Goal: Task Accomplishment & Management: Use online tool/utility

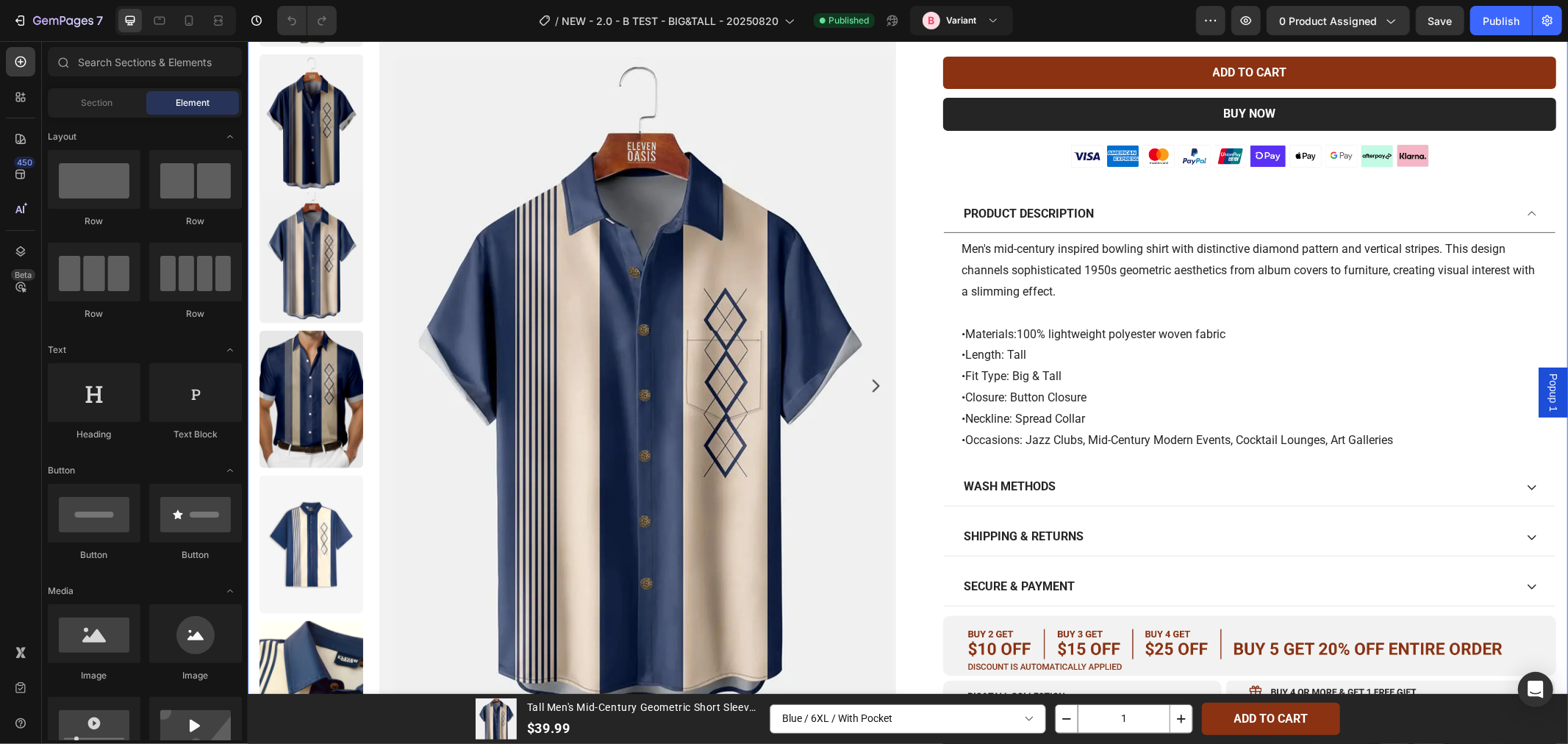
scroll to position [899, 0]
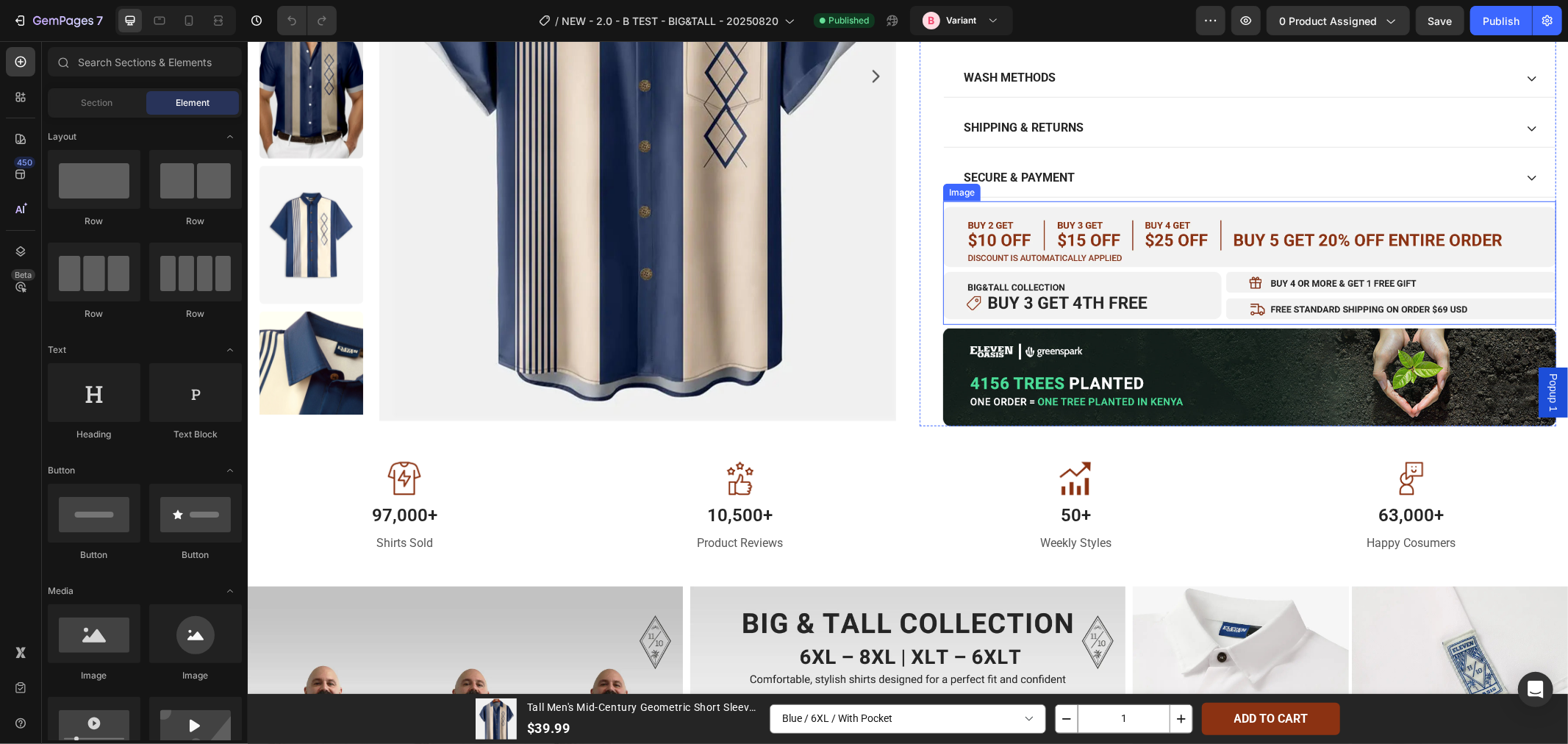
click at [1065, 226] on img at bounding box center [1248, 263] width 613 height 124
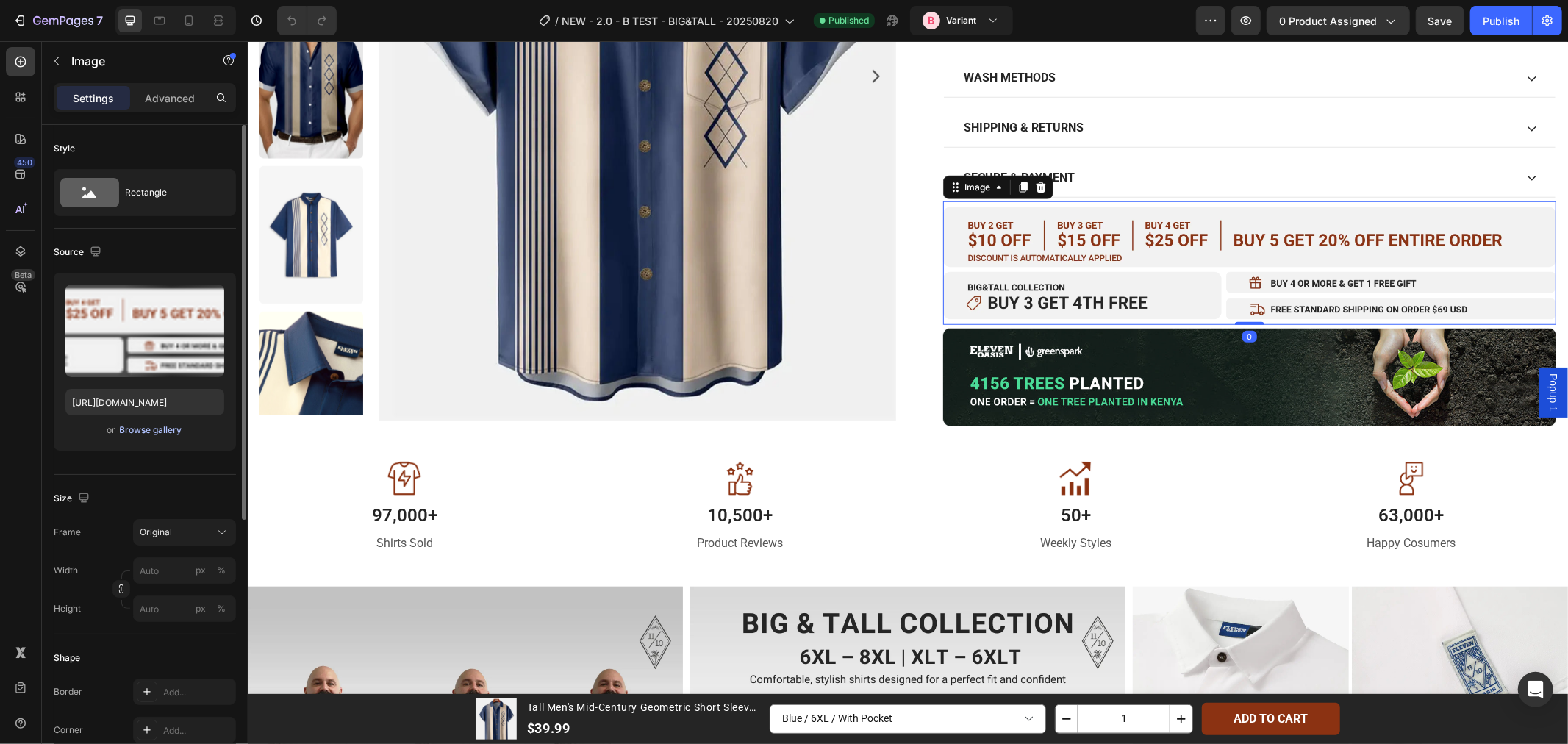
click at [142, 431] on div "Browse gallery" at bounding box center [151, 430] width 62 height 13
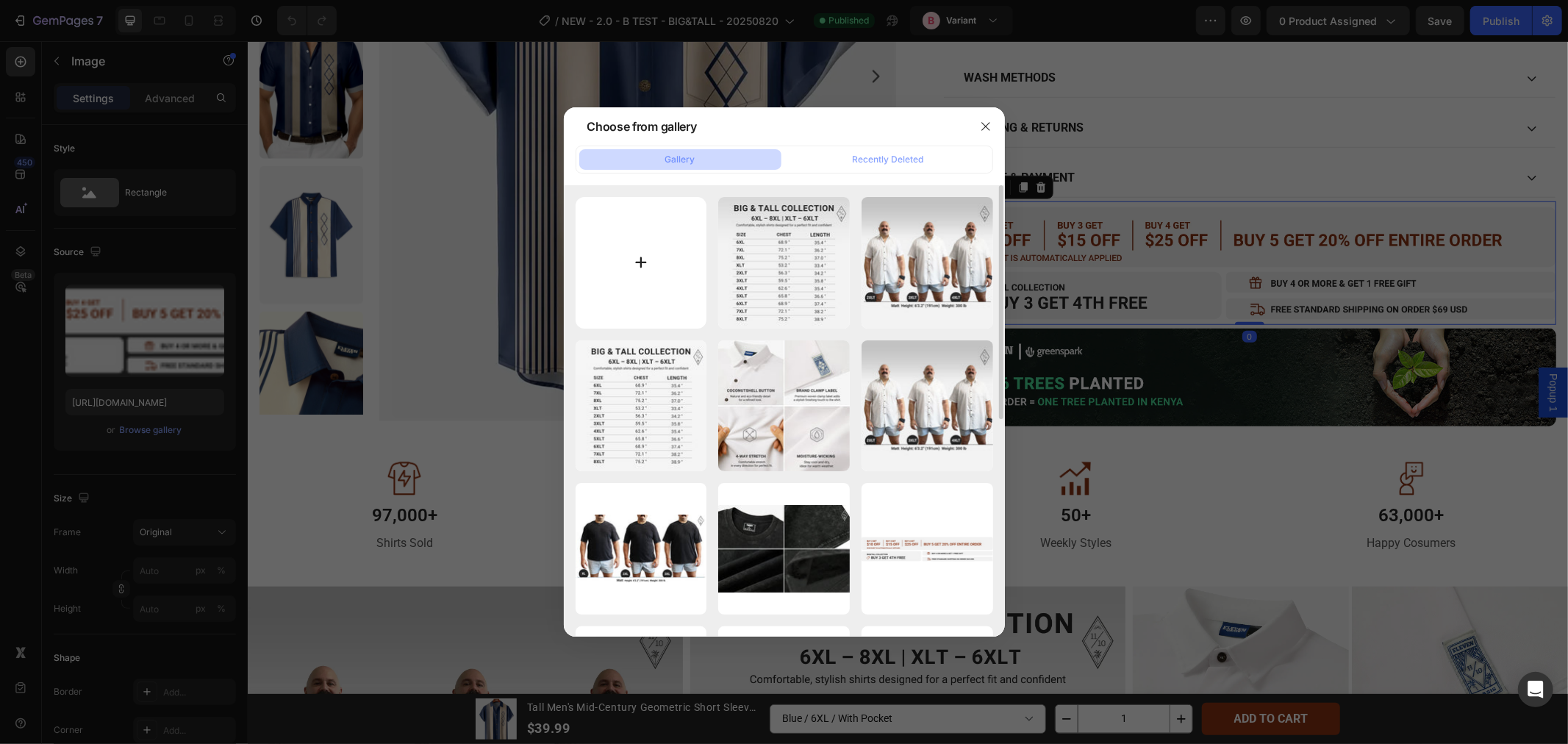
click at [627, 265] on input "file" at bounding box center [641, 262] width 132 height 132
type input "C:\fakepath\offers-24 (1).webp"
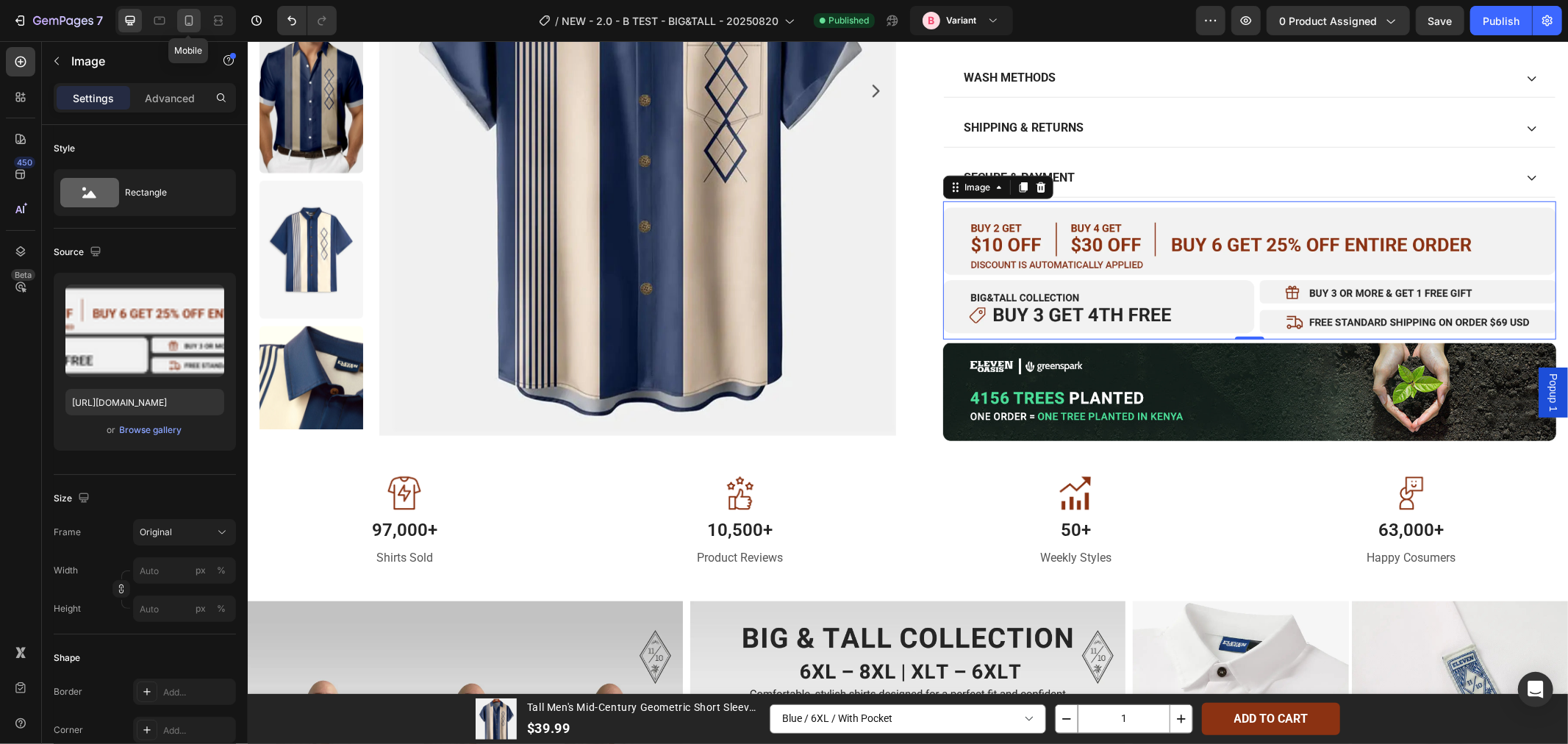
click at [185, 27] on icon at bounding box center [188, 20] width 14 height 14
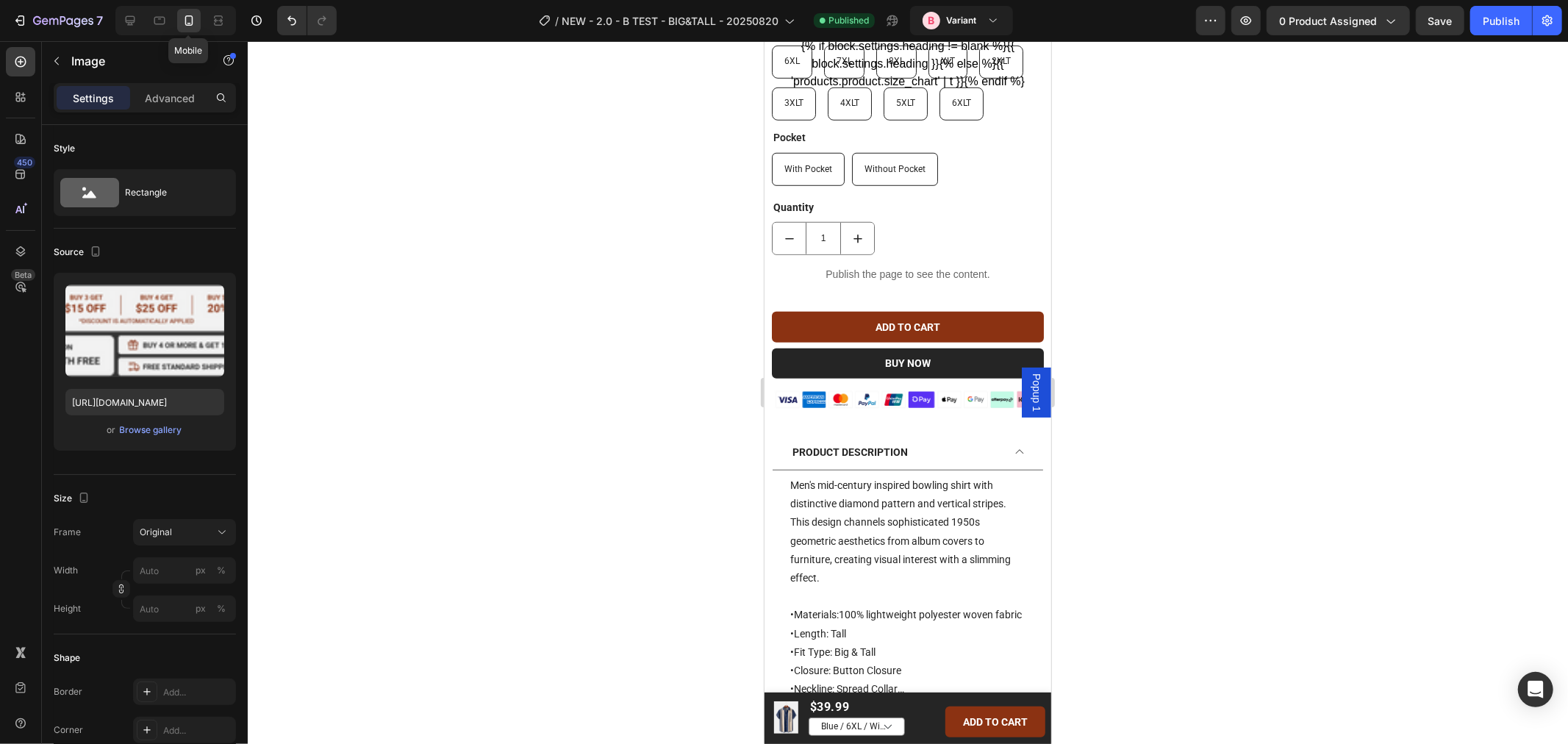
type input "[URL][DOMAIN_NAME]"
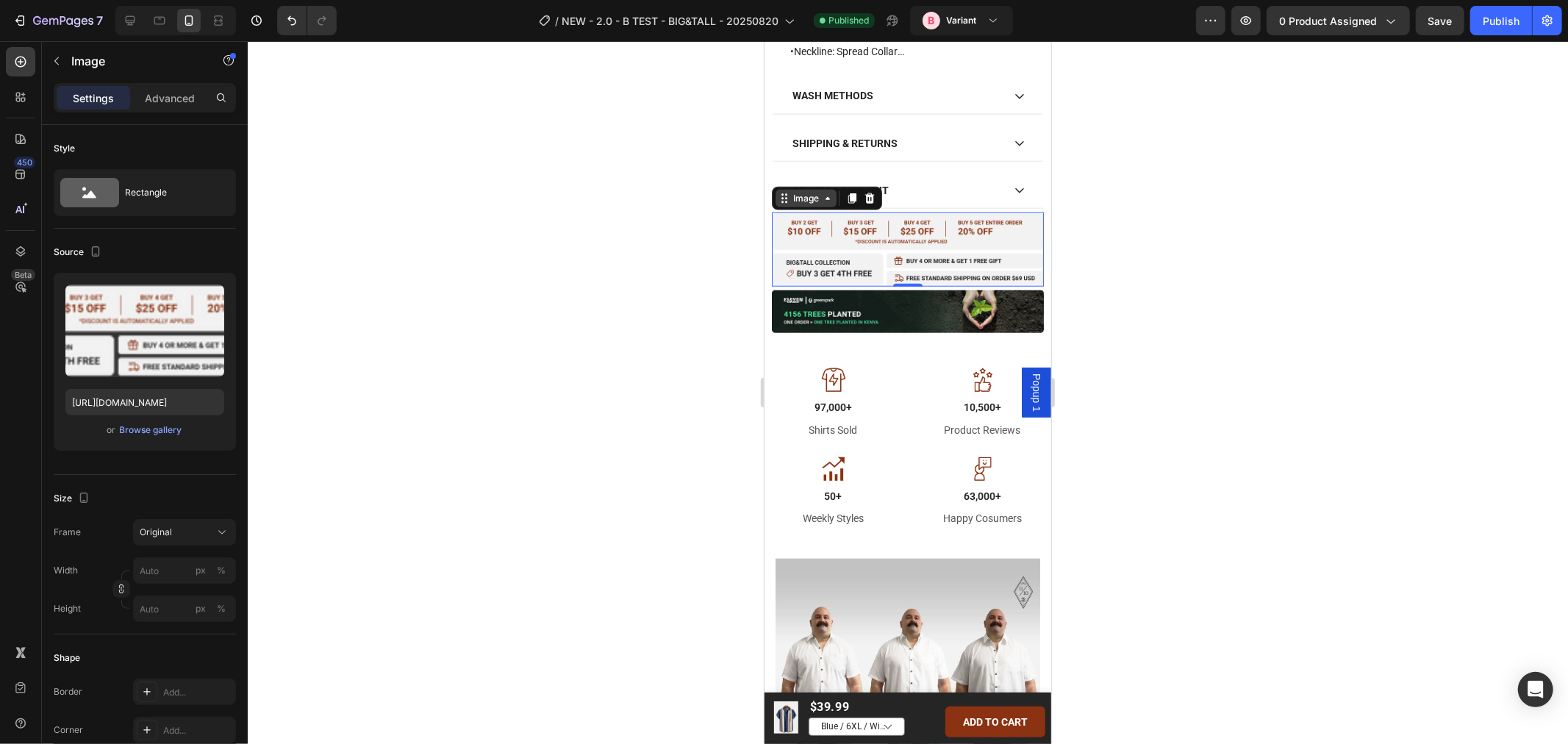
scroll to position [1036, 0]
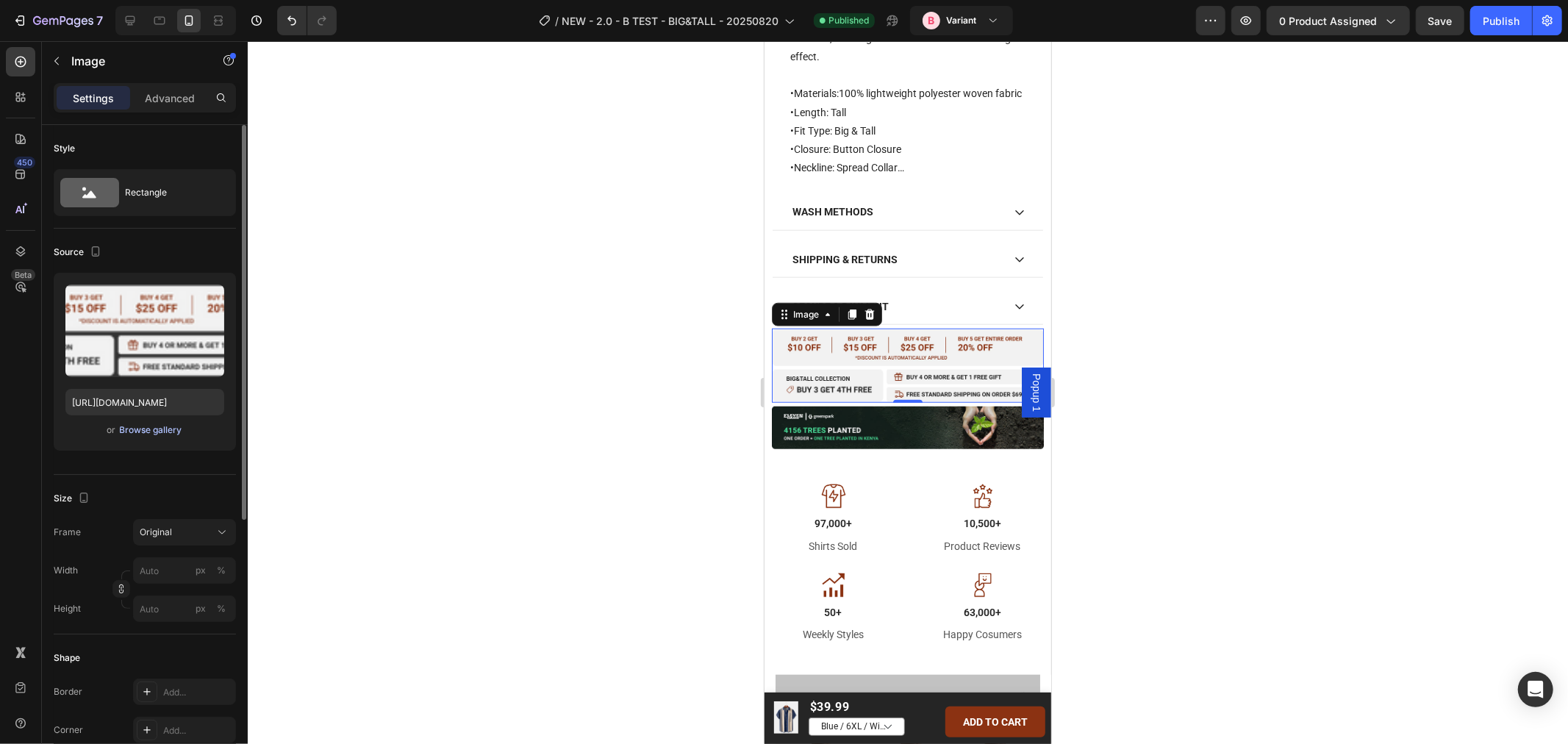
click at [148, 431] on div "Browse gallery" at bounding box center [151, 430] width 62 height 13
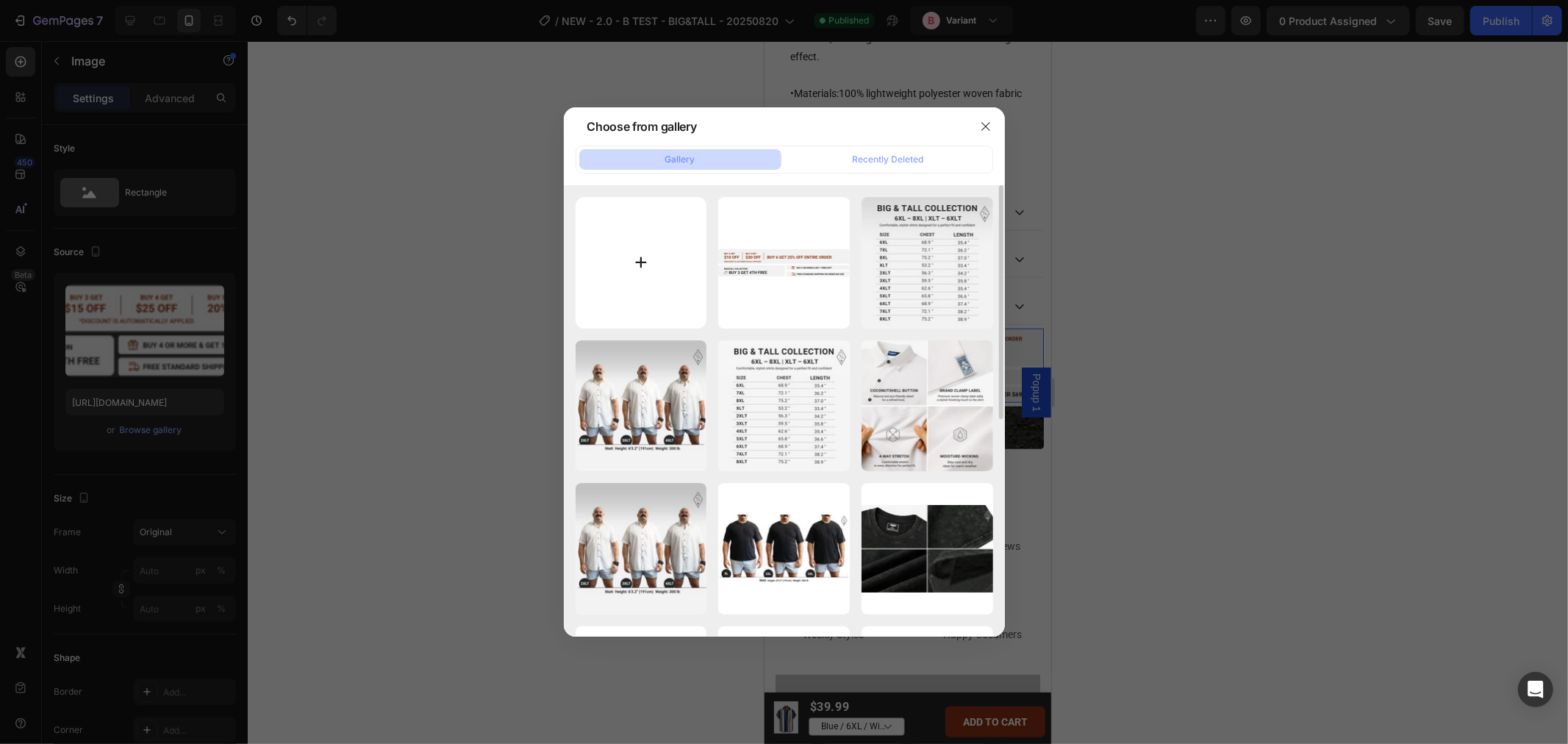
click at [650, 283] on input "file" at bounding box center [641, 262] width 132 height 132
type input "C:\fakepath\offers-23.webp"
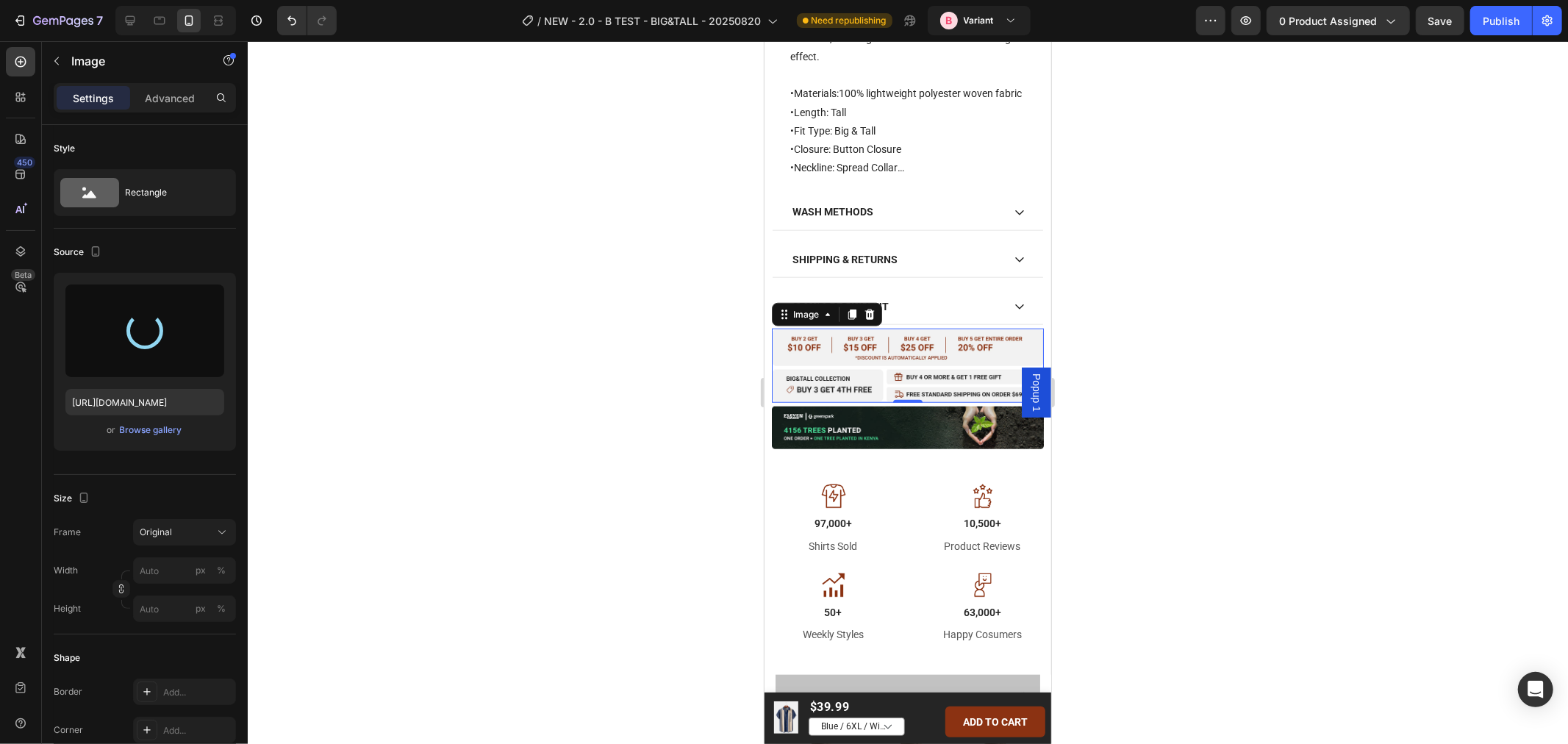
type input "[URL][DOMAIN_NAME]"
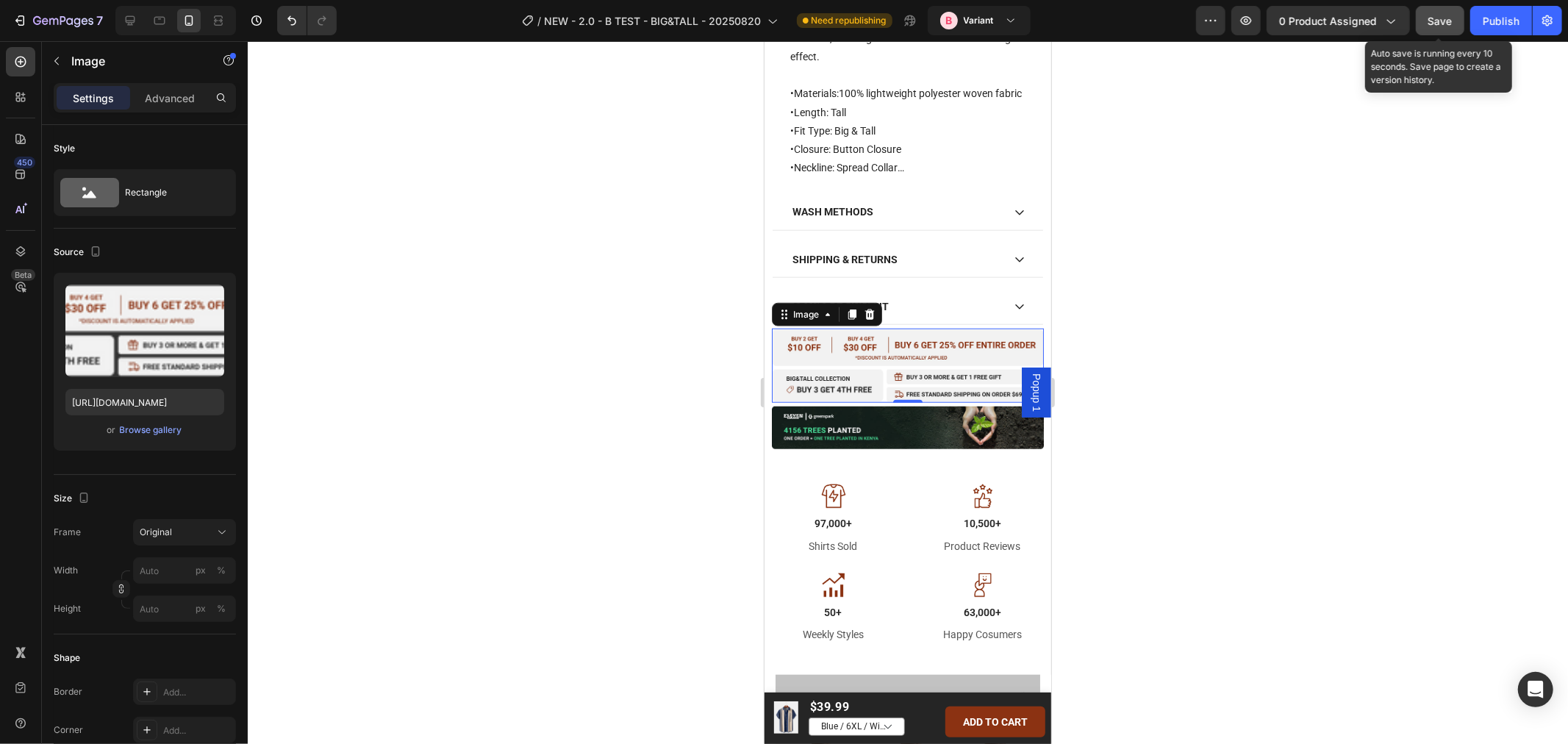
click at [1444, 26] on div "Save" at bounding box center [1439, 21] width 24 height 15
click at [1490, 23] on div "Publish" at bounding box center [1501, 21] width 37 height 15
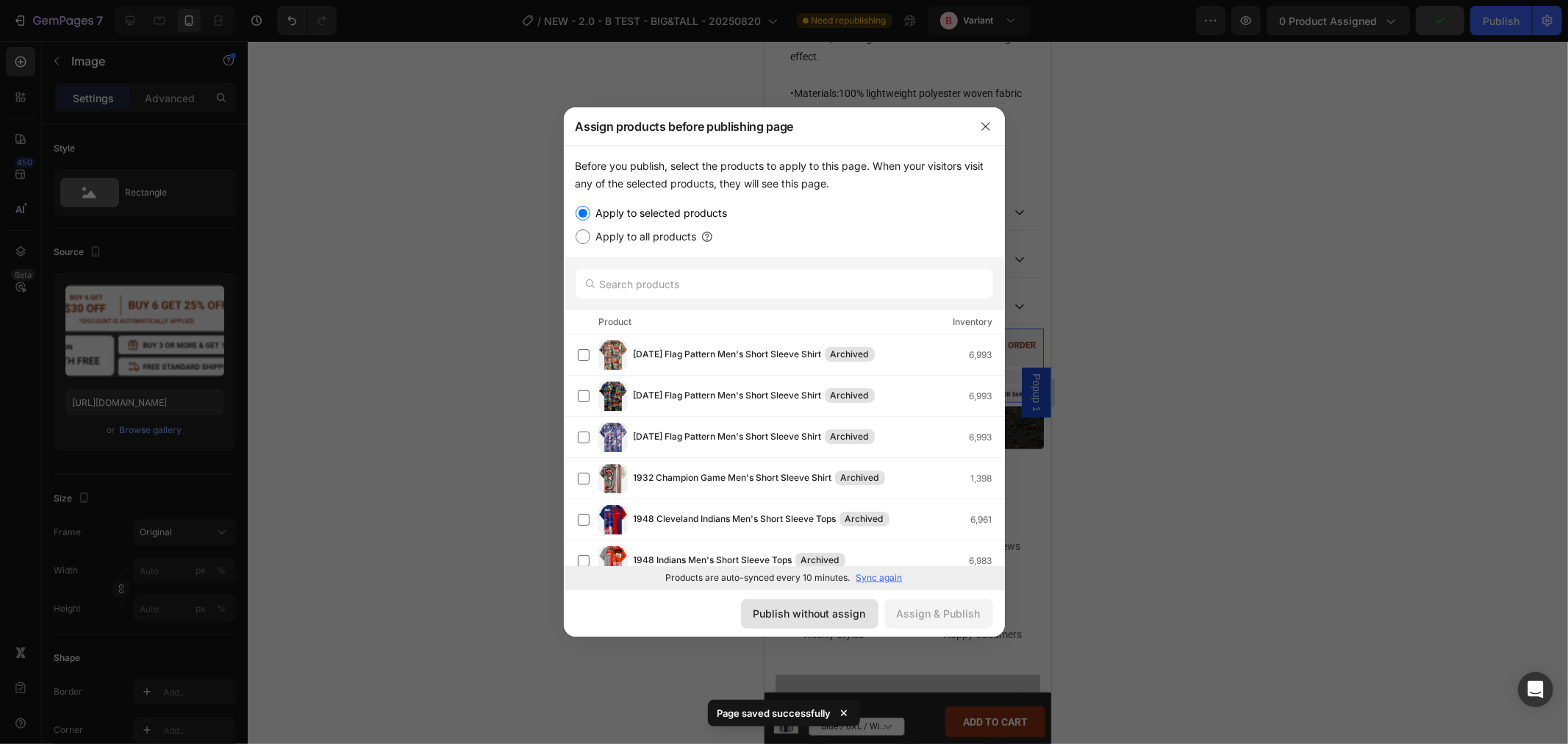
click at [851, 613] on div "Publish without assign" at bounding box center [810, 614] width 113 height 15
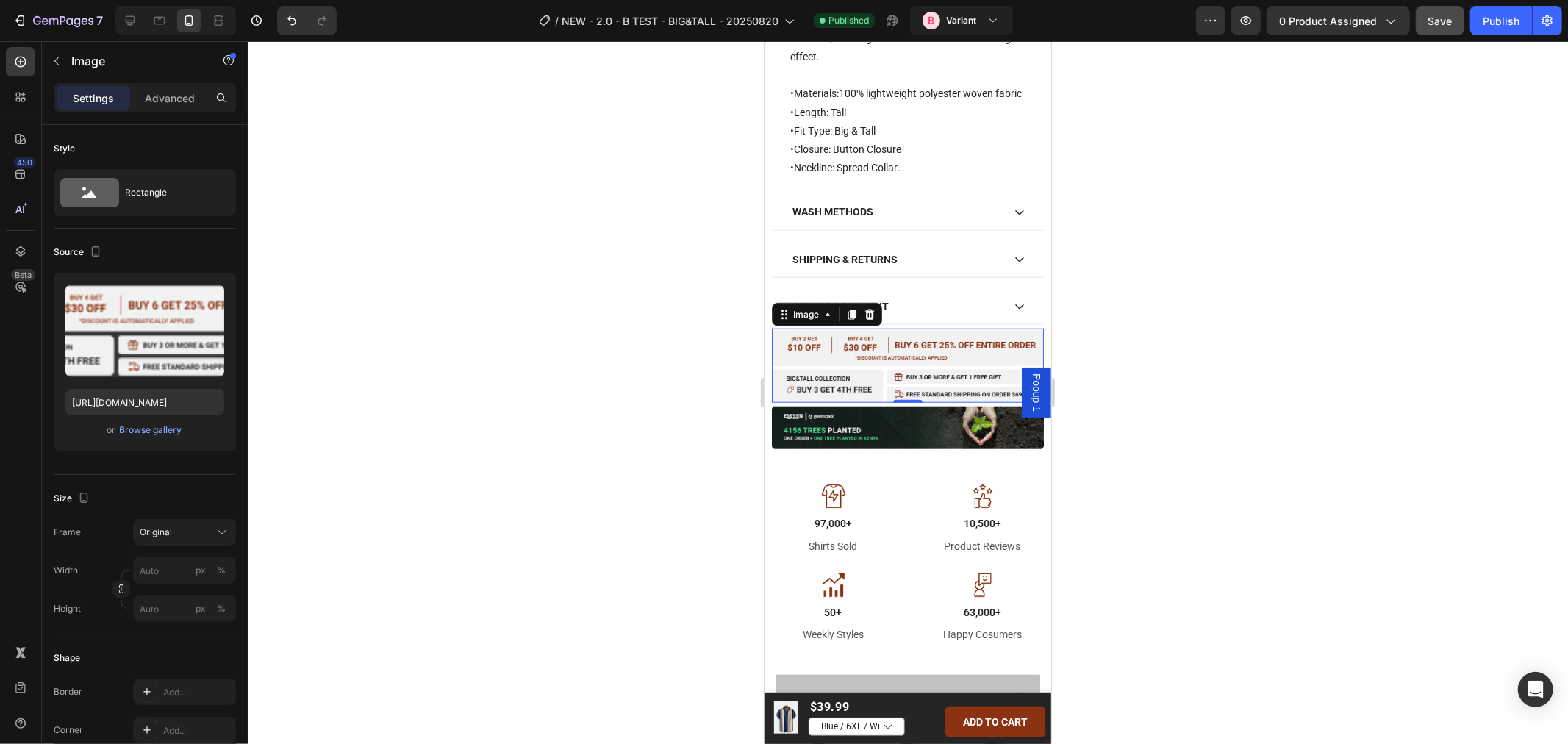
click at [1322, 340] on div at bounding box center [908, 393] width 1320 height 703
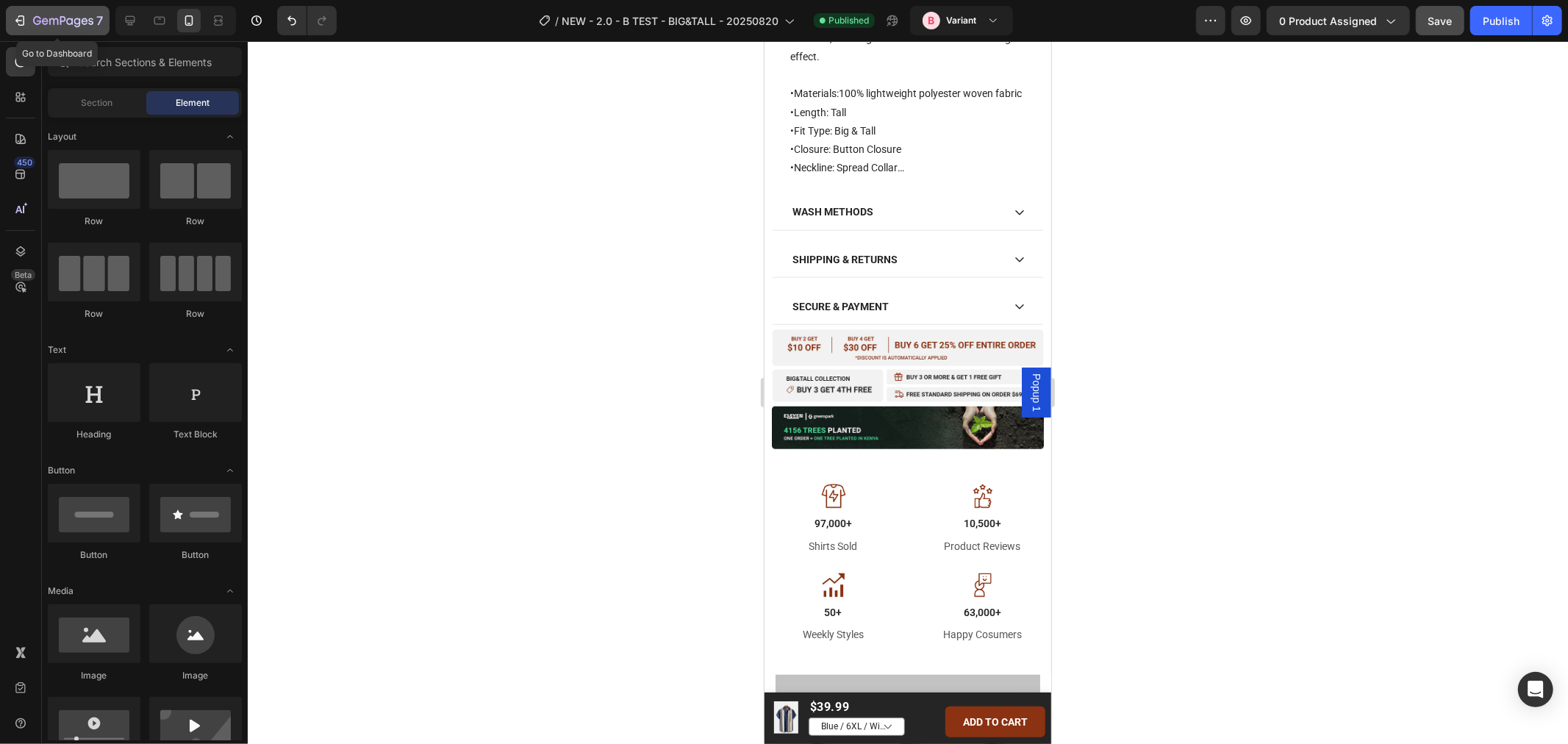
click at [31, 19] on div "7" at bounding box center [58, 20] width 91 height 18
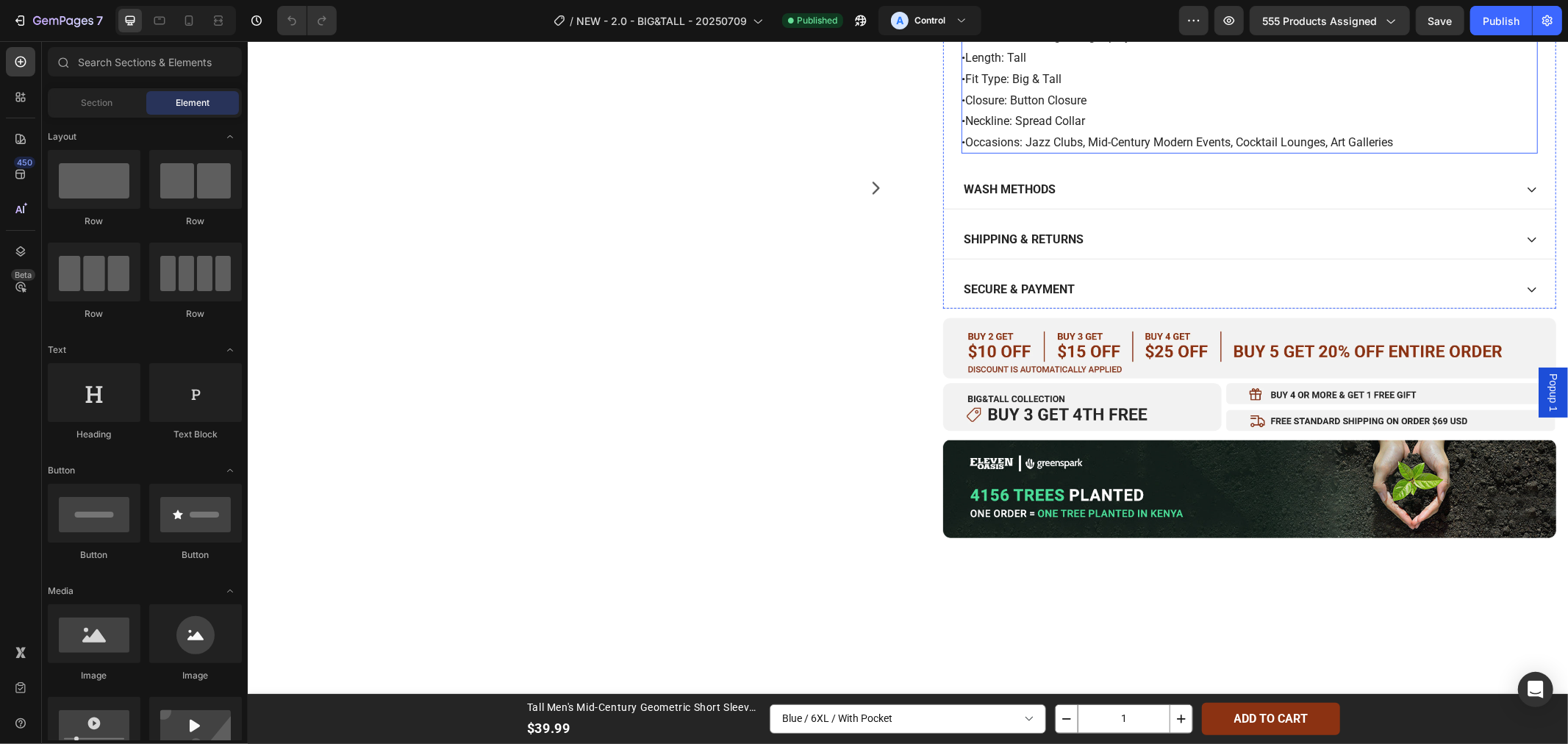
scroll to position [817, 0]
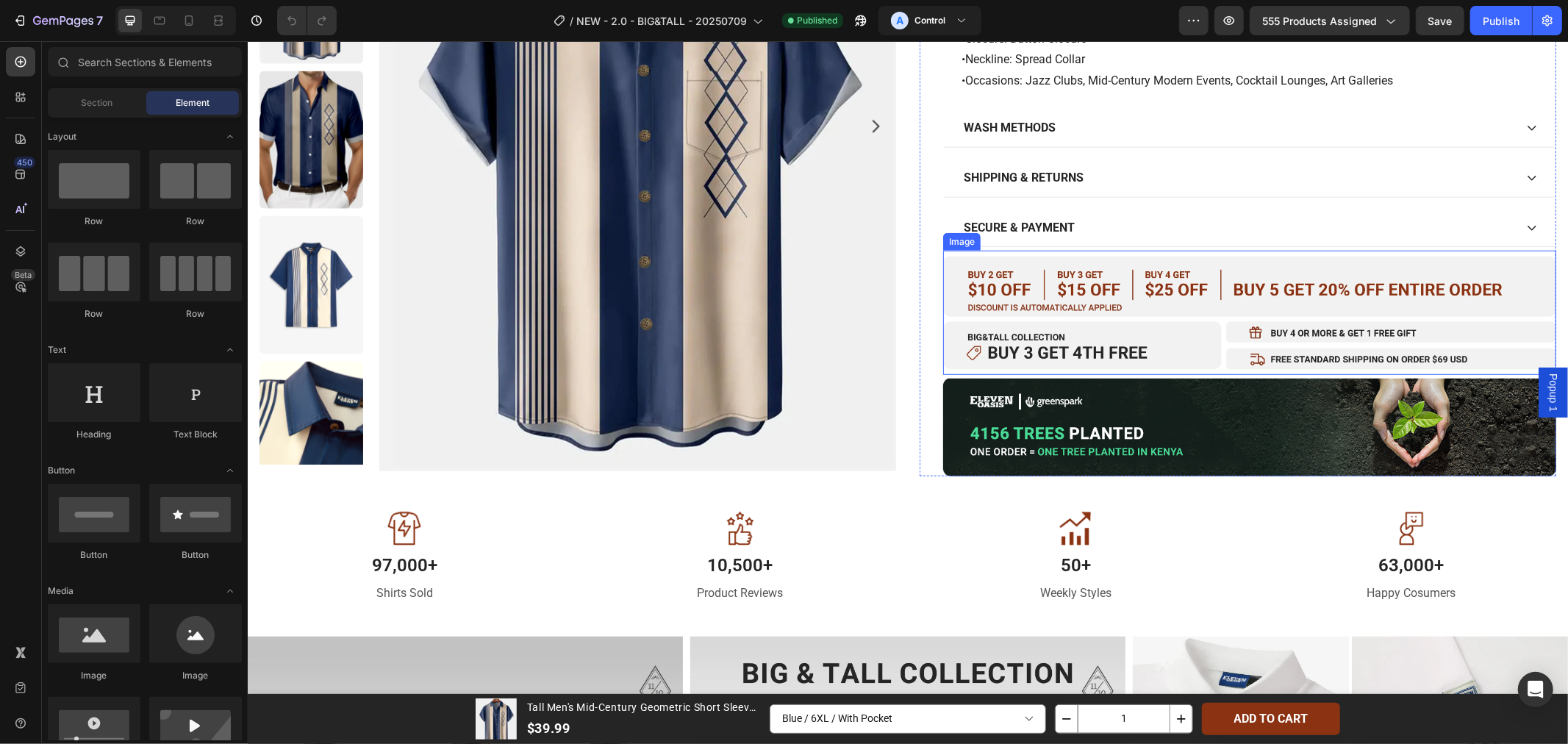
click at [1066, 303] on img at bounding box center [1248, 312] width 613 height 124
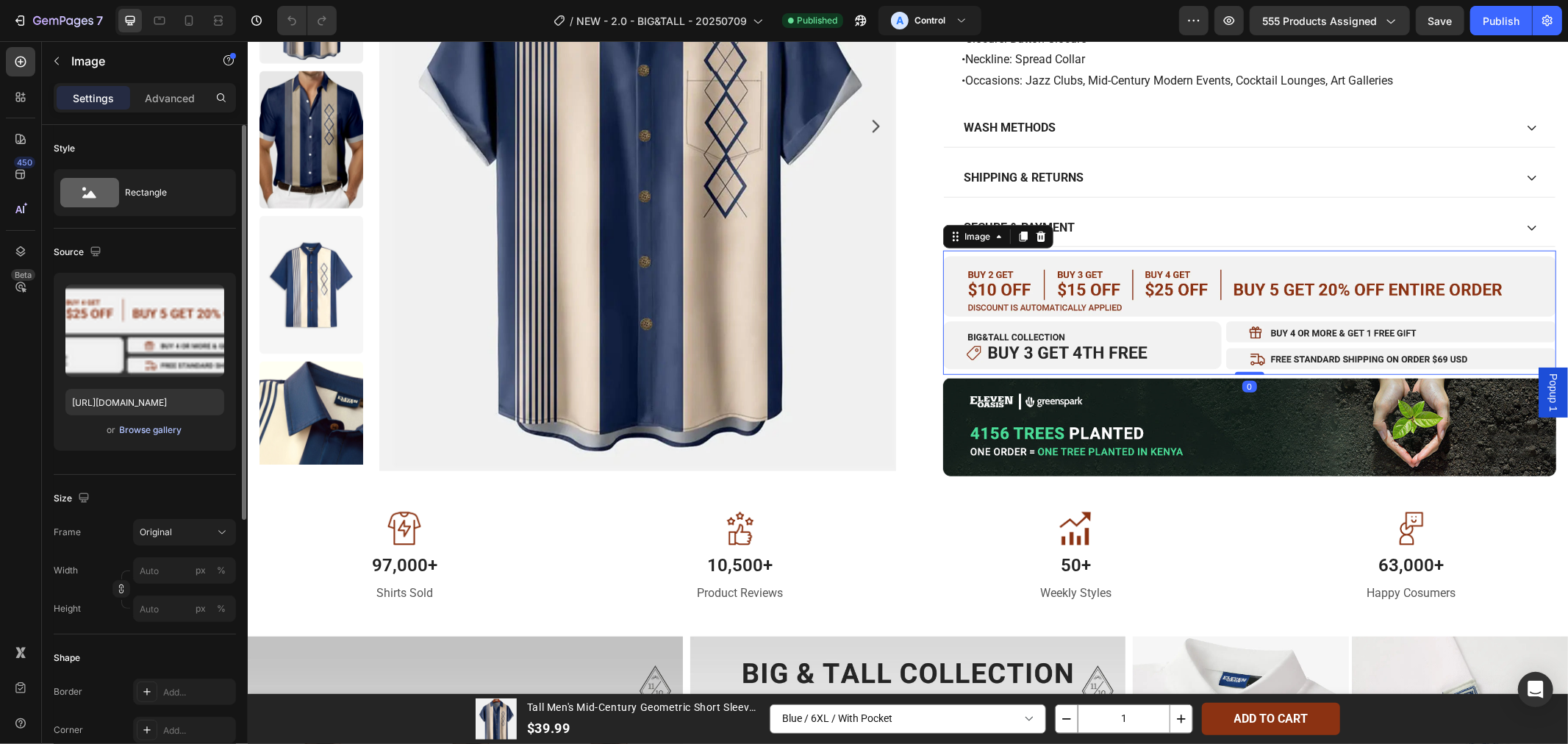
click at [122, 431] on div "Browse gallery" at bounding box center [151, 430] width 62 height 13
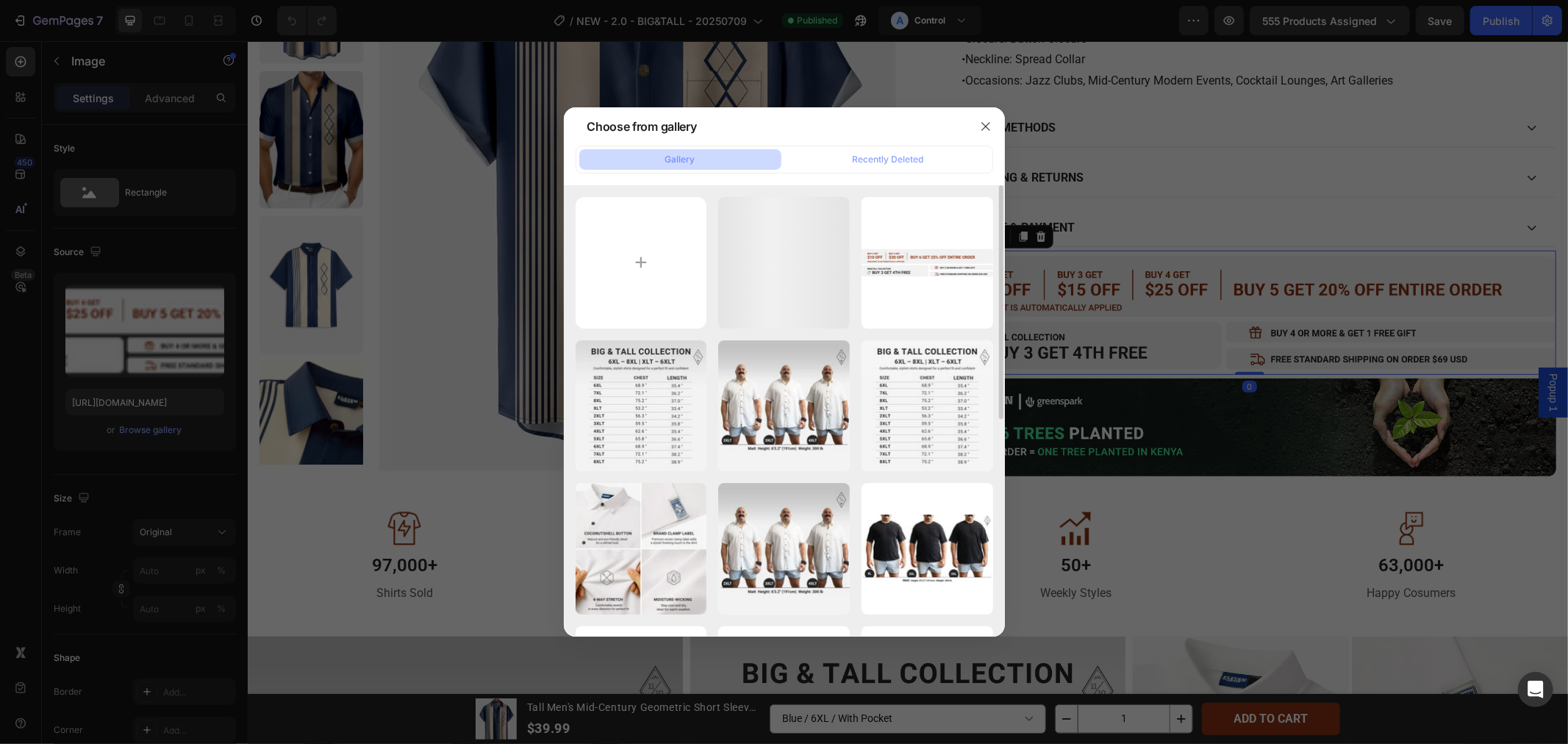
scroll to position [0, 0]
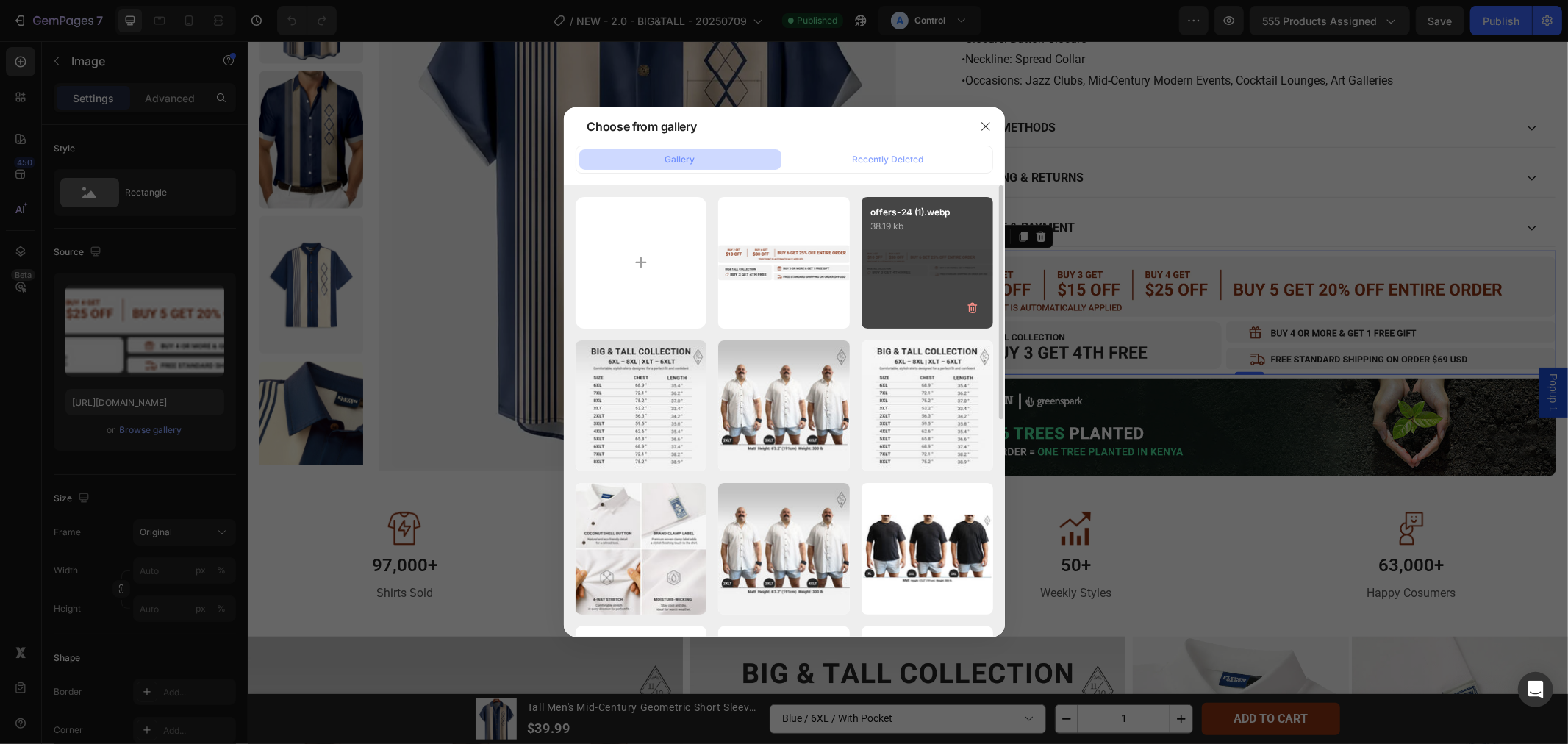
click at [913, 256] on div "offers-24 (1).webp 38.19 kb" at bounding box center [927, 262] width 132 height 132
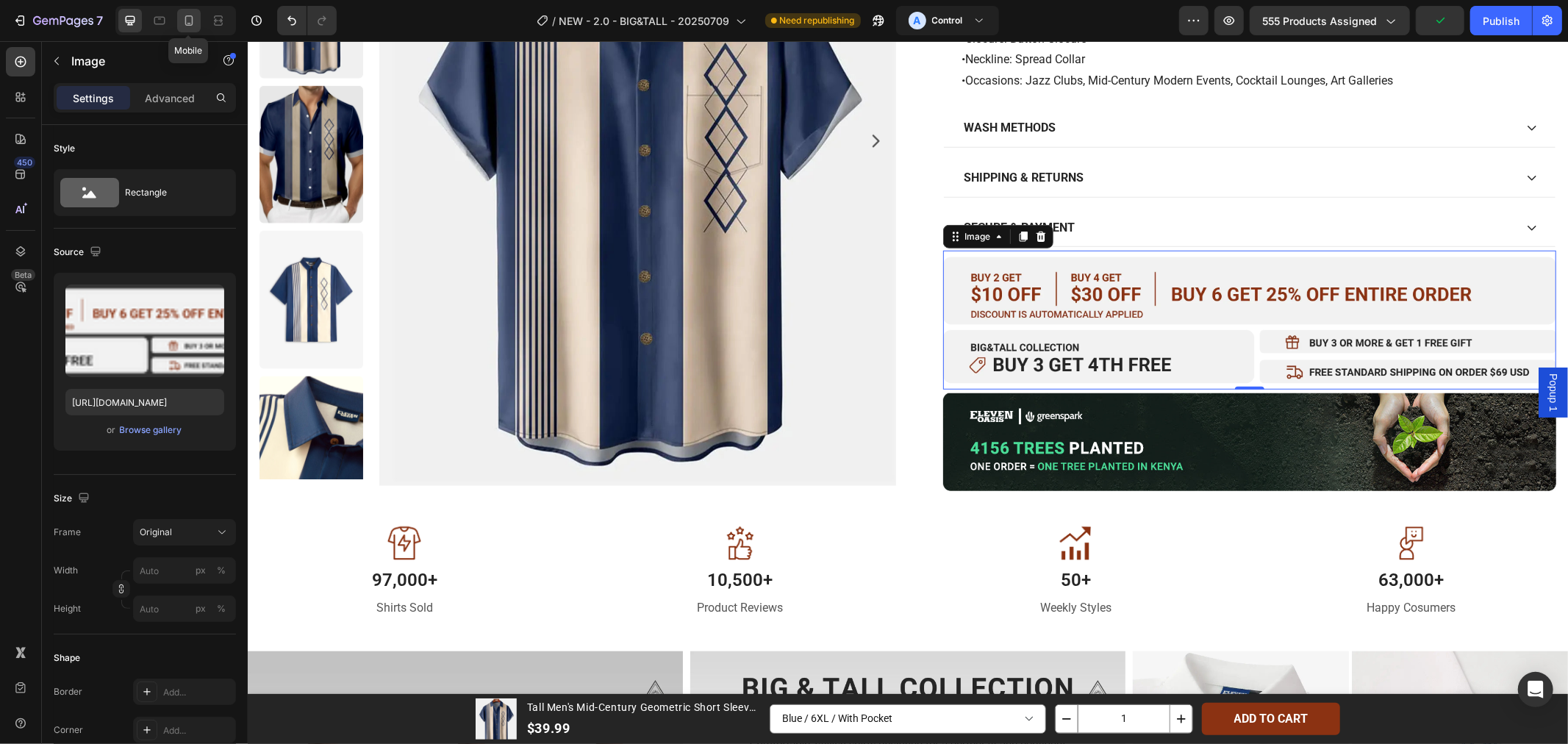
click at [192, 19] on icon at bounding box center [188, 20] width 14 height 14
type input "[URL][DOMAIN_NAME]"
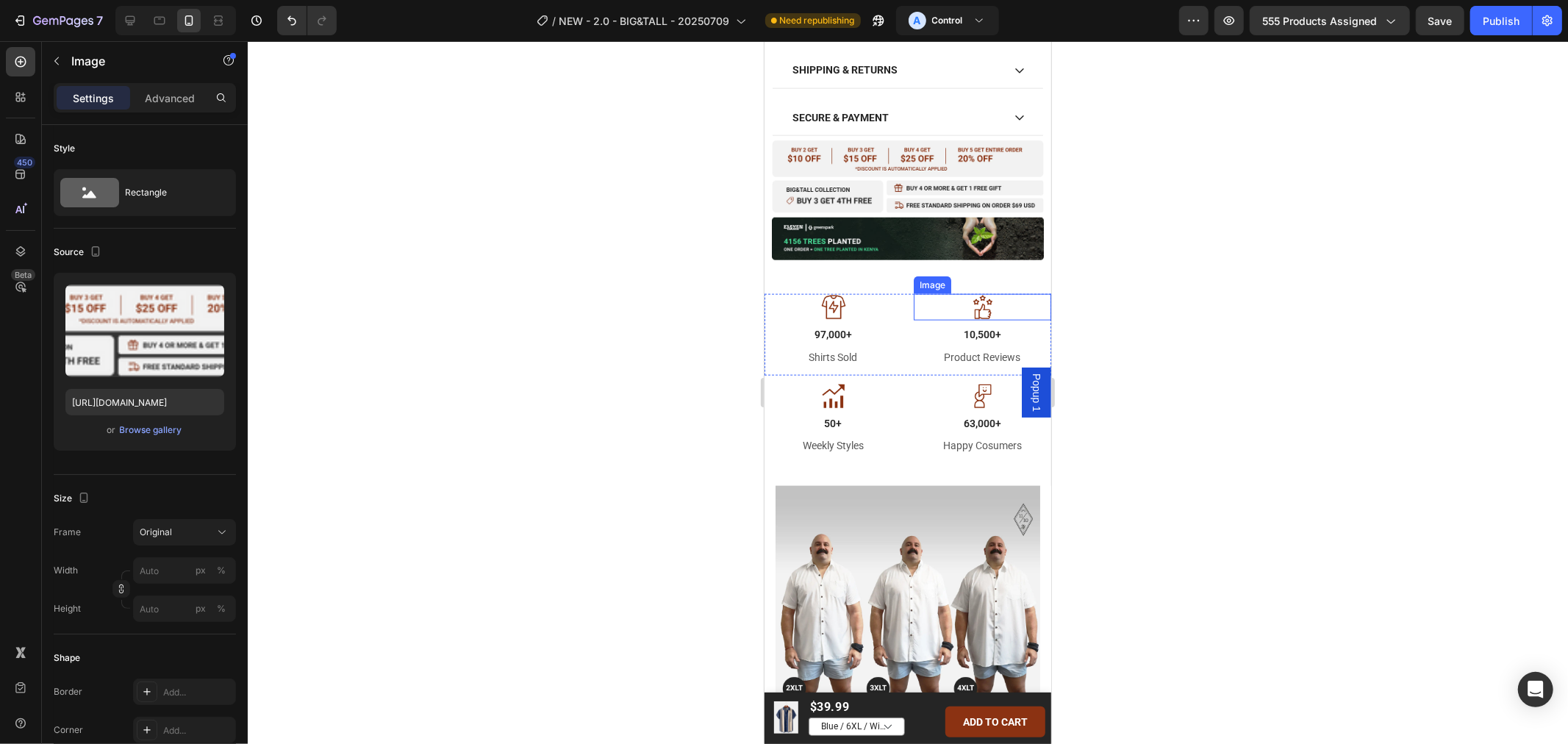
scroll to position [1224, 0]
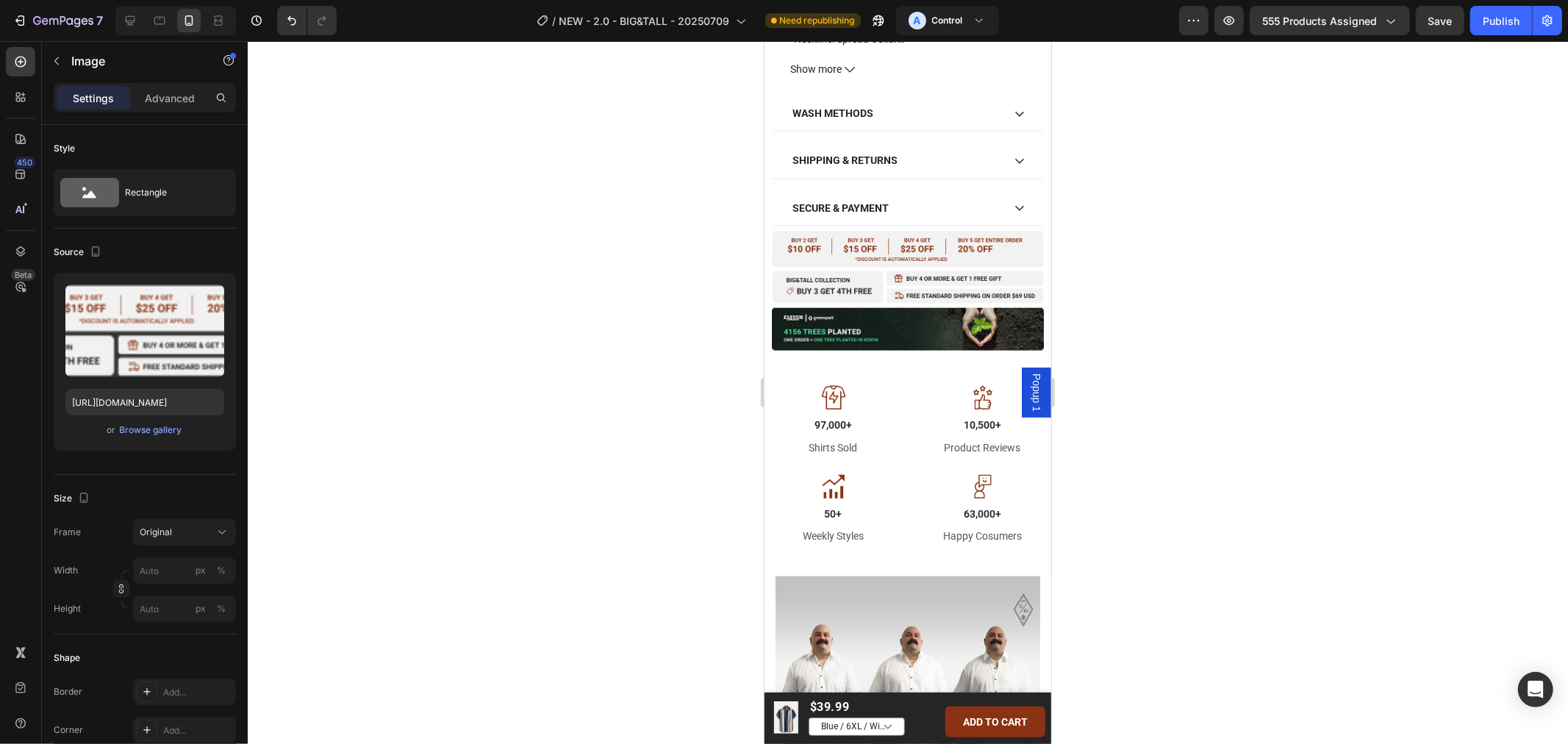
click at [934, 266] on img at bounding box center [908, 266] width 272 height 74
click at [951, 346] on img at bounding box center [908, 330] width 272 height 44
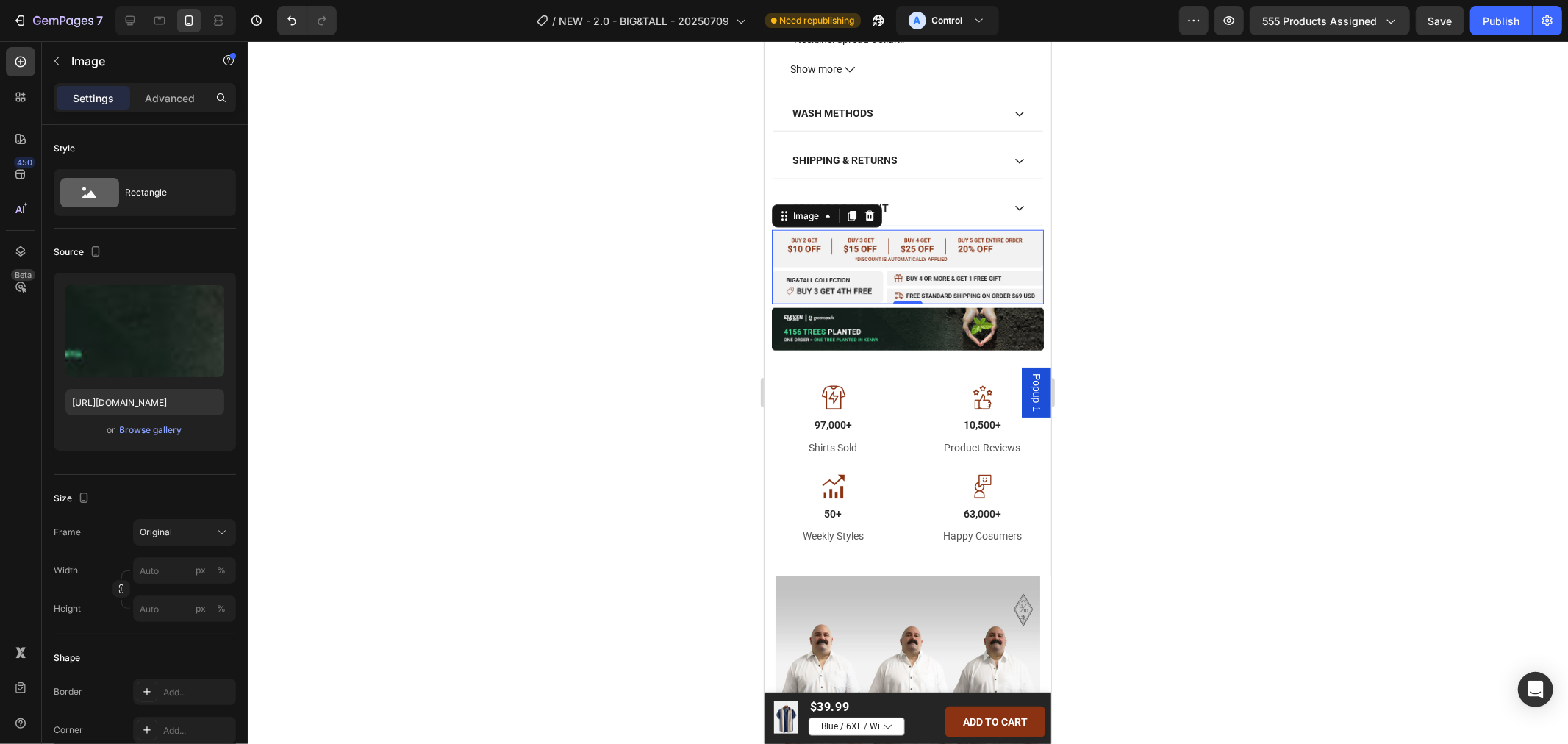
click at [941, 293] on img at bounding box center [908, 266] width 272 height 74
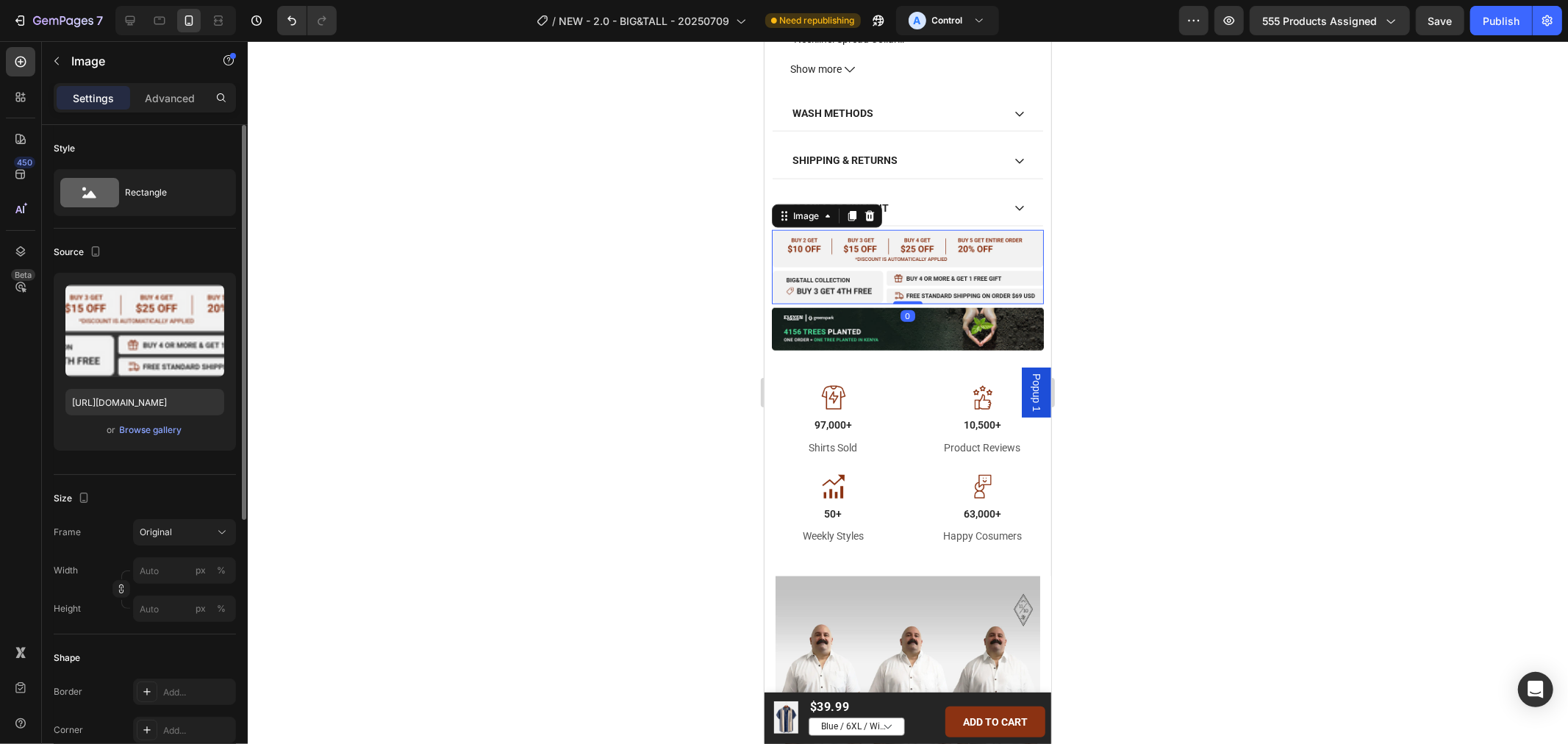
click at [200, 425] on div "or Browse gallery" at bounding box center [145, 430] width 159 height 18
click at [145, 429] on div "Browse gallery" at bounding box center [151, 430] width 62 height 13
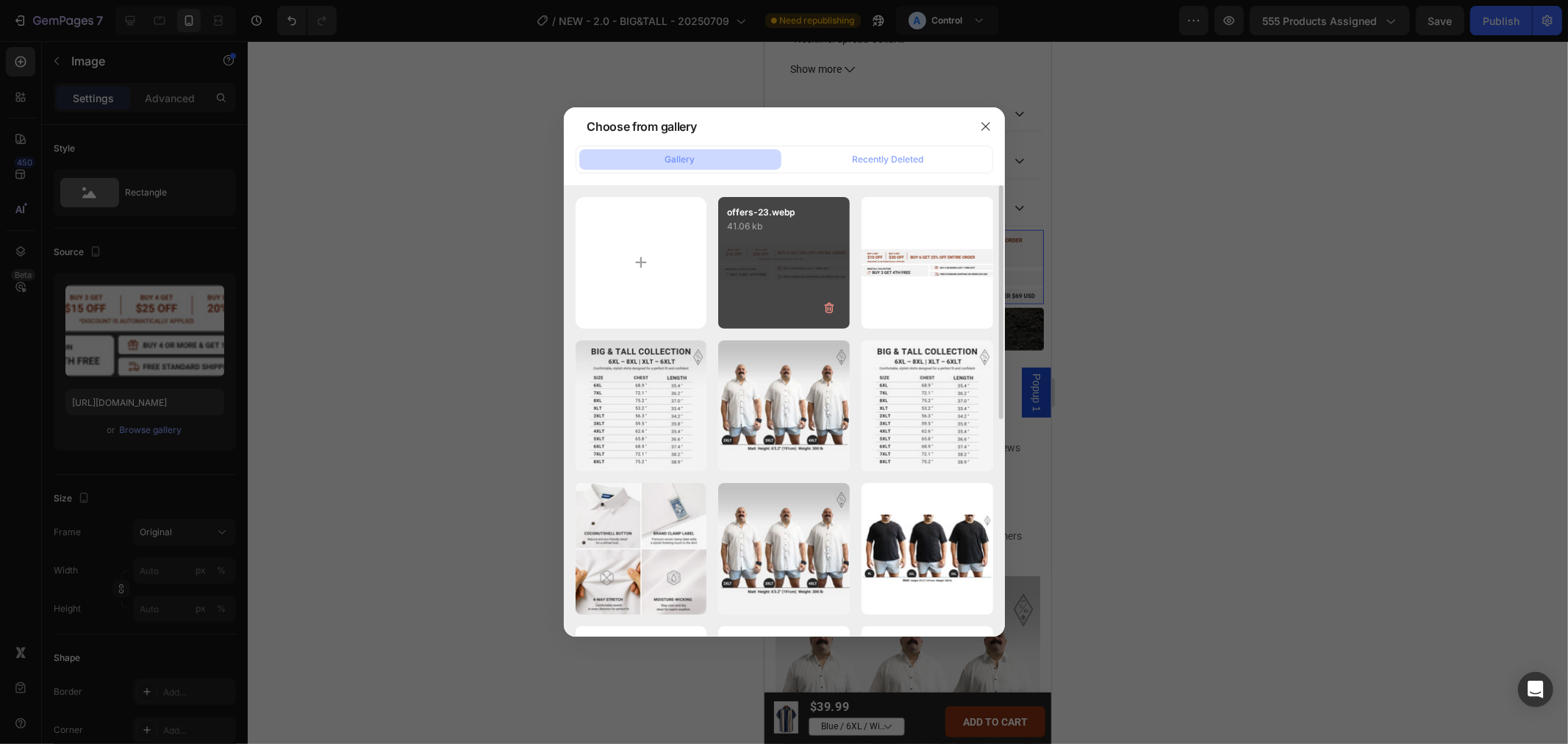
click at [762, 272] on div "offers-23.webp 41.06 kb" at bounding box center [784, 262] width 132 height 132
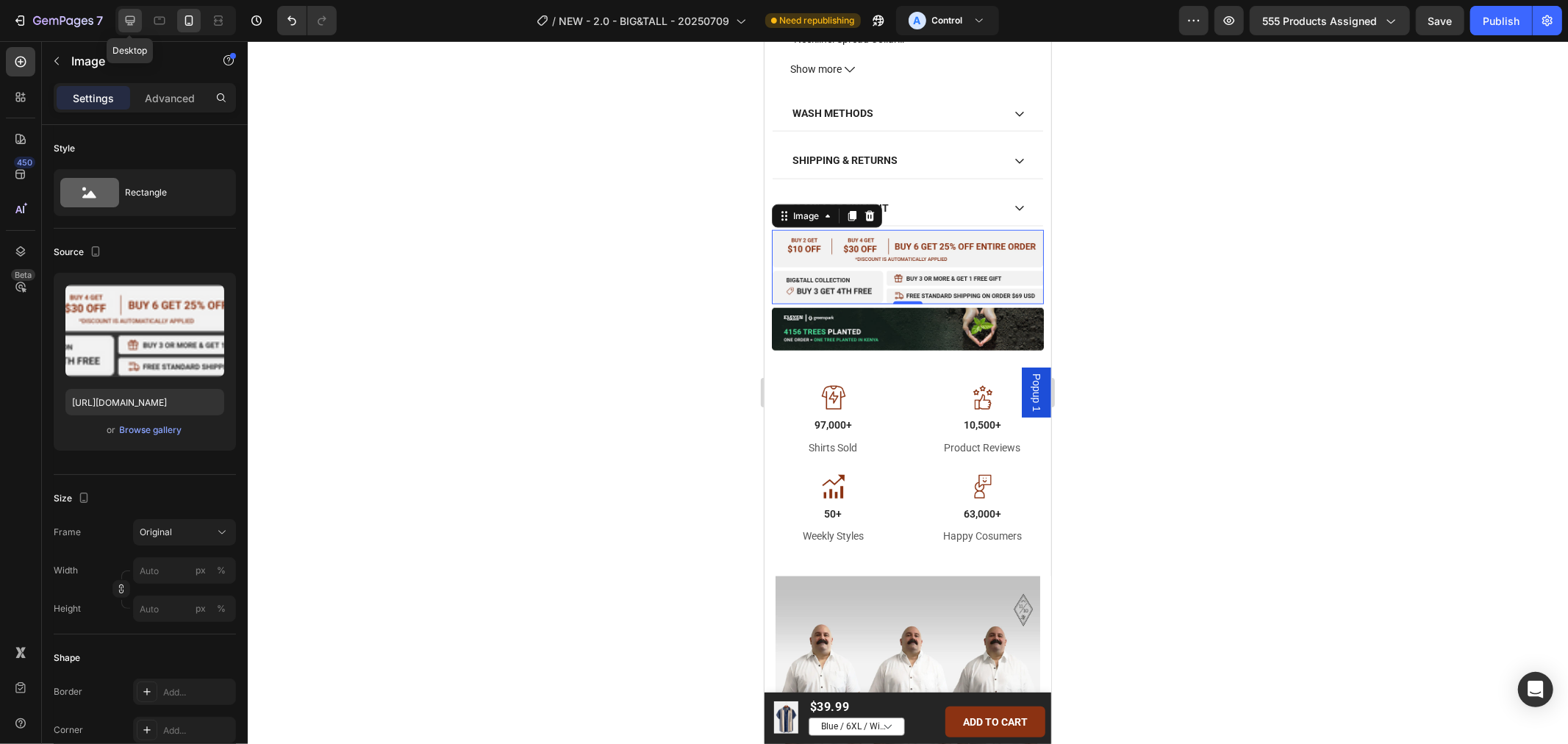
click at [134, 24] on icon at bounding box center [129, 20] width 14 height 14
type input "[URL][DOMAIN_NAME]"
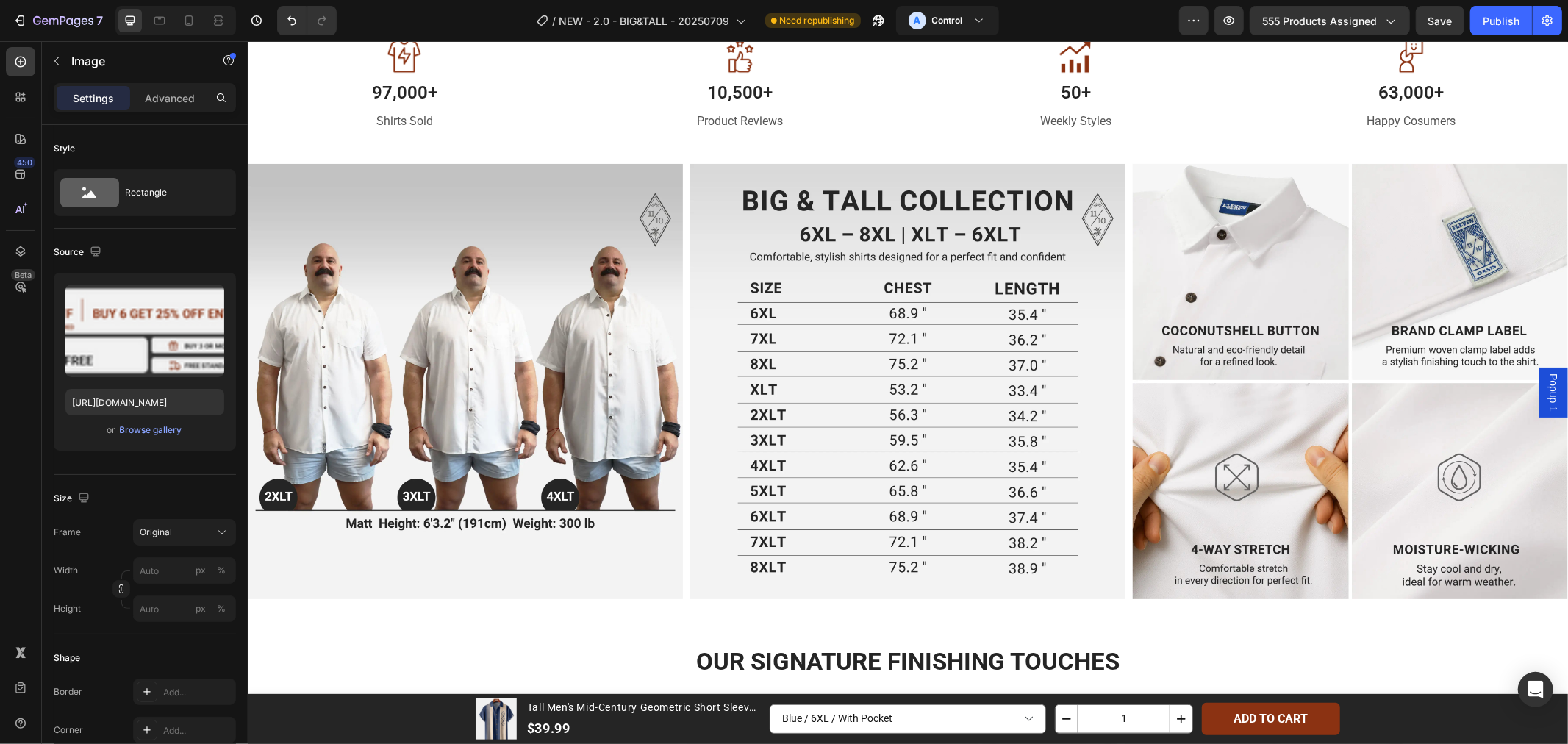
scroll to position [1689, 0]
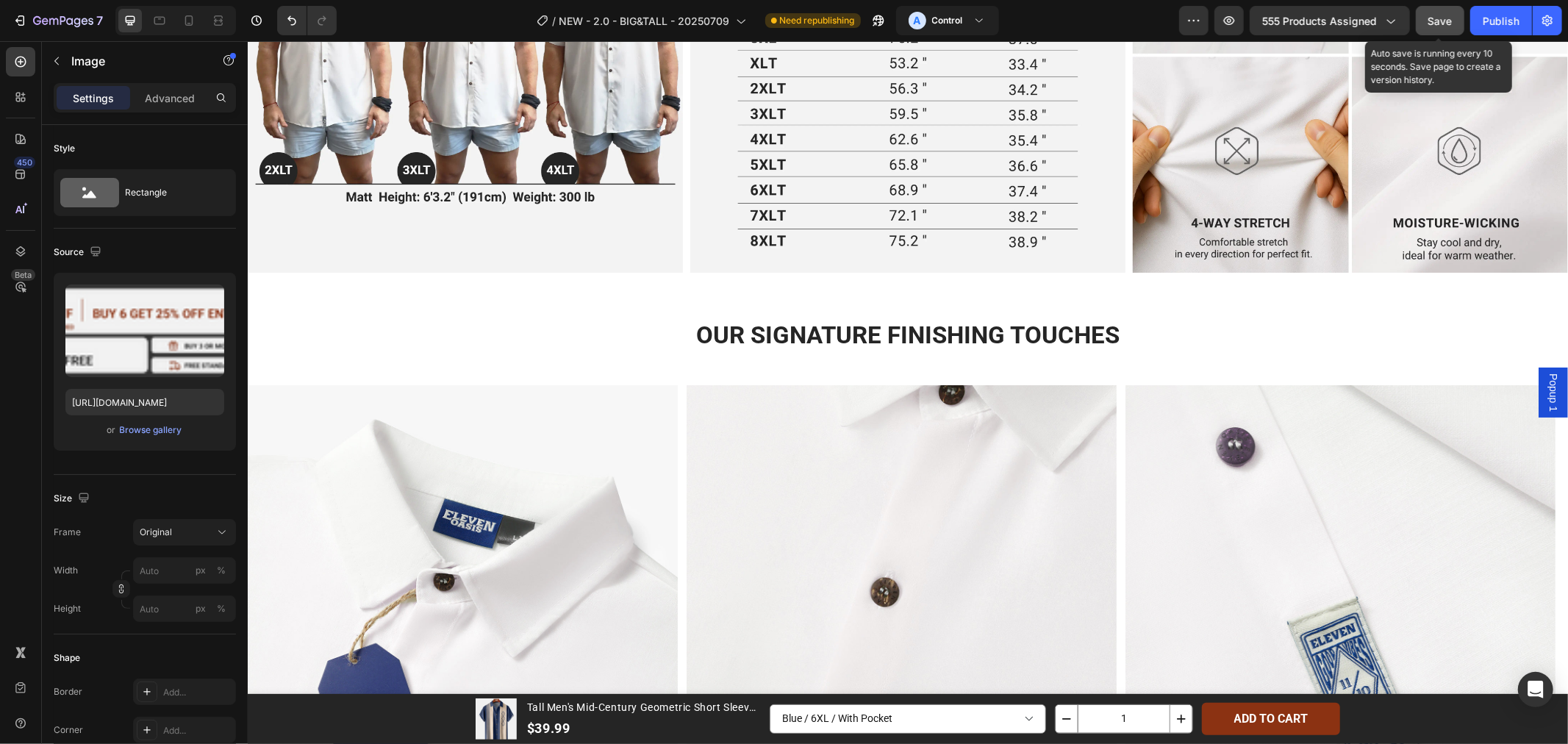
click at [1434, 17] on span "Save" at bounding box center [1439, 20] width 24 height 13
click at [1488, 22] on div "Publish" at bounding box center [1501, 21] width 37 height 15
click at [1437, 22] on span "Save" at bounding box center [1439, 20] width 24 height 13
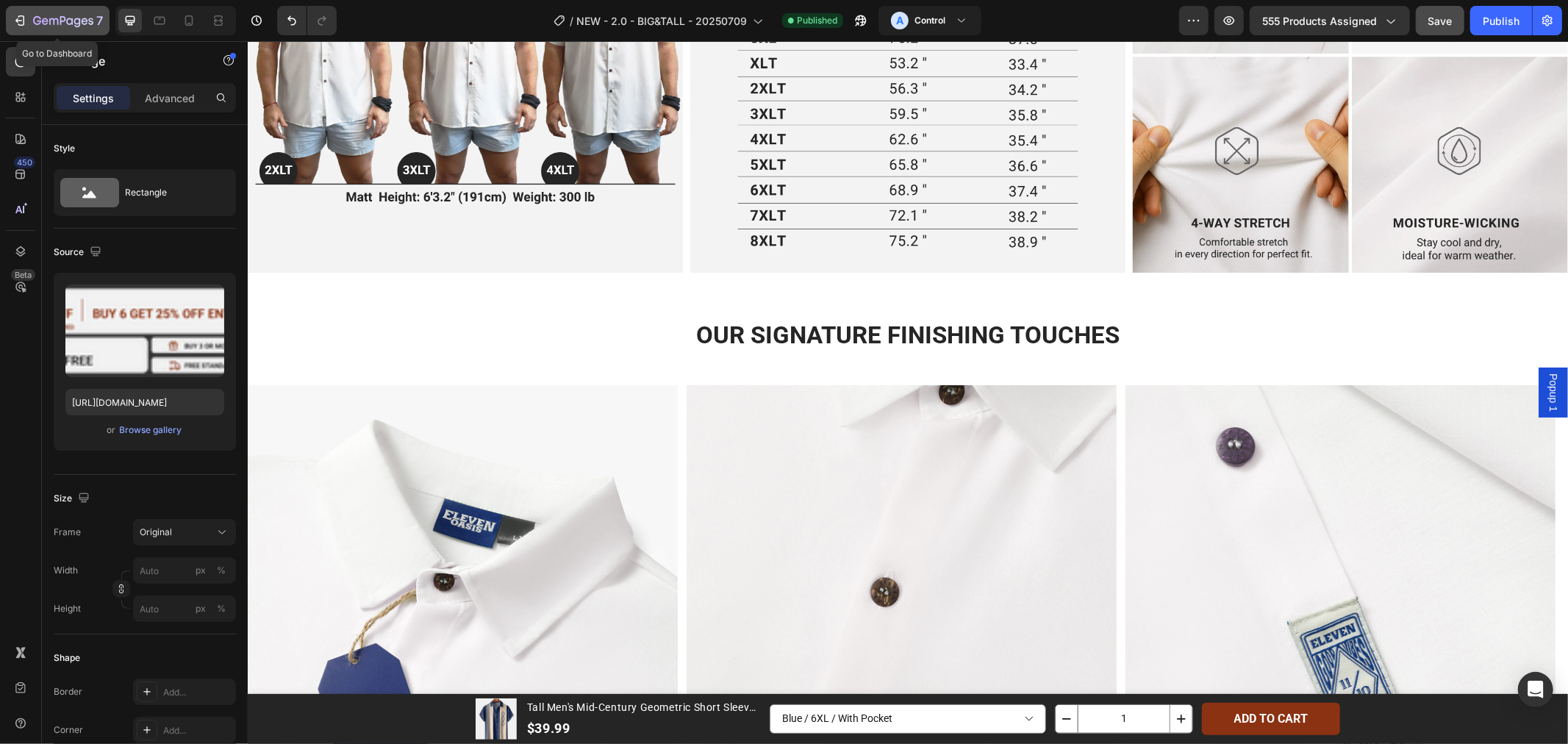
click at [36, 15] on icon "button" at bounding box center [63, 21] width 61 height 13
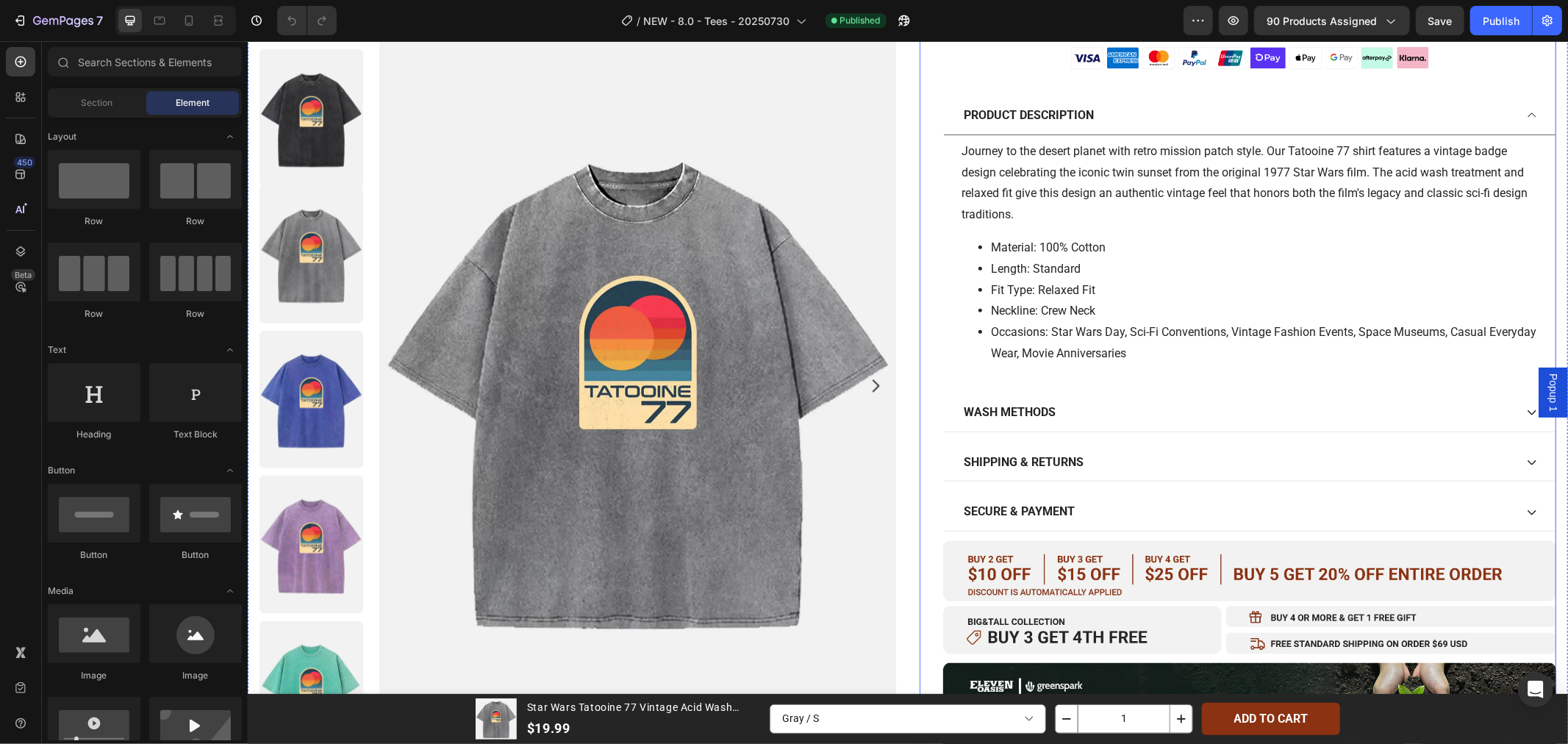
scroll to position [490, 0]
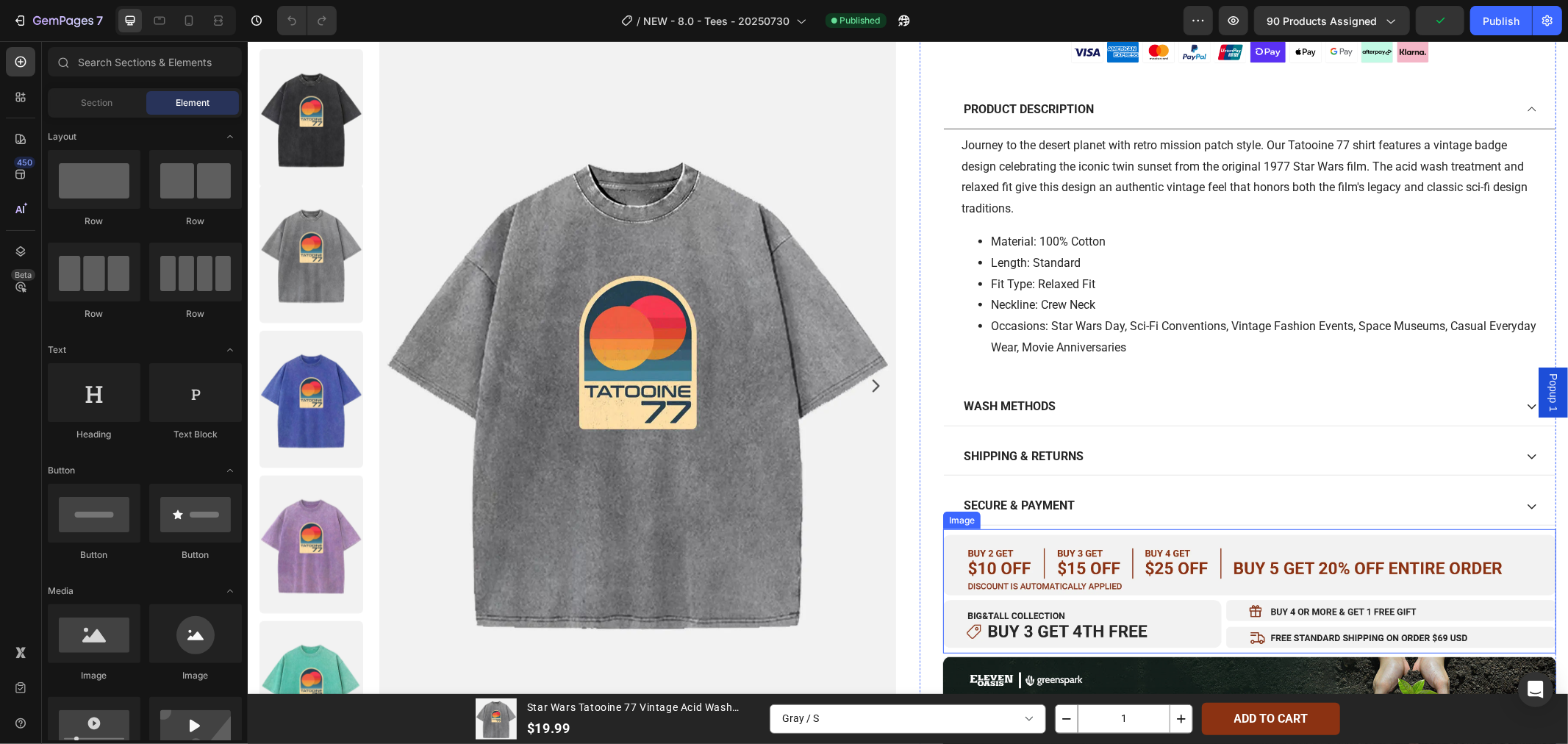
click at [1138, 568] on img at bounding box center [1248, 591] width 613 height 124
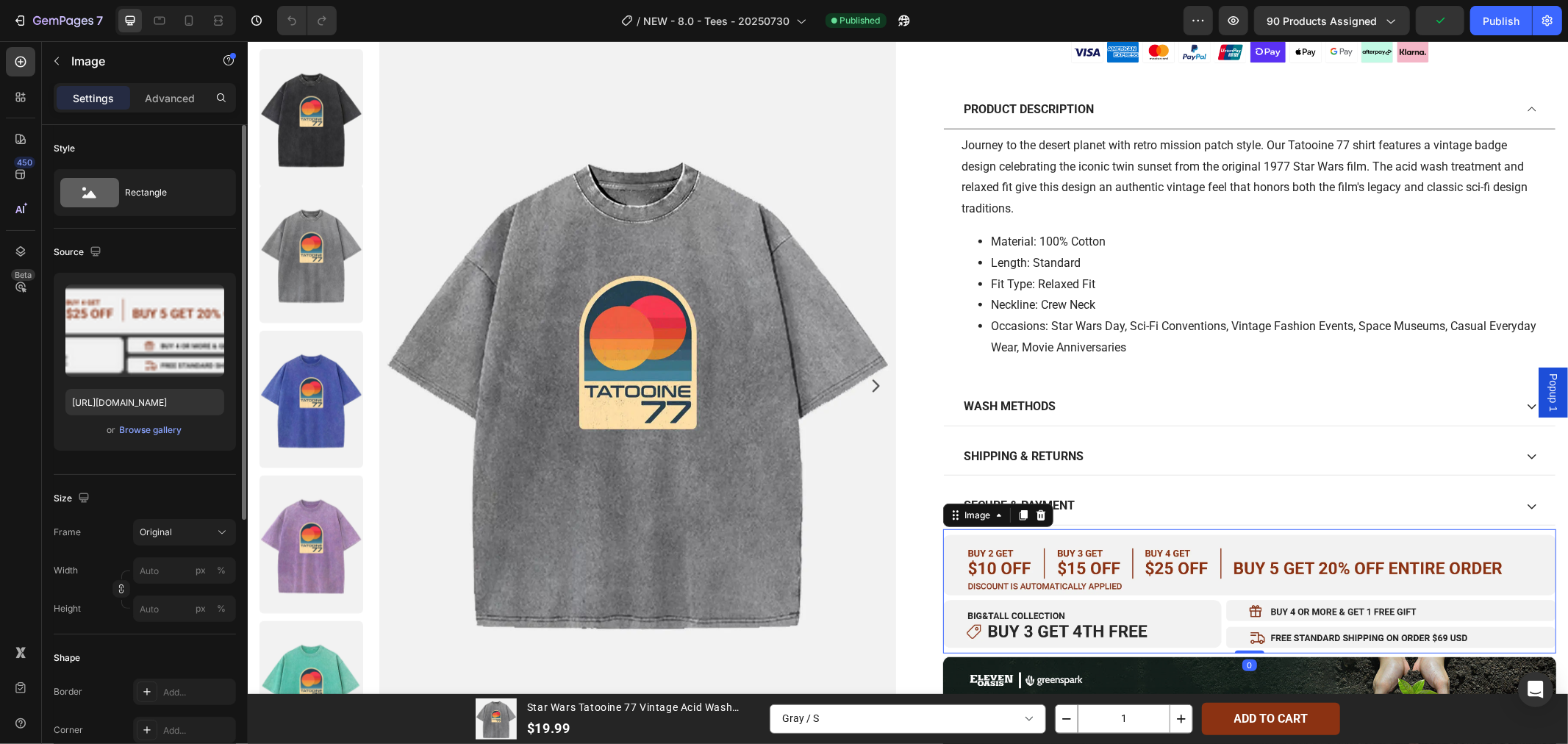
click at [192, 437] on div "or Browse gallery" at bounding box center [145, 430] width 159 height 18
click at [171, 429] on div "Browse gallery" at bounding box center [151, 430] width 62 height 13
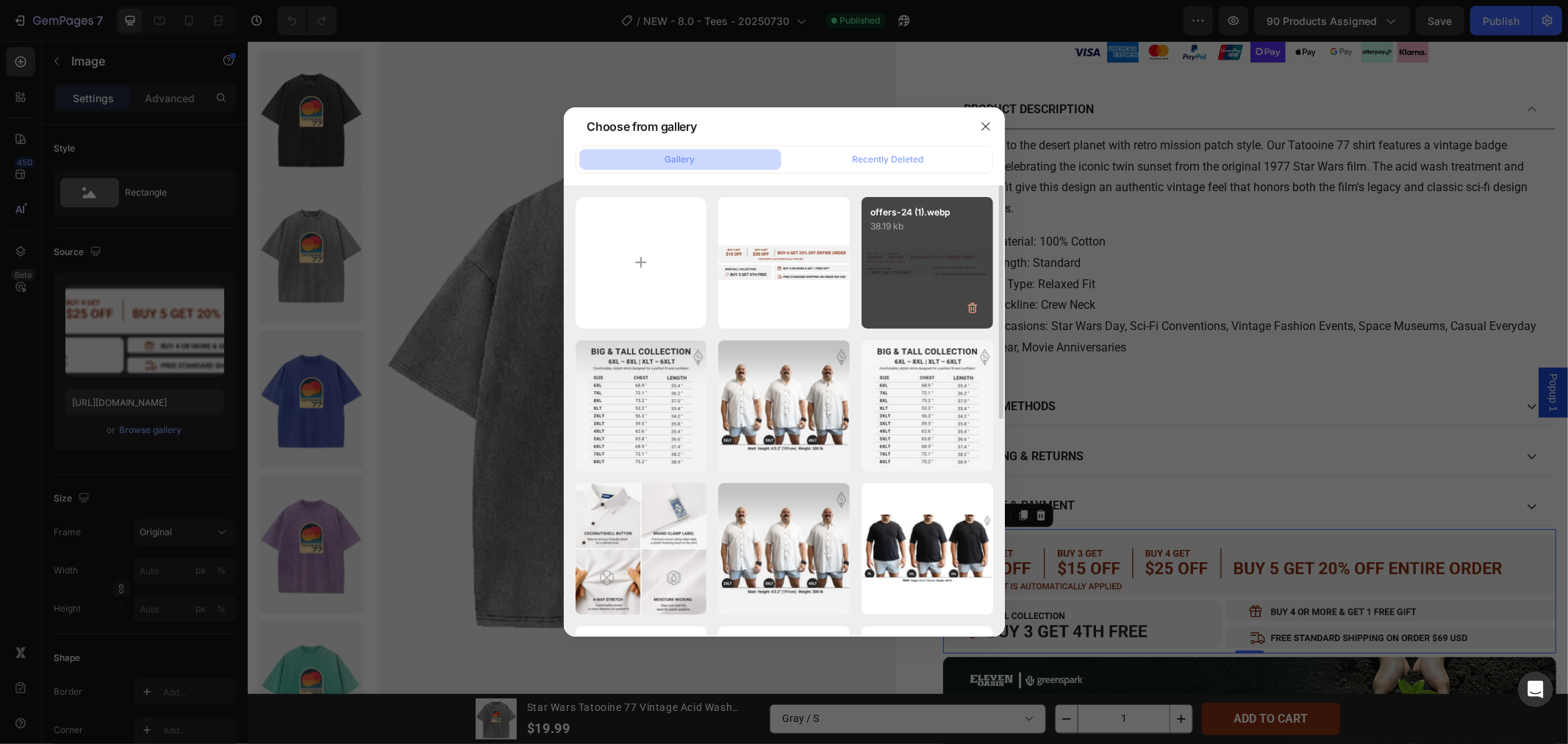
click at [961, 293] on div "offers-24 (1).webp 38.19 kb" at bounding box center [927, 262] width 132 height 132
type input "[URL][DOMAIN_NAME]"
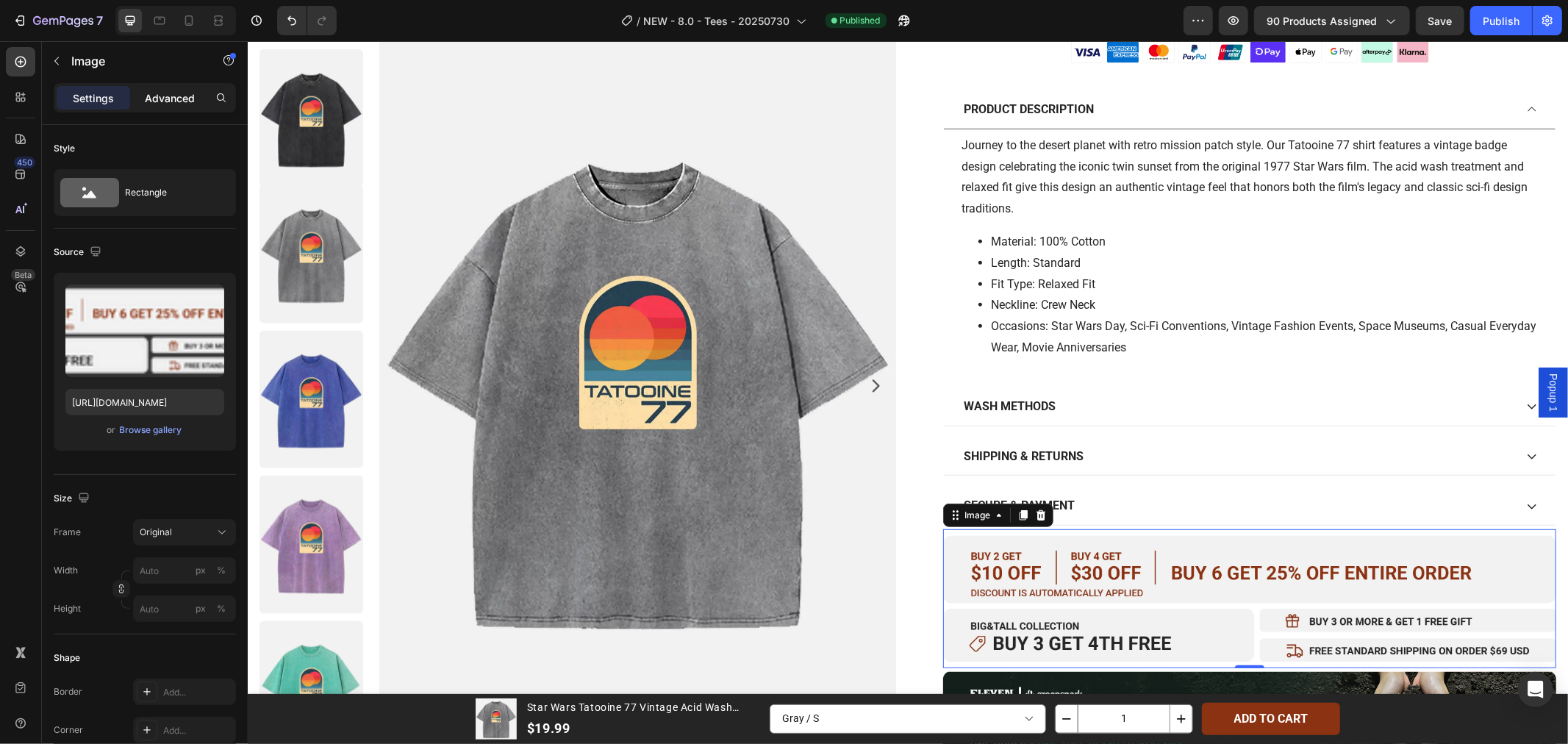
click at [187, 92] on p "Advanced" at bounding box center [169, 98] width 50 height 15
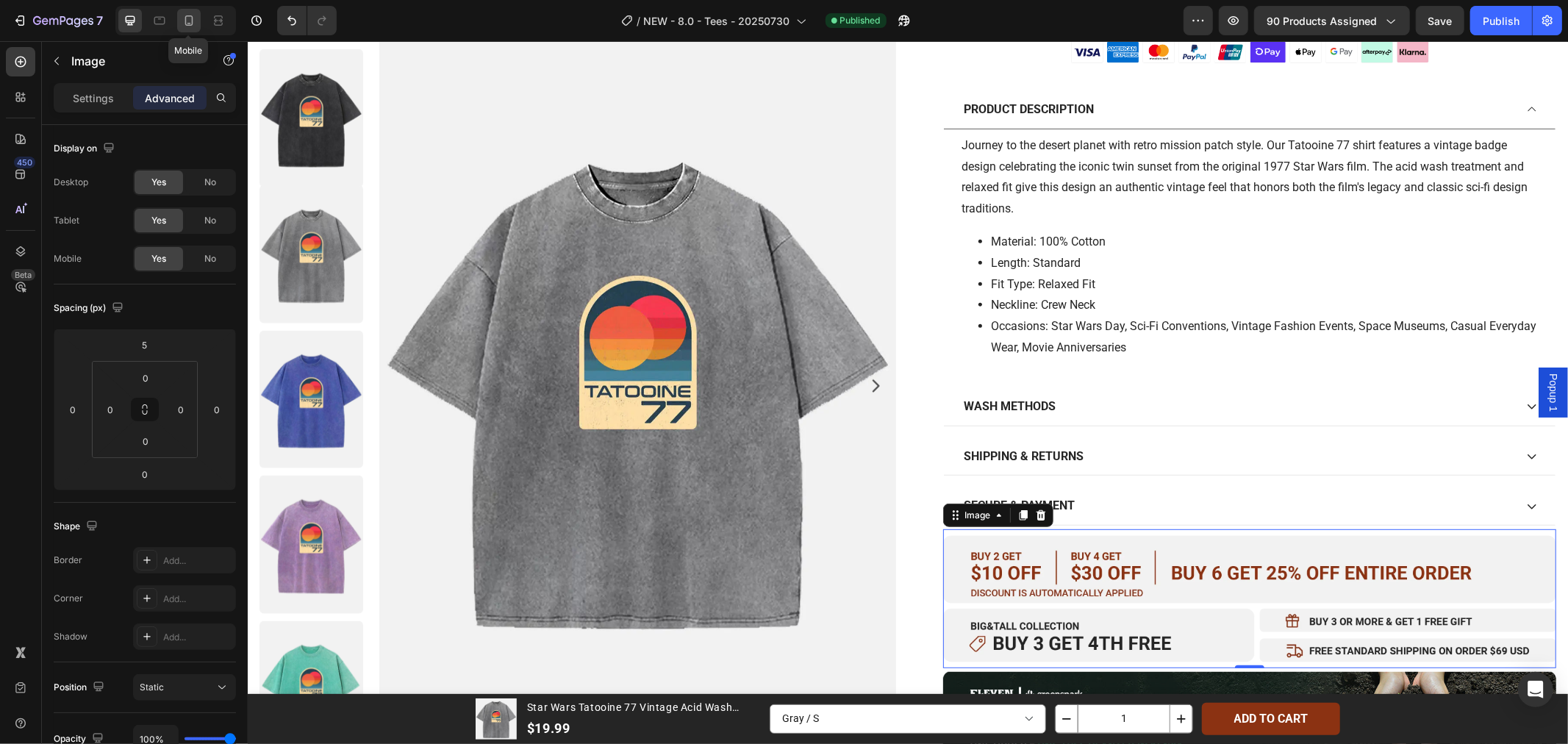
click at [179, 29] on div at bounding box center [189, 20] width 24 height 24
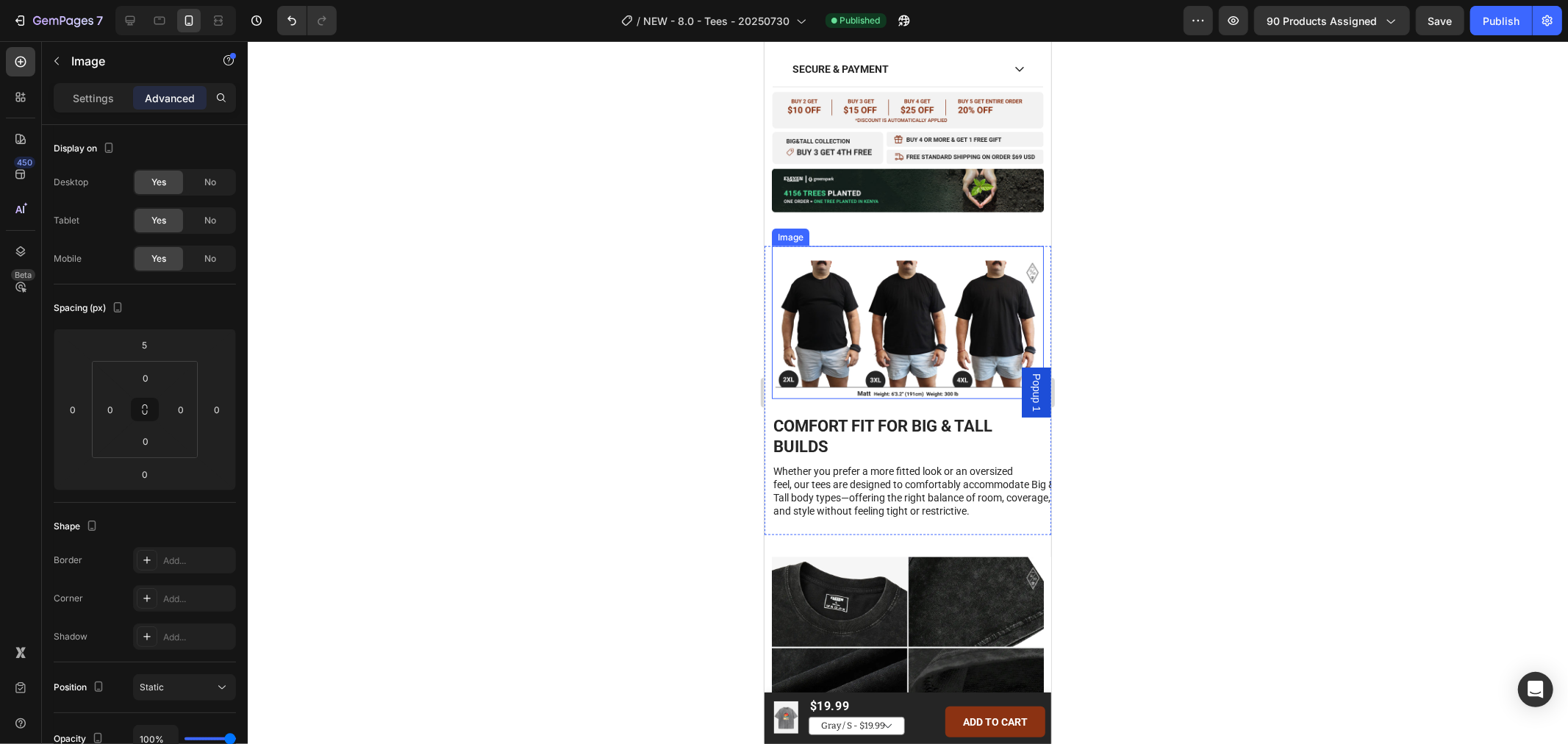
scroll to position [1355, 0]
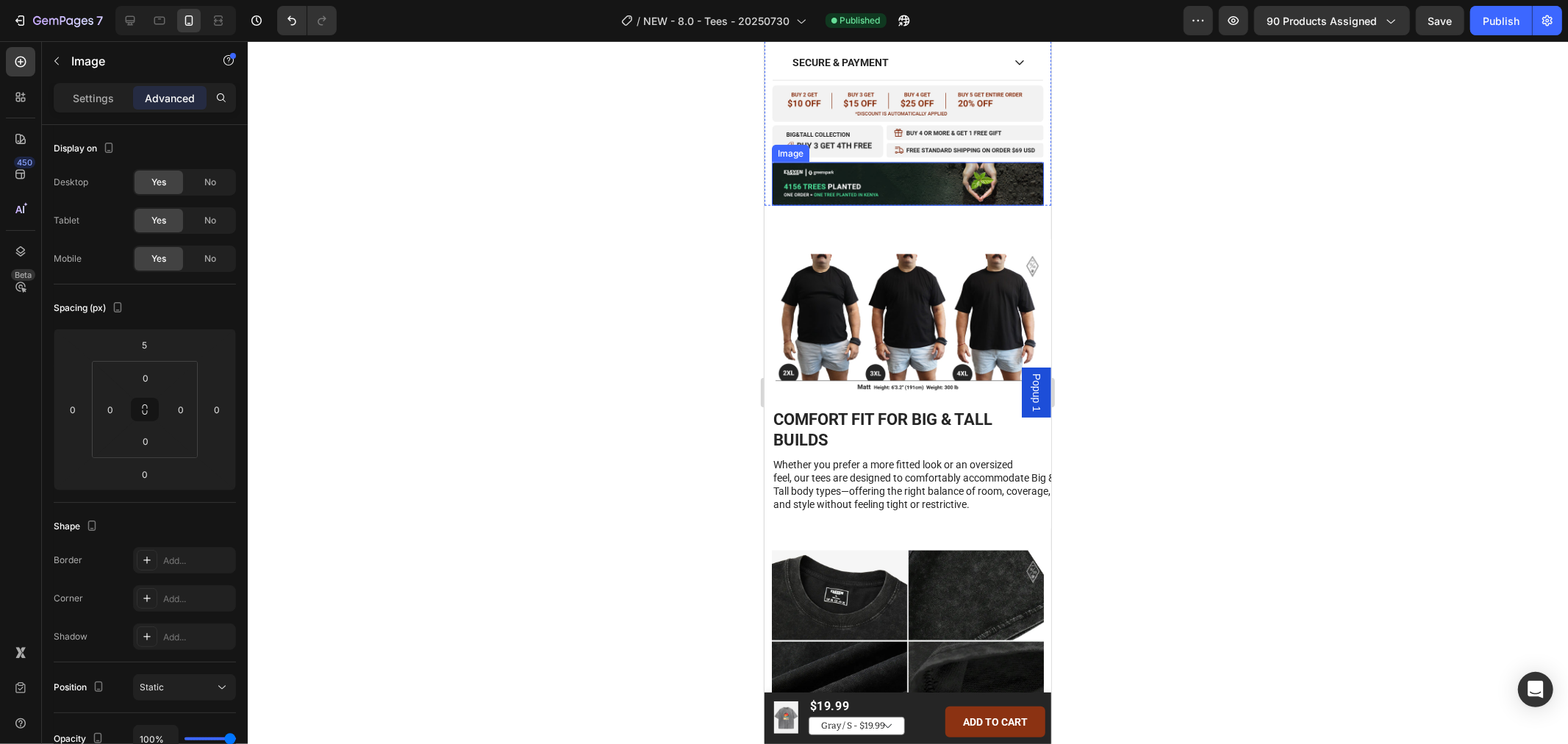
click at [852, 161] on img at bounding box center [908, 183] width 272 height 44
click at [891, 91] on img at bounding box center [908, 121] width 272 height 74
click at [72, 97] on div "Settings" at bounding box center [92, 98] width 73 height 24
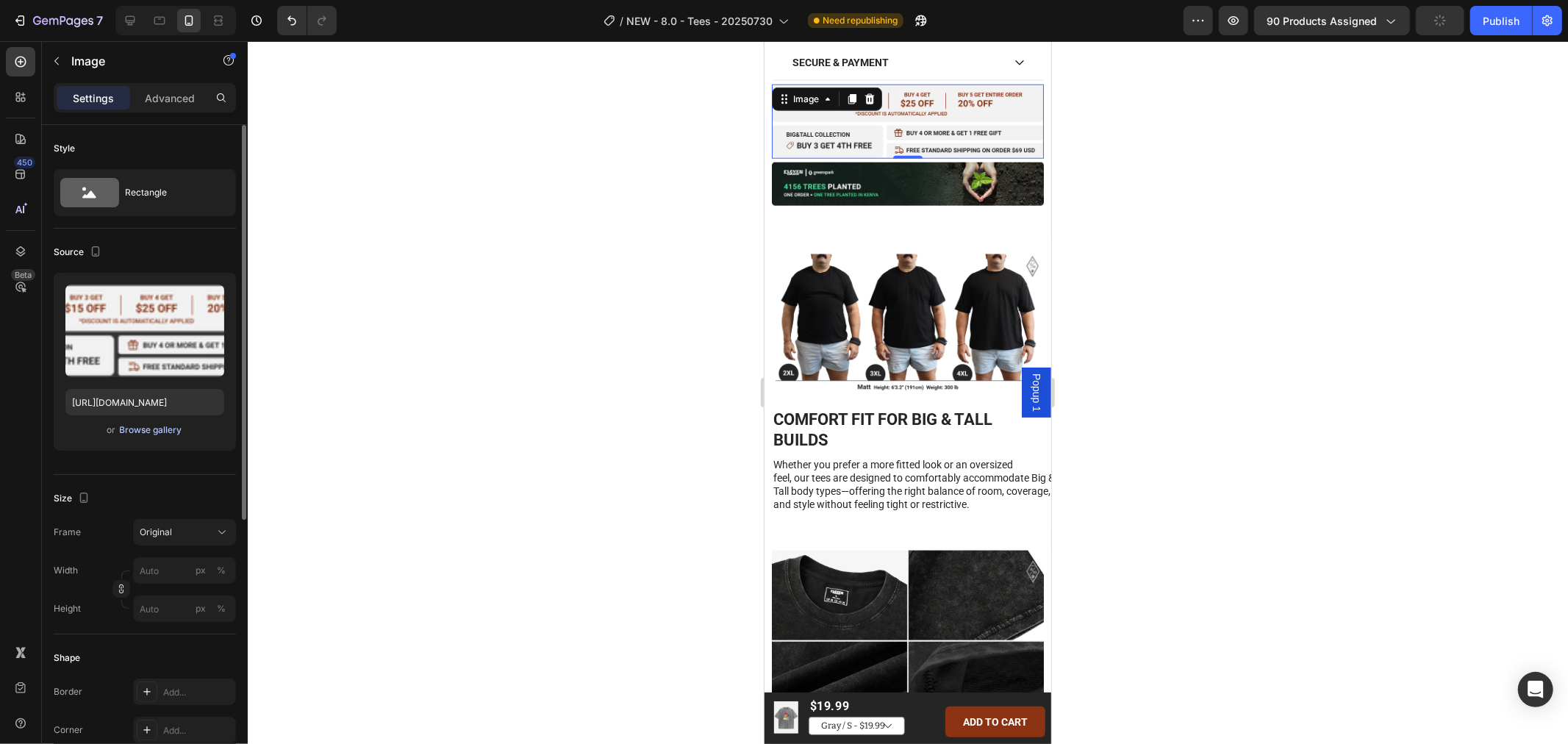
click at [149, 431] on div "Browse gallery" at bounding box center [151, 430] width 62 height 13
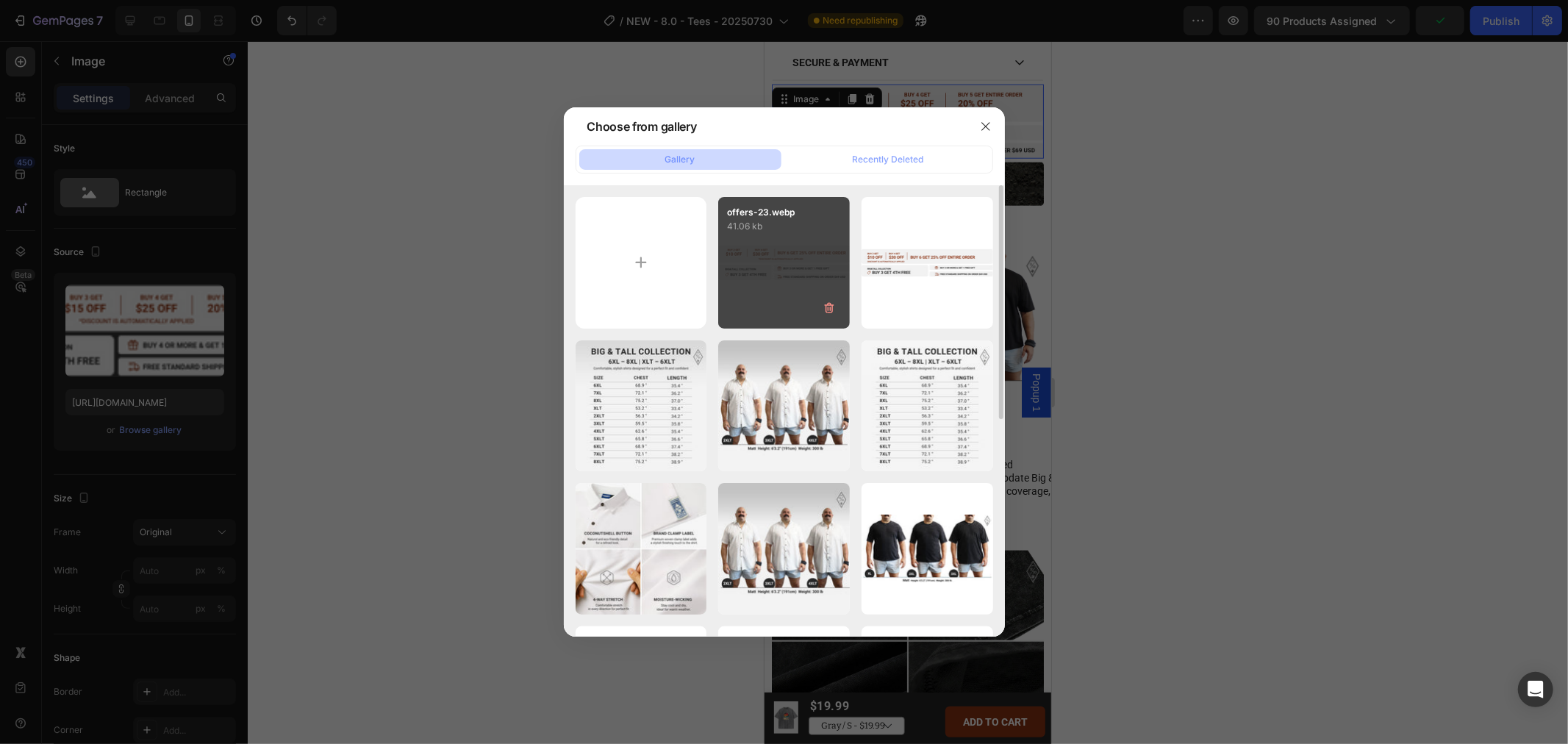
click at [790, 230] on p "41.06 kb" at bounding box center [784, 226] width 114 height 14
type input "[URL][DOMAIN_NAME]"
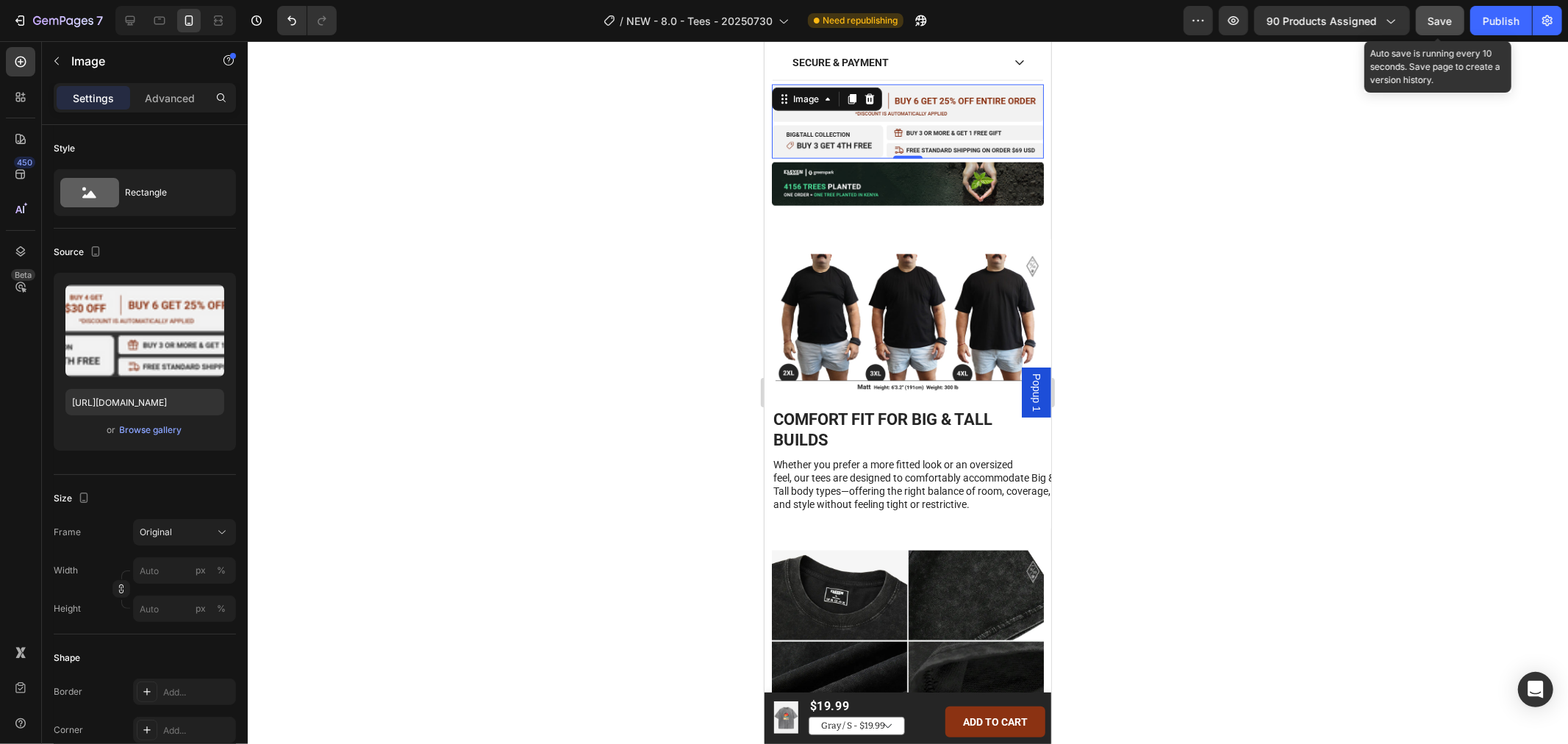
drag, startPoint x: 1439, startPoint y: 24, endPoint x: 1449, endPoint y: 18, distance: 11.7
click at [1442, 21] on span "Save" at bounding box center [1439, 20] width 24 height 13
click at [1502, 28] on div "Publish" at bounding box center [1501, 21] width 37 height 15
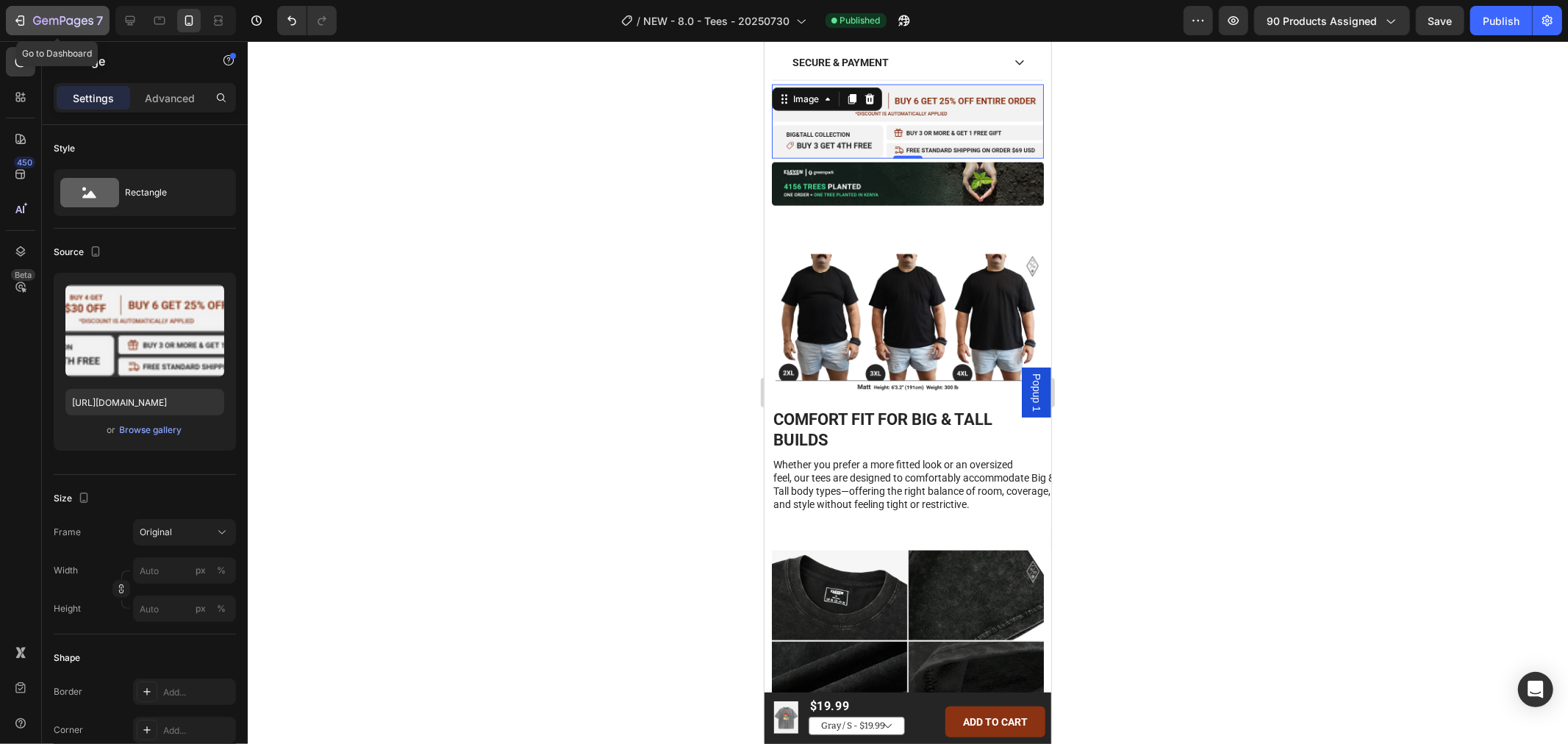
click at [23, 23] on icon "button" at bounding box center [22, 20] width 7 height 10
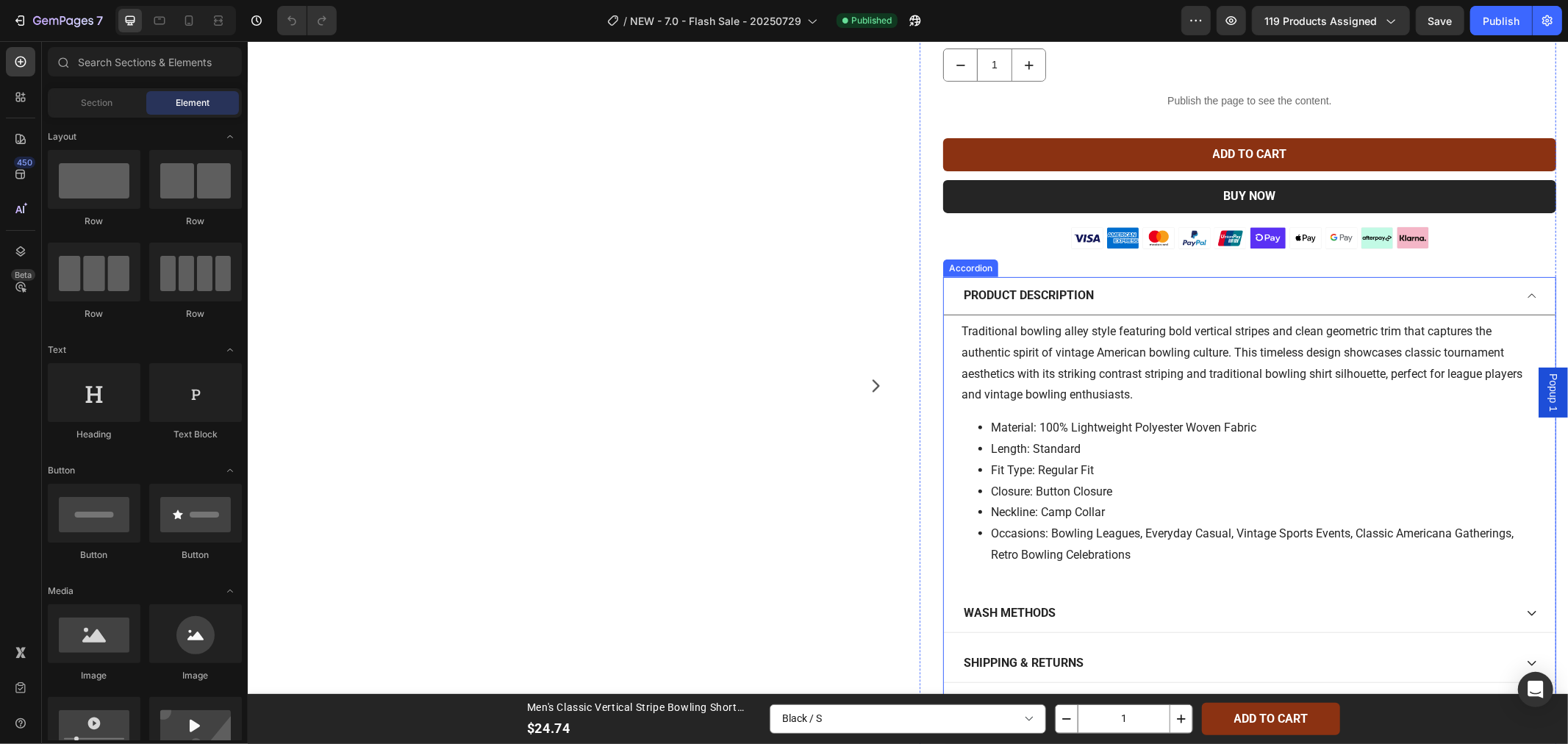
scroll to position [736, 0]
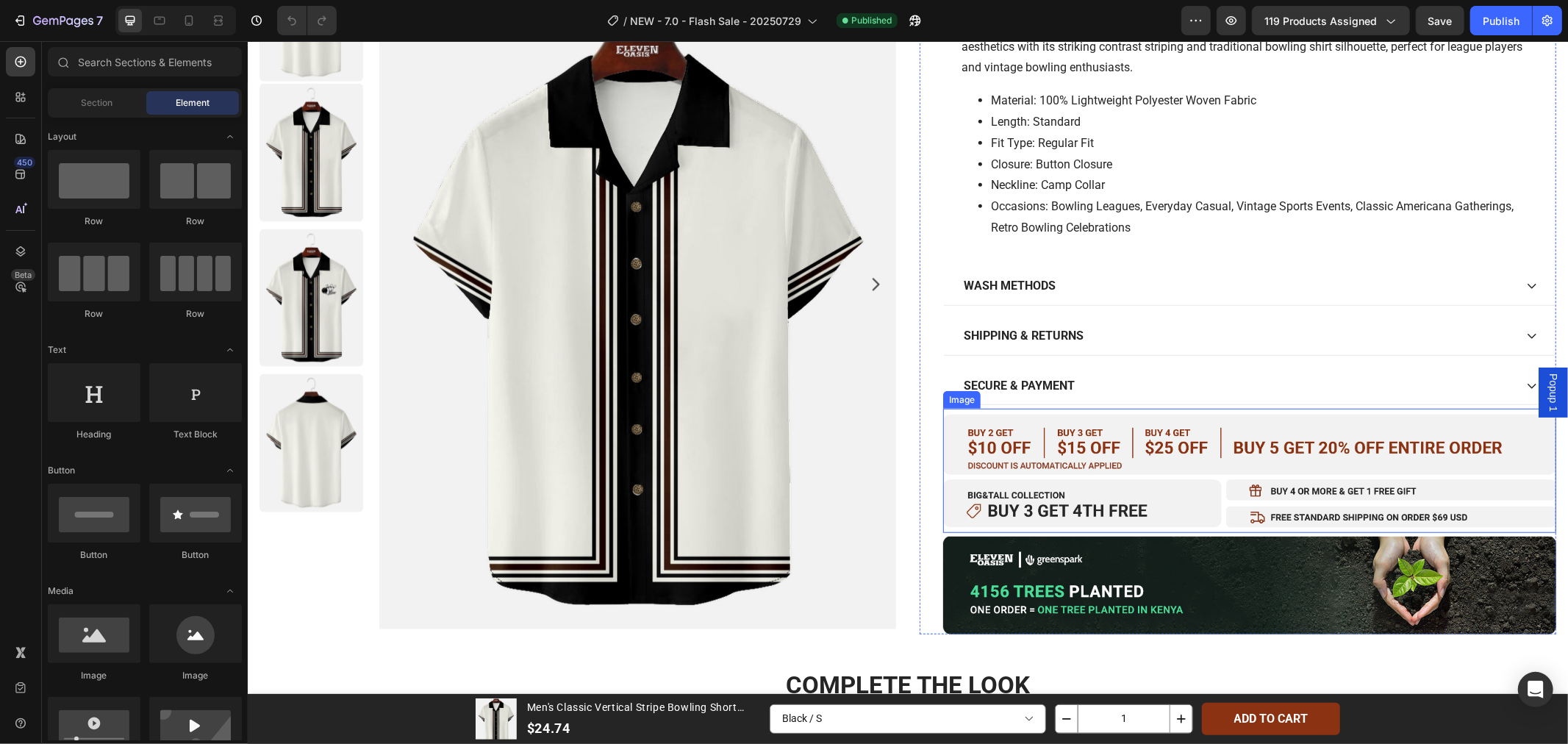
click at [1082, 482] on img at bounding box center [1248, 470] width 613 height 124
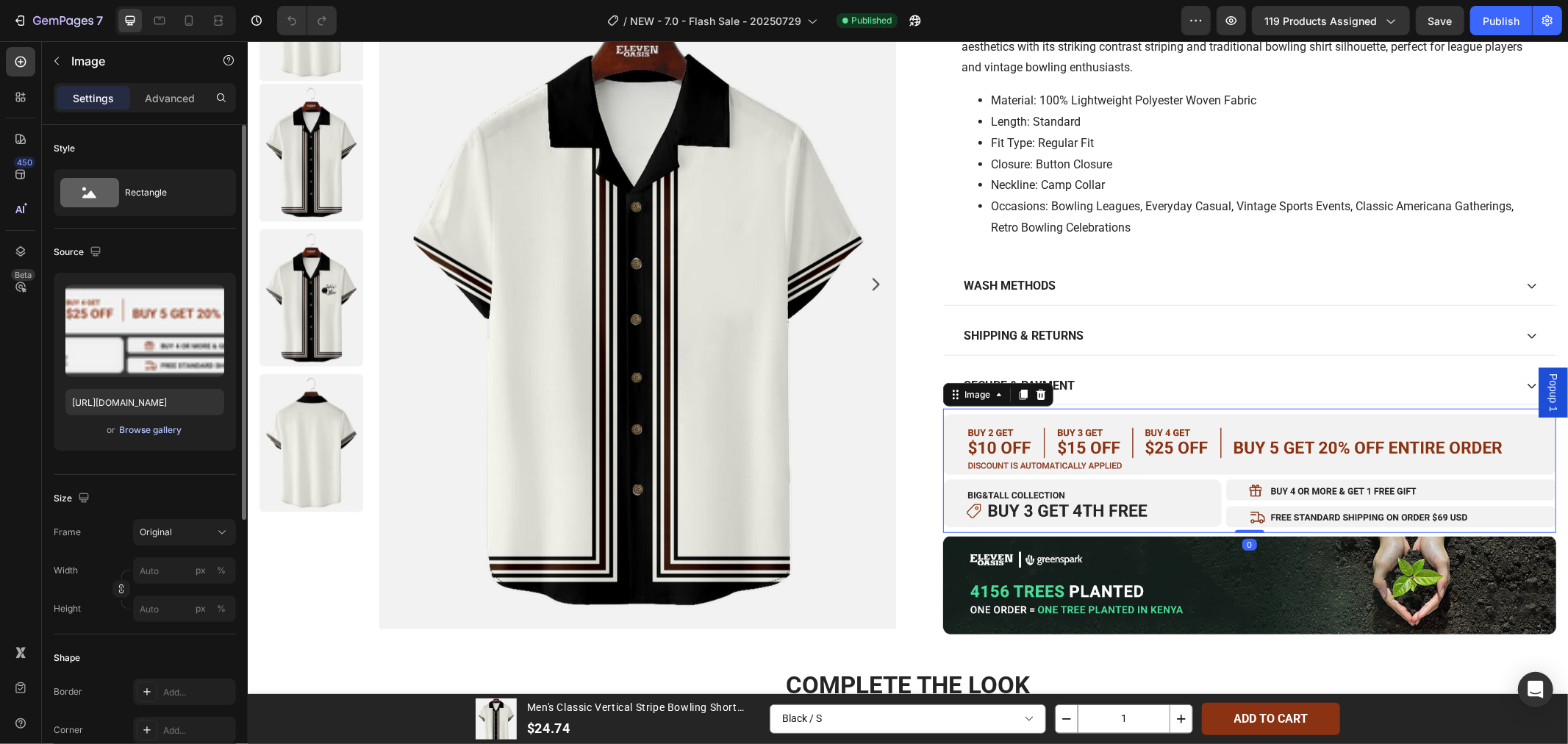
click at [150, 431] on div "Browse gallery" at bounding box center [151, 430] width 62 height 13
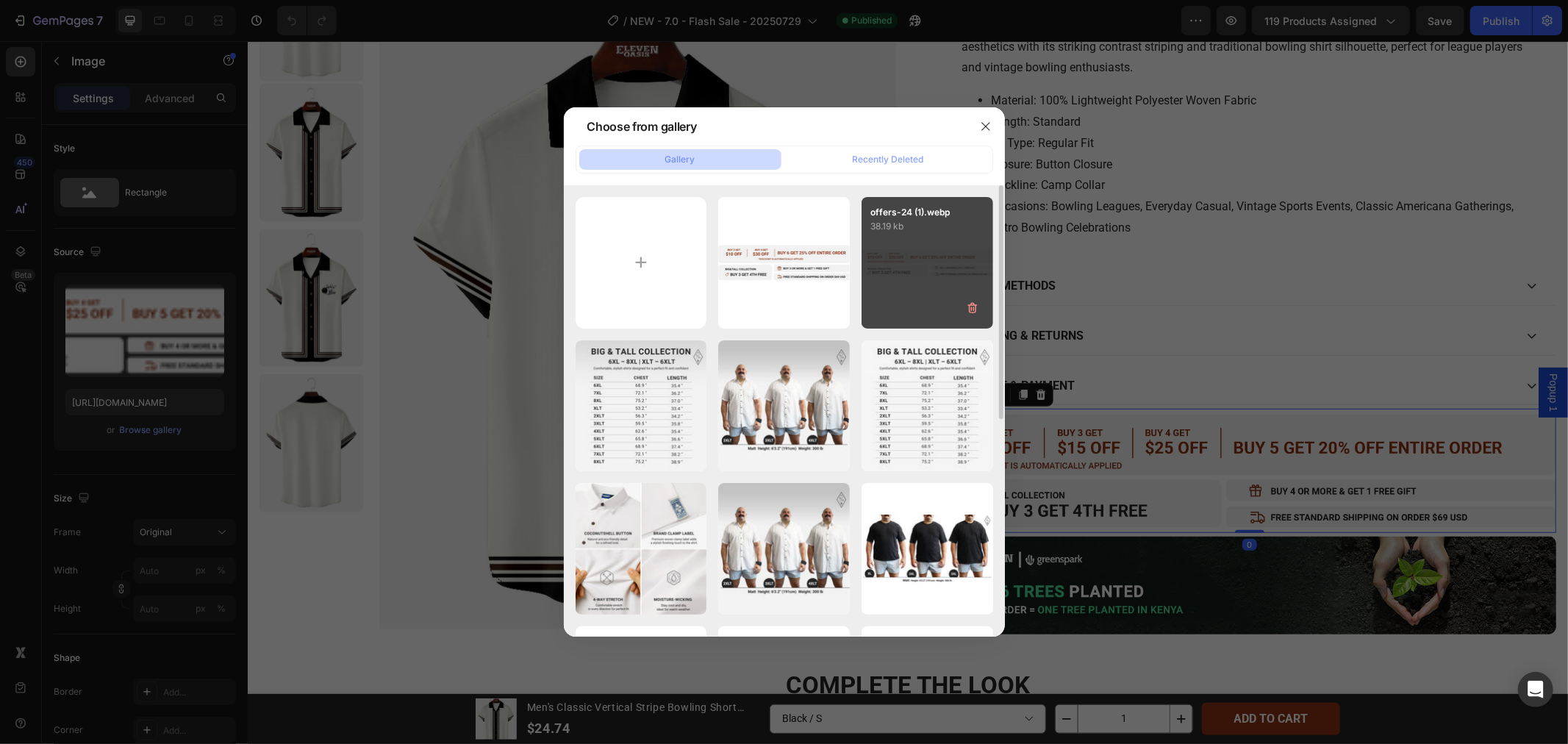
scroll to position [0, 0]
click at [902, 279] on div "offers-24 (1).webp 38.19 kb" at bounding box center [927, 262] width 132 height 132
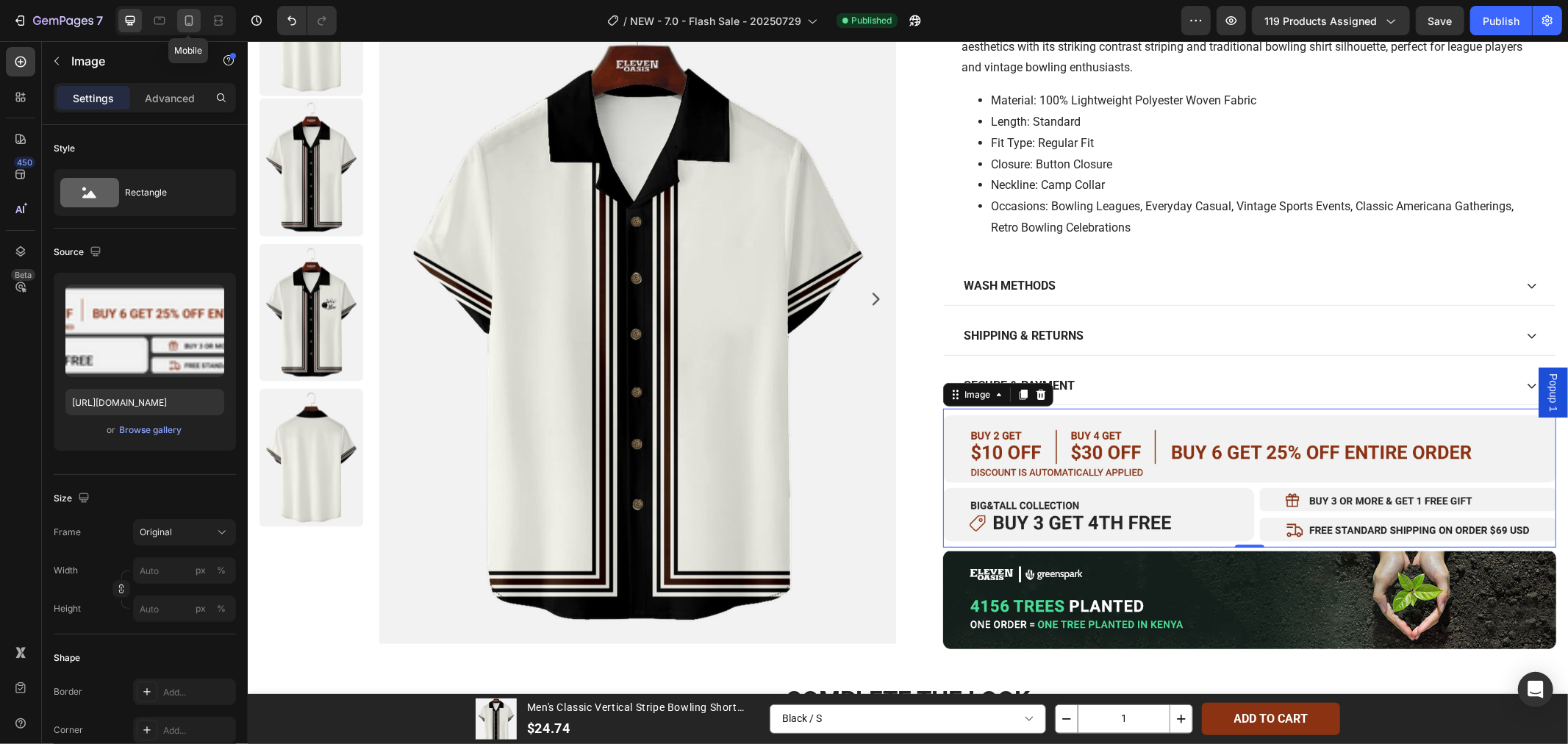
click at [185, 15] on icon at bounding box center [188, 20] width 14 height 14
type input "[URL][DOMAIN_NAME]"
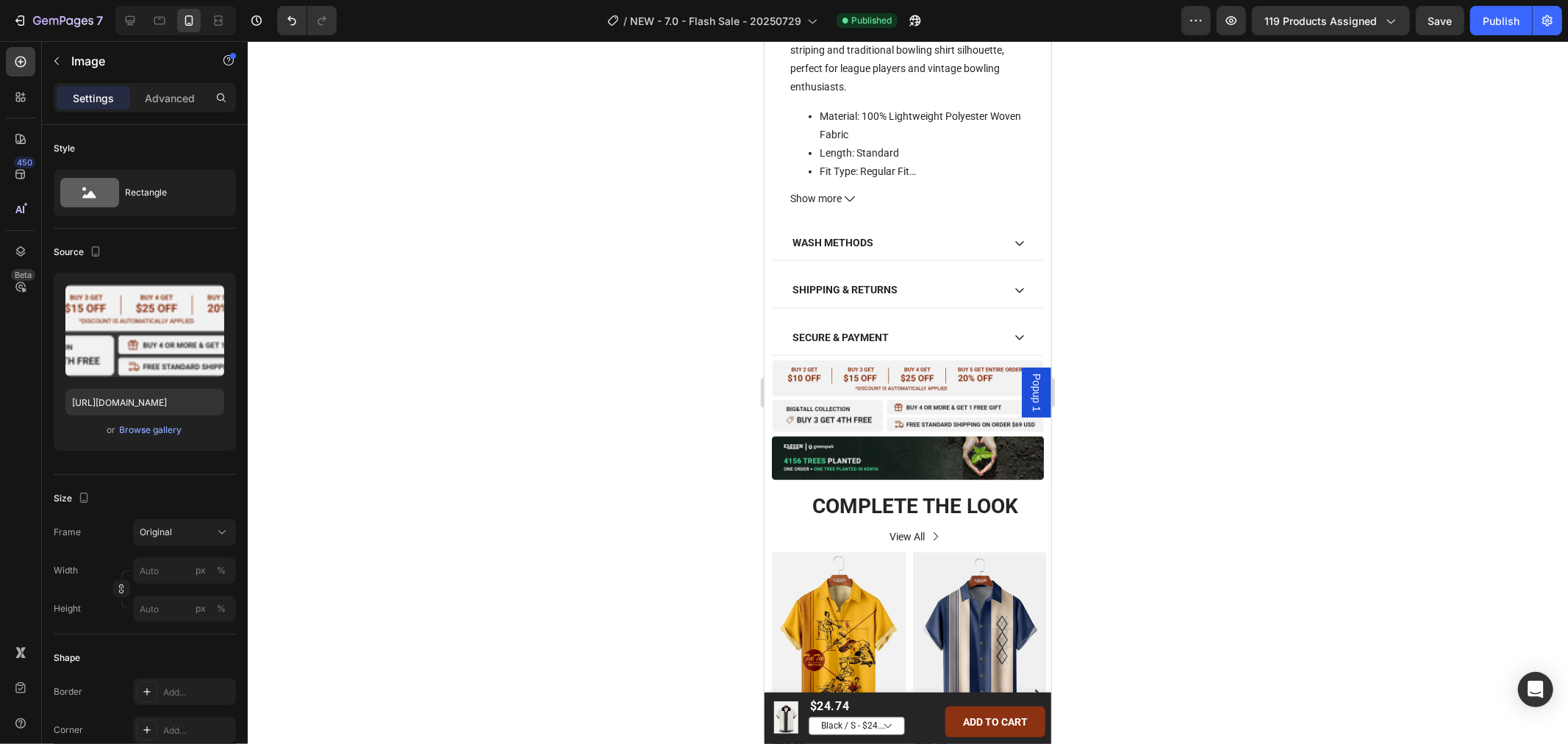
scroll to position [958, 0]
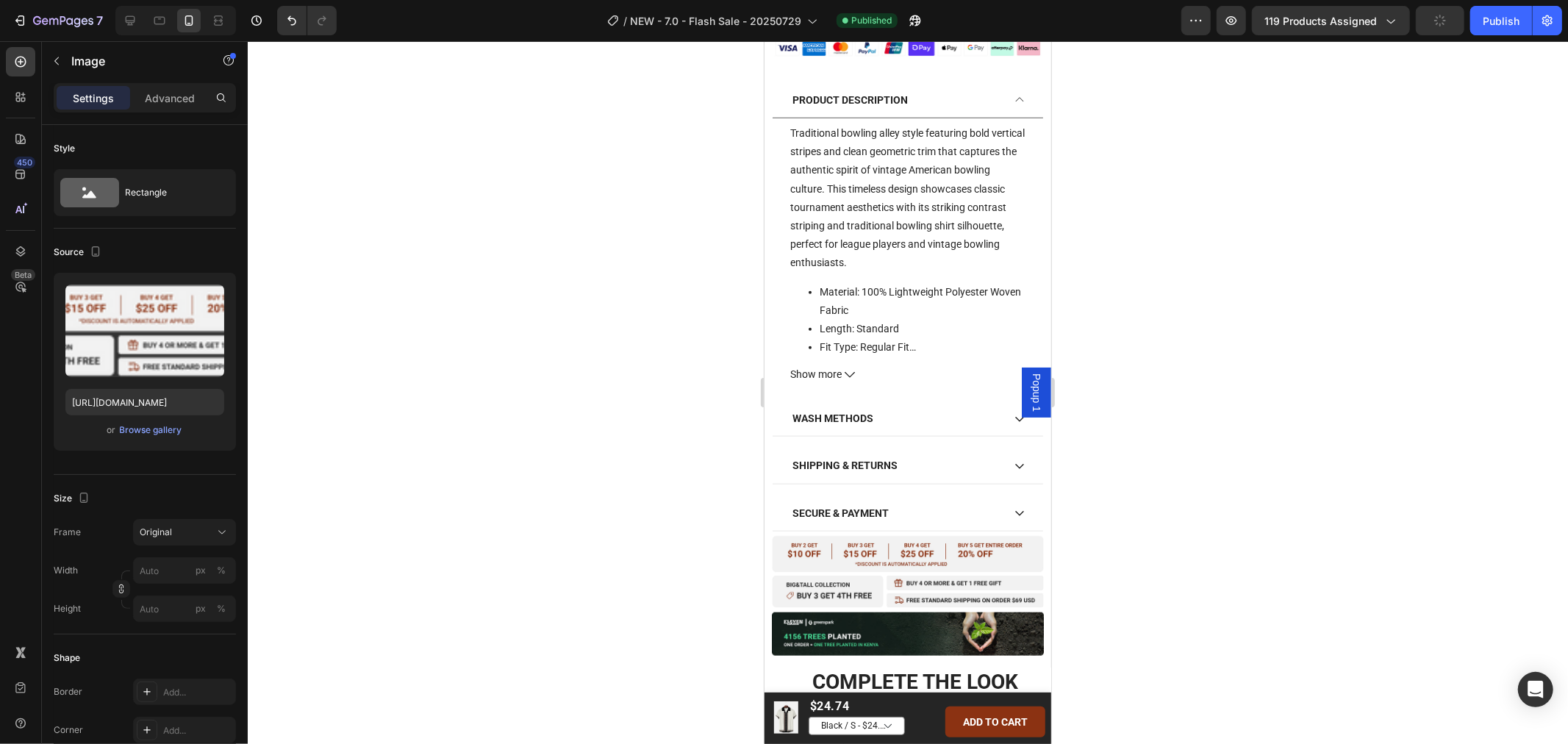
click at [951, 557] on img at bounding box center [908, 572] width 272 height 74
click at [1023, 612] on img at bounding box center [908, 634] width 272 height 44
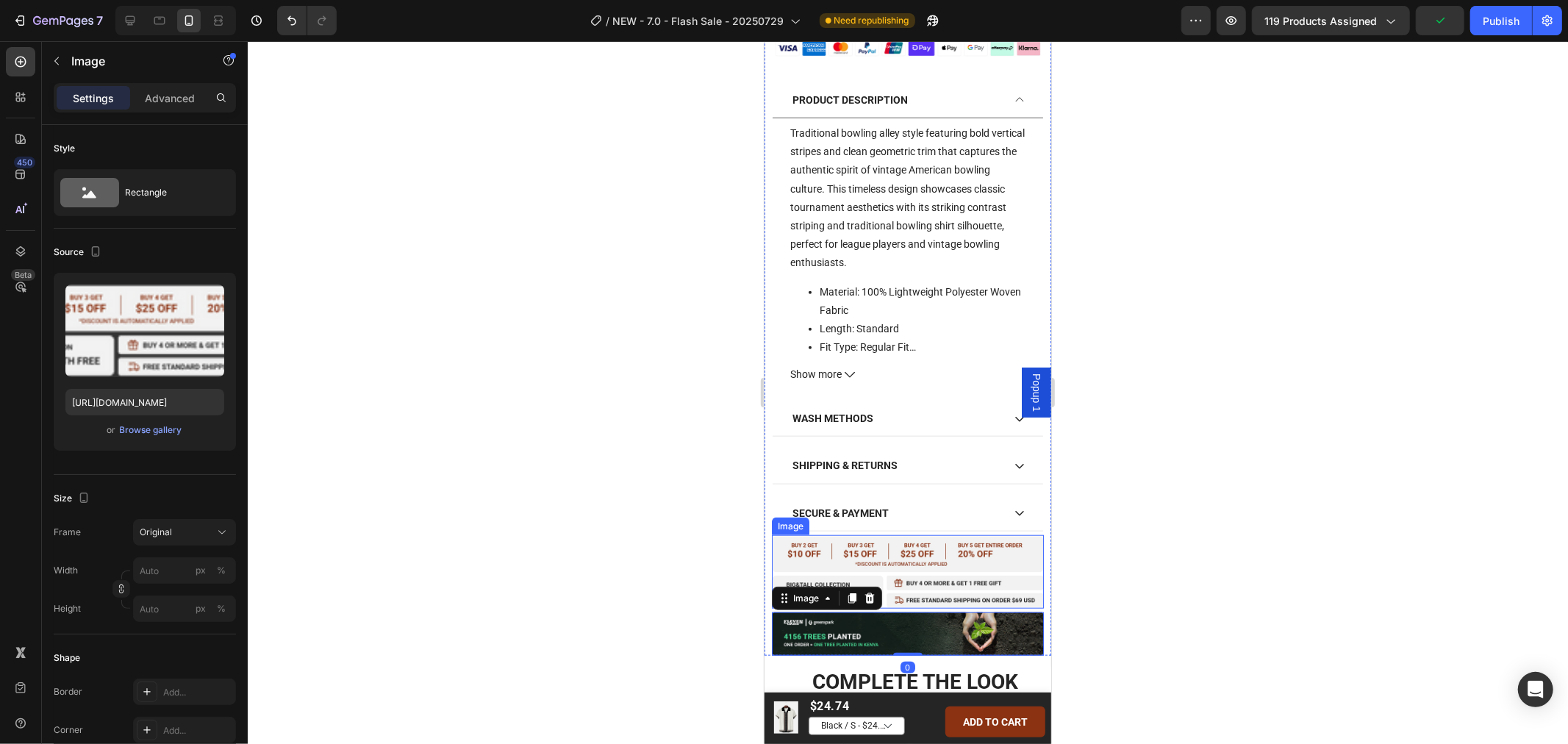
click at [1028, 547] on img at bounding box center [908, 572] width 272 height 74
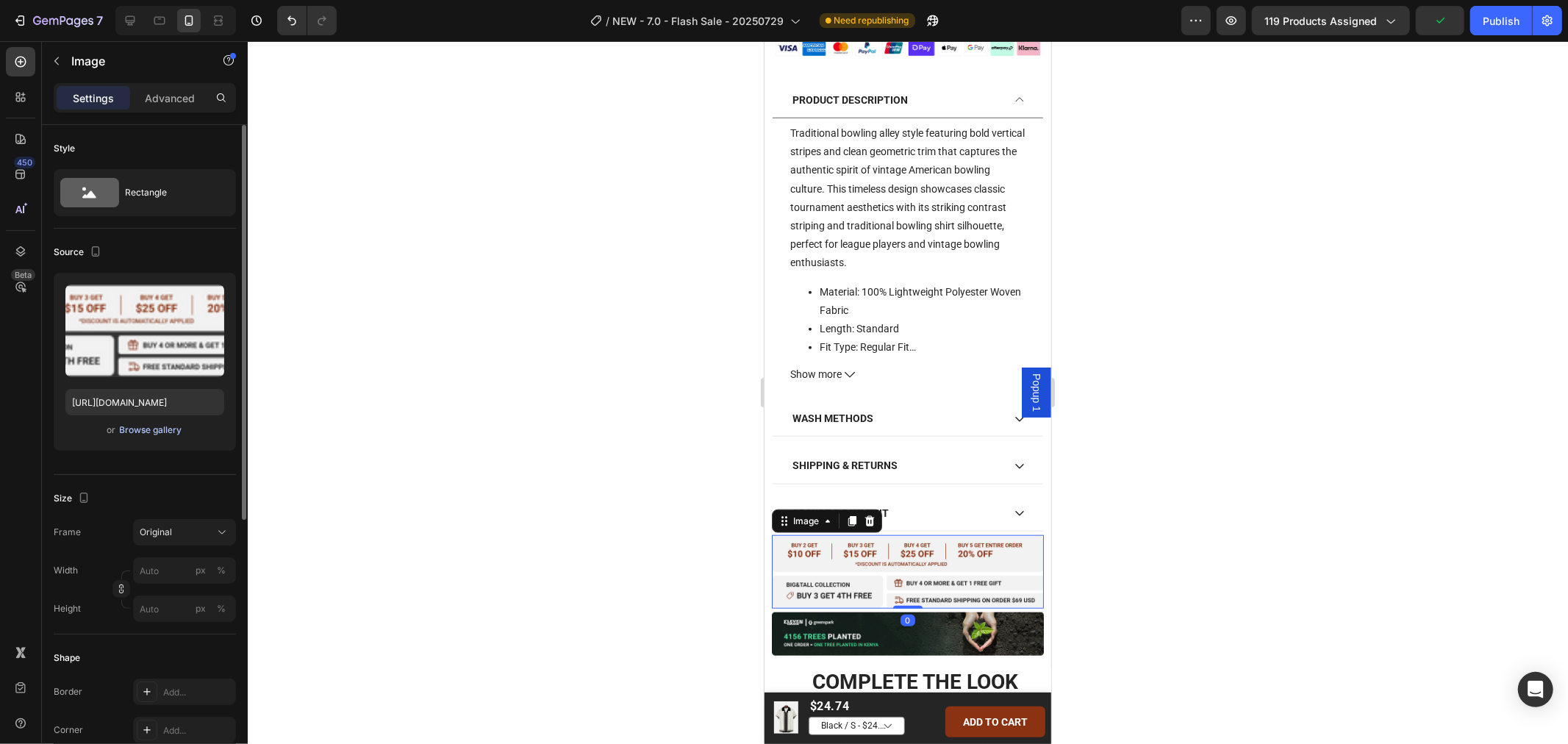
click at [157, 435] on div "Browse gallery" at bounding box center [151, 430] width 62 height 13
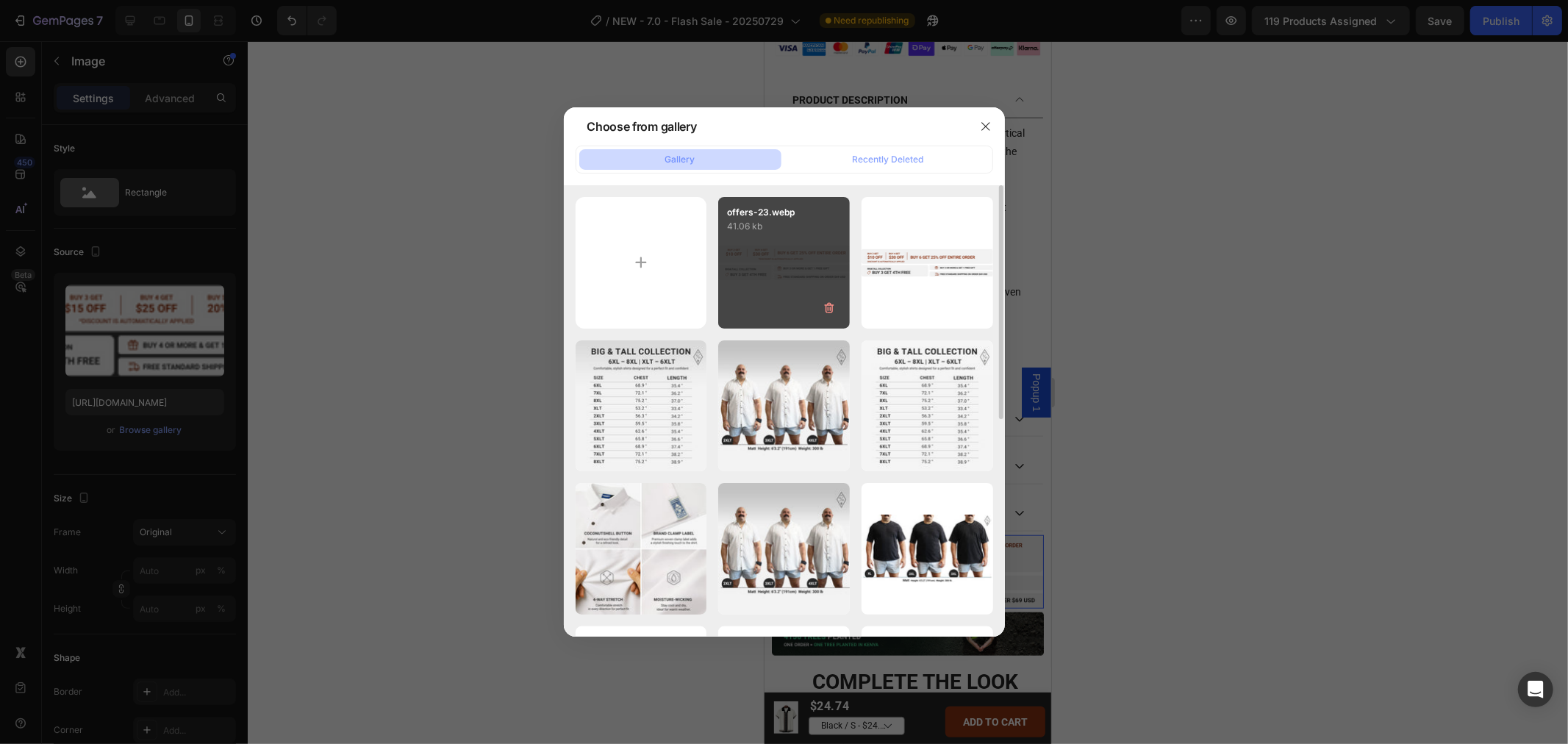
click at [768, 254] on div "offers-23.webp 41.06 kb" at bounding box center [784, 262] width 132 height 132
type input "[URL][DOMAIN_NAME]"
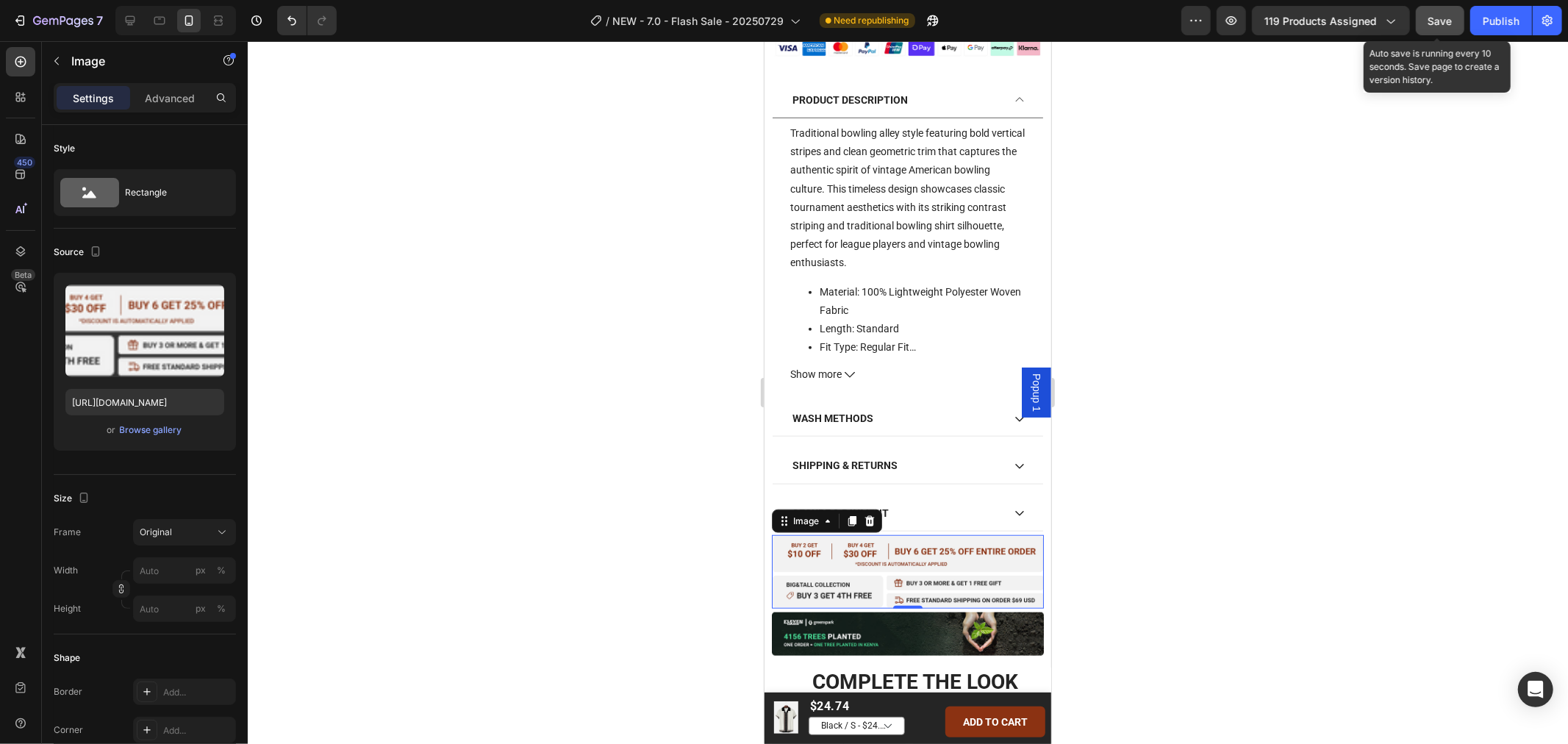
click at [1430, 24] on span "Save" at bounding box center [1439, 20] width 24 height 13
click at [1435, 21] on span "Save" at bounding box center [1439, 20] width 24 height 13
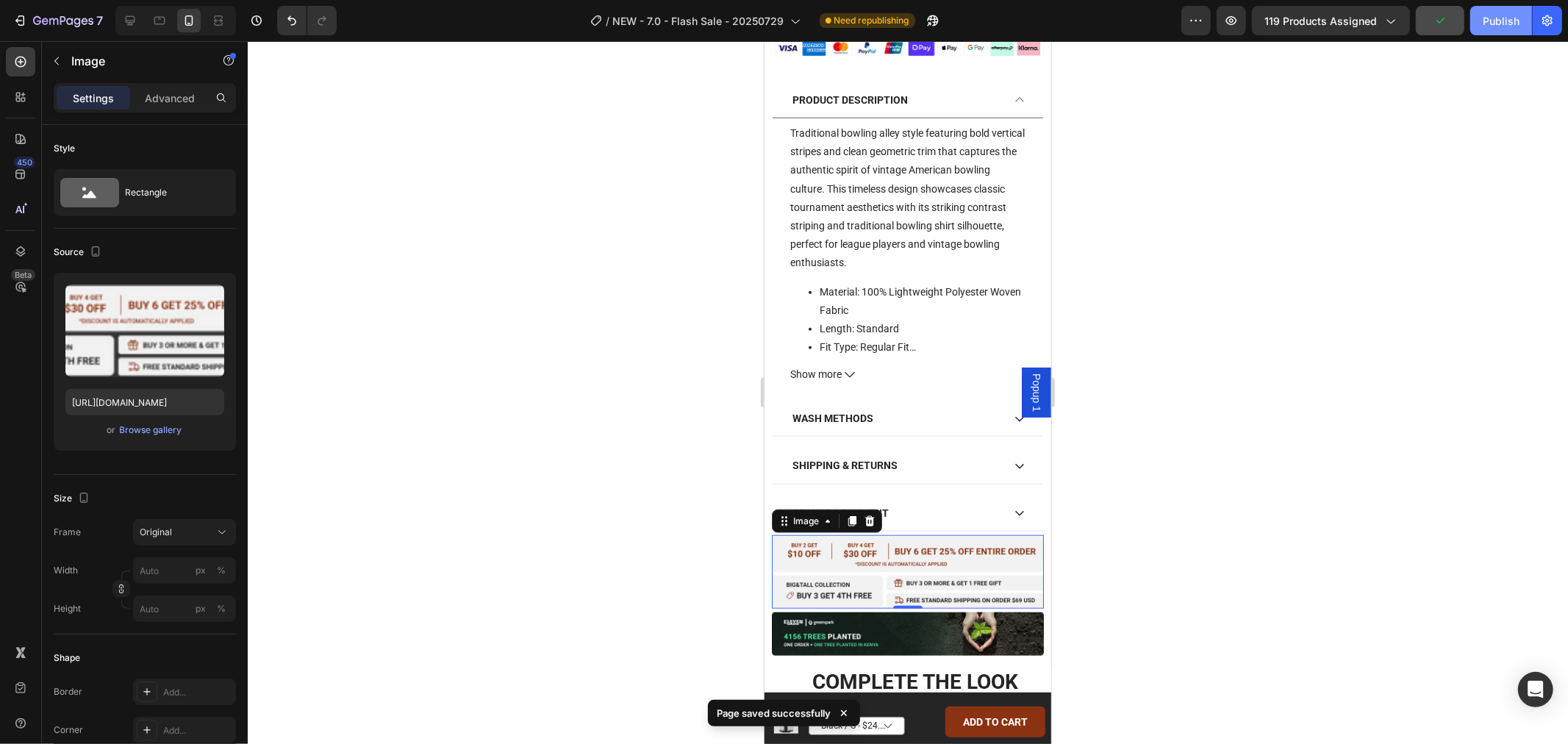
click at [1497, 20] on div "Publish" at bounding box center [1501, 21] width 37 height 15
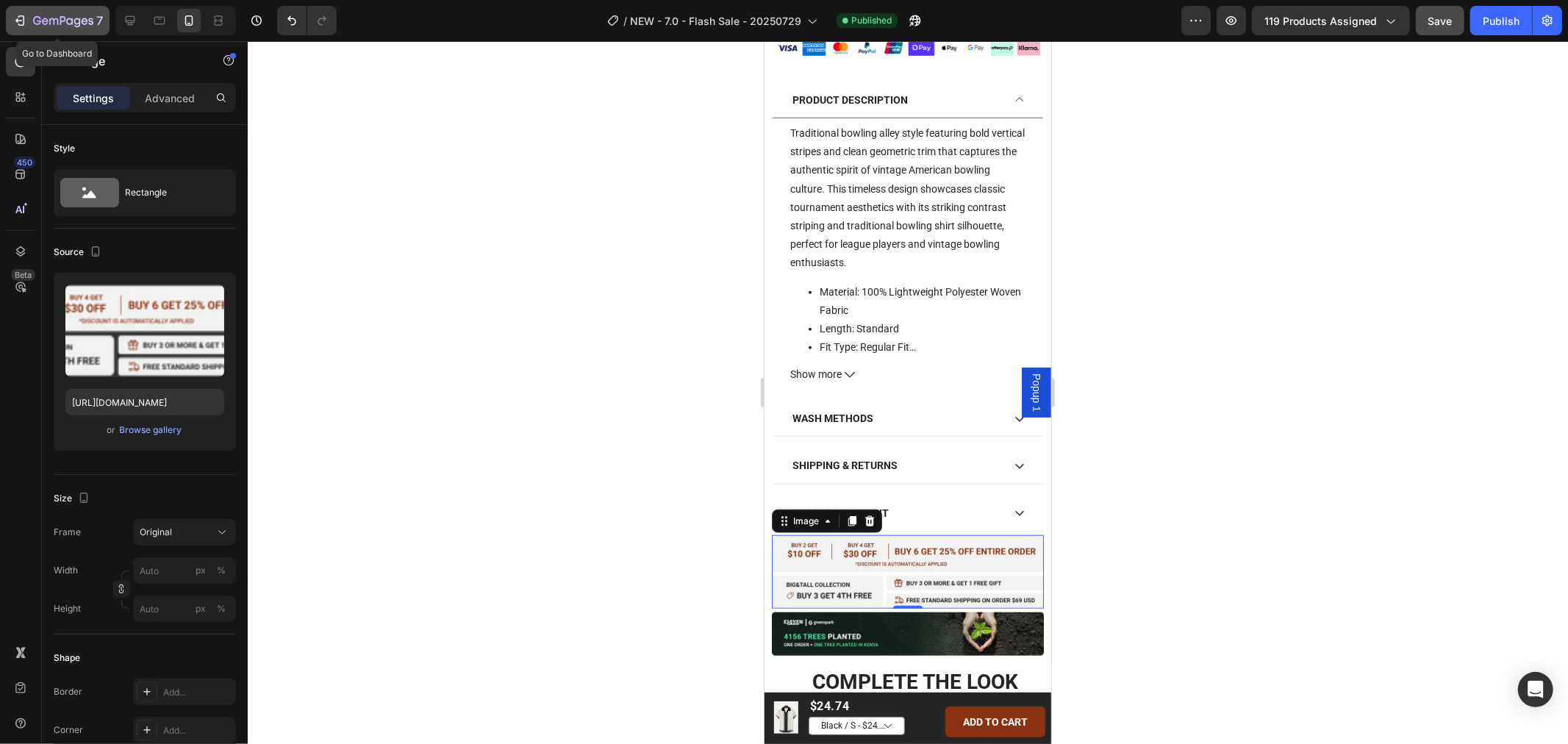
click at [38, 30] on button "7" at bounding box center [57, 20] width 103 height 29
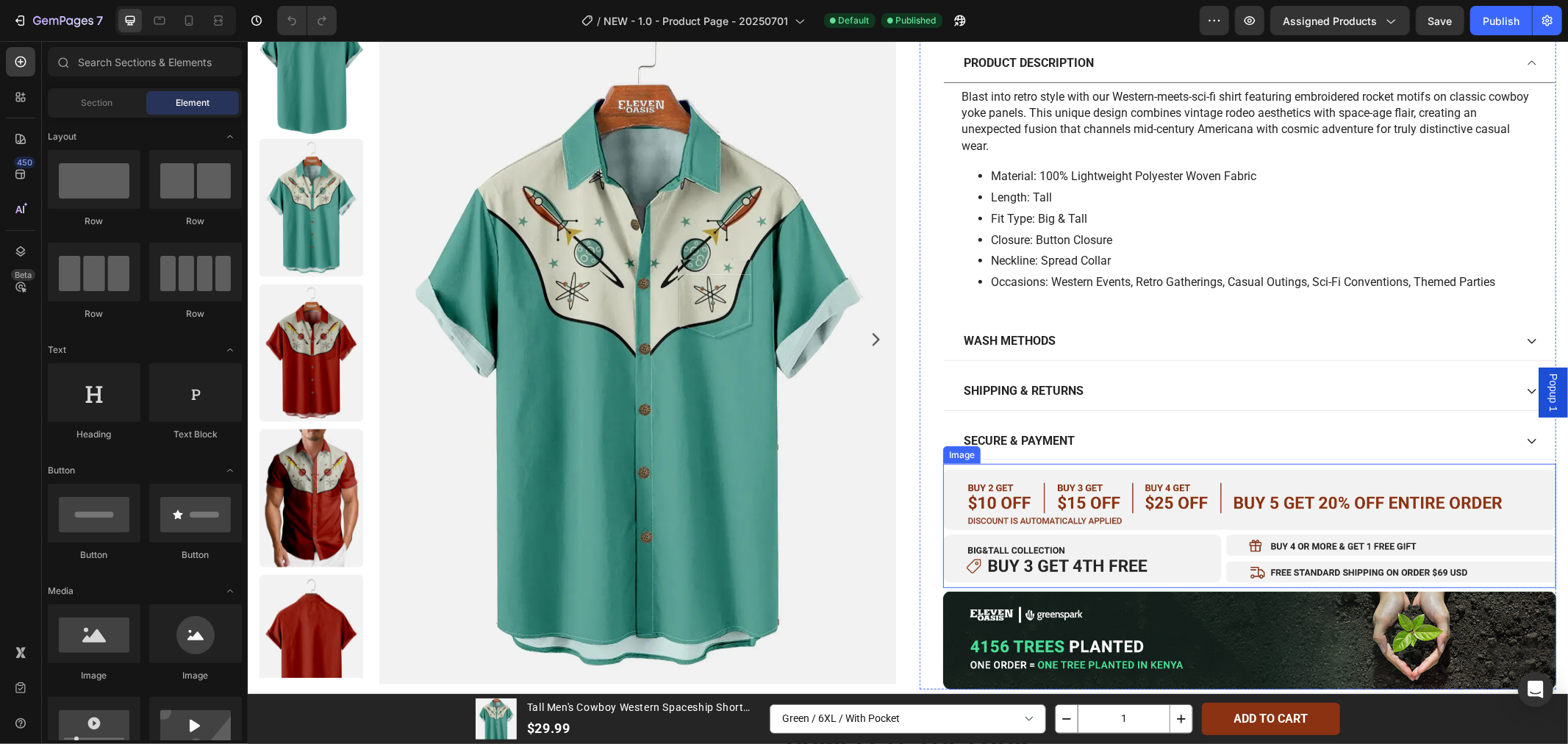
scroll to position [817, 0]
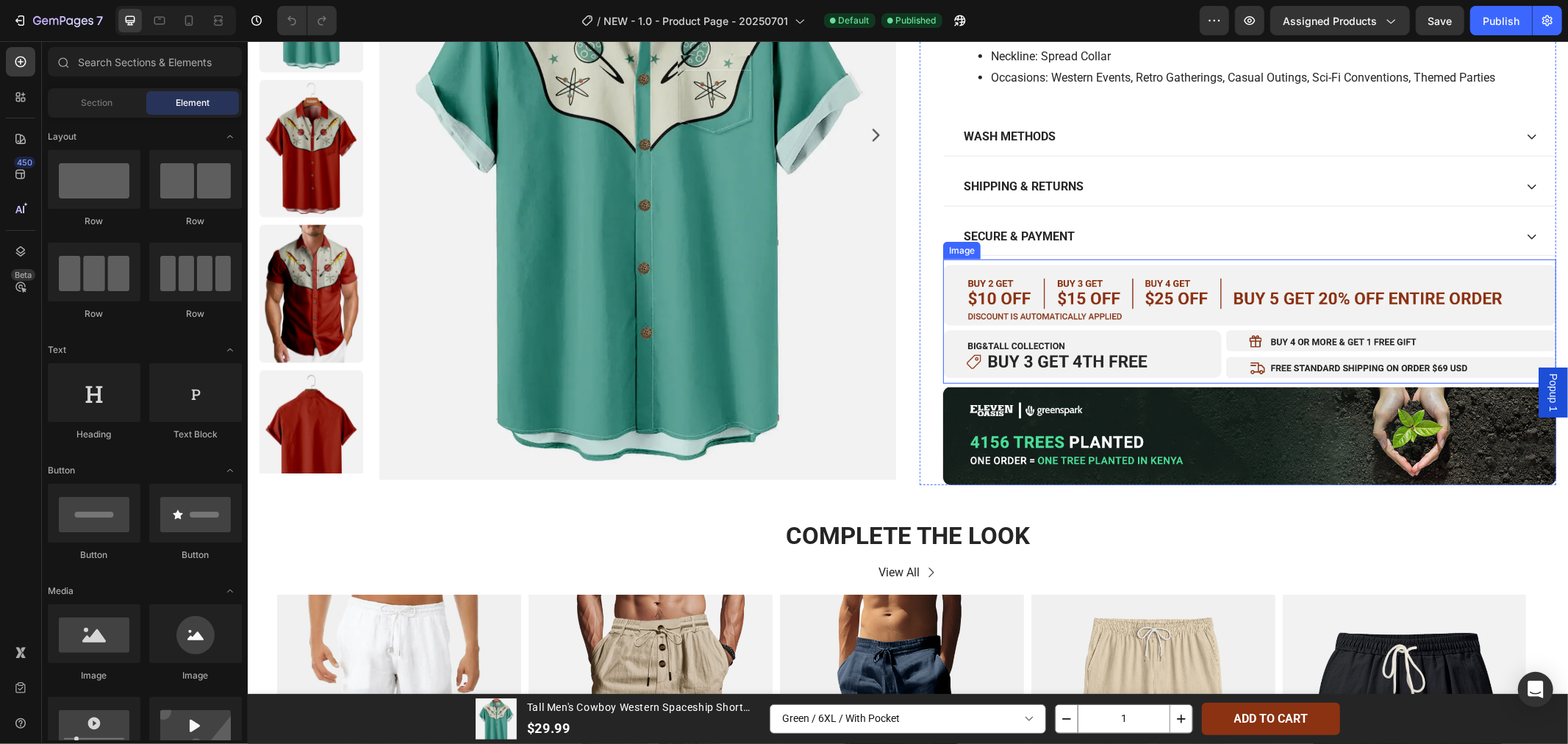
click at [1139, 290] on img at bounding box center [1248, 321] width 613 height 124
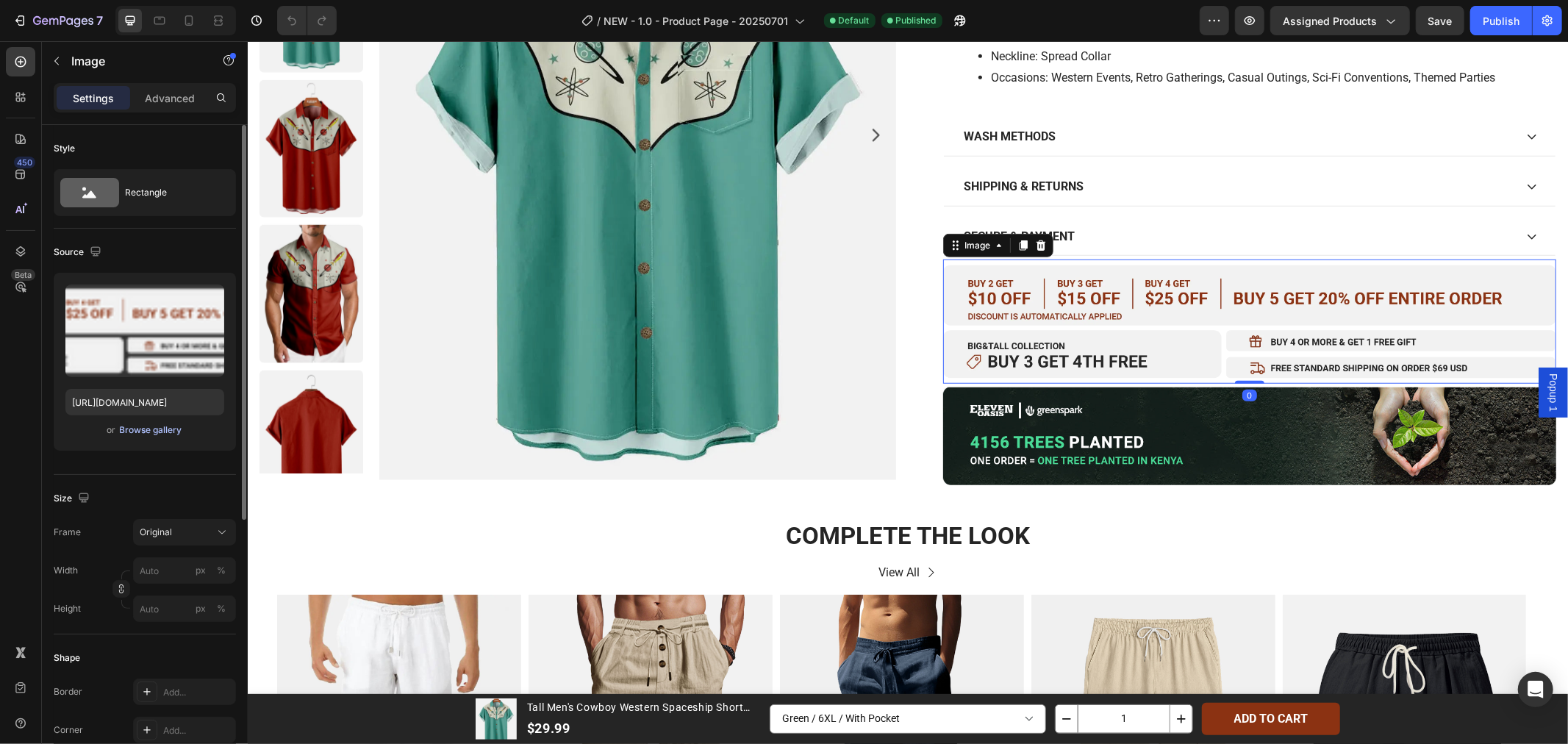
click at [165, 430] on div "Browse gallery" at bounding box center [151, 430] width 62 height 13
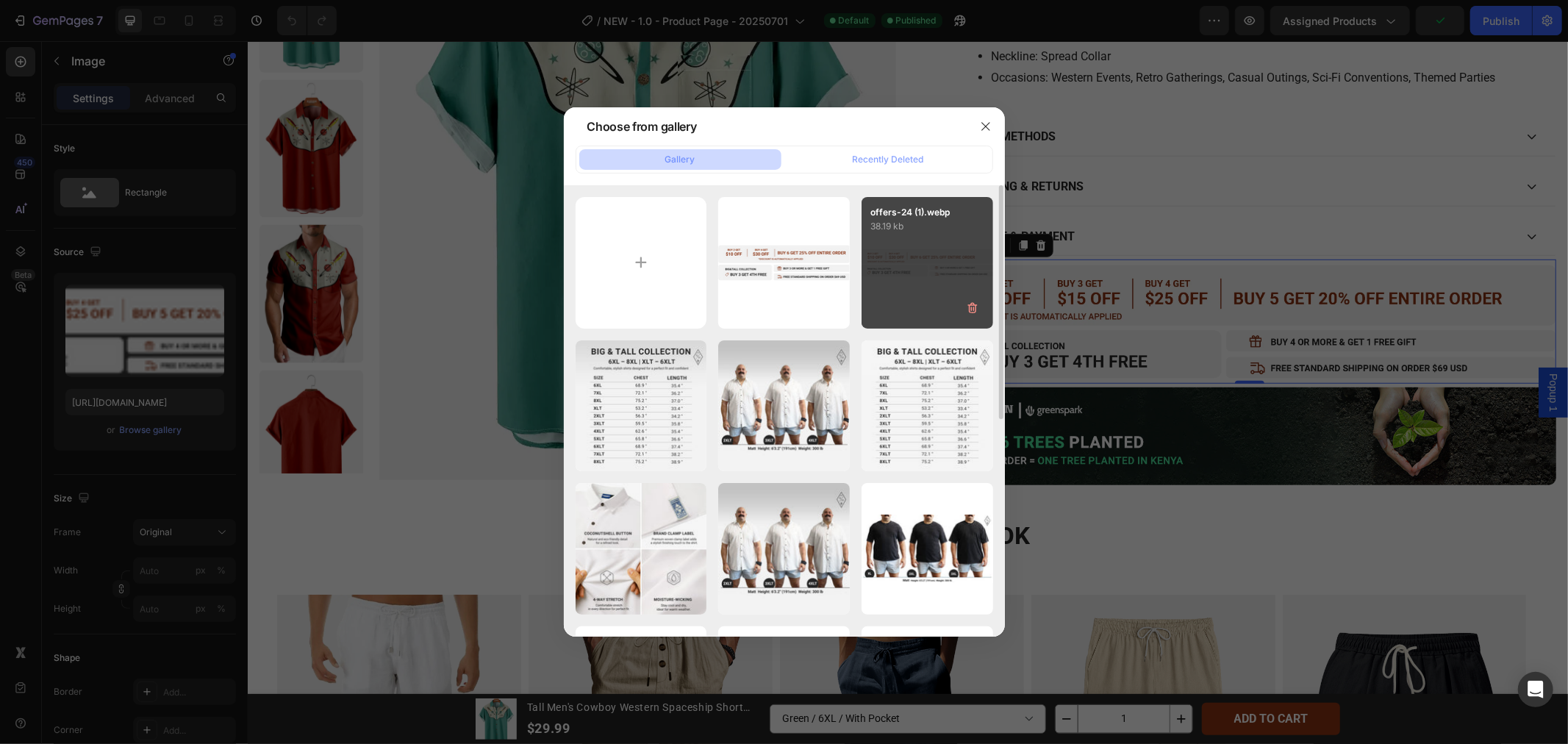
click at [933, 252] on div "offers-24 (1).webp 38.19 kb" at bounding box center [927, 262] width 132 height 132
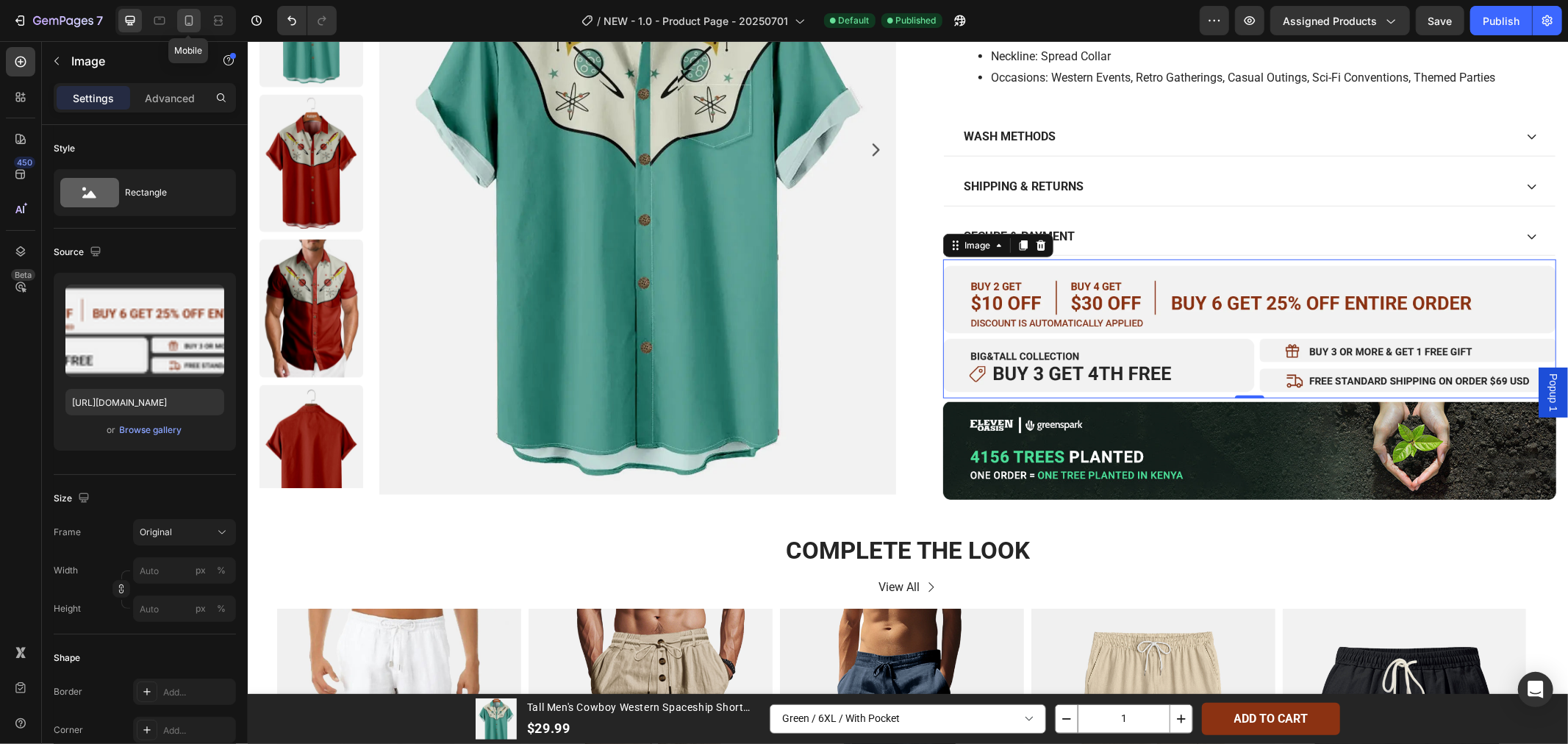
click at [182, 20] on icon at bounding box center [188, 20] width 14 height 14
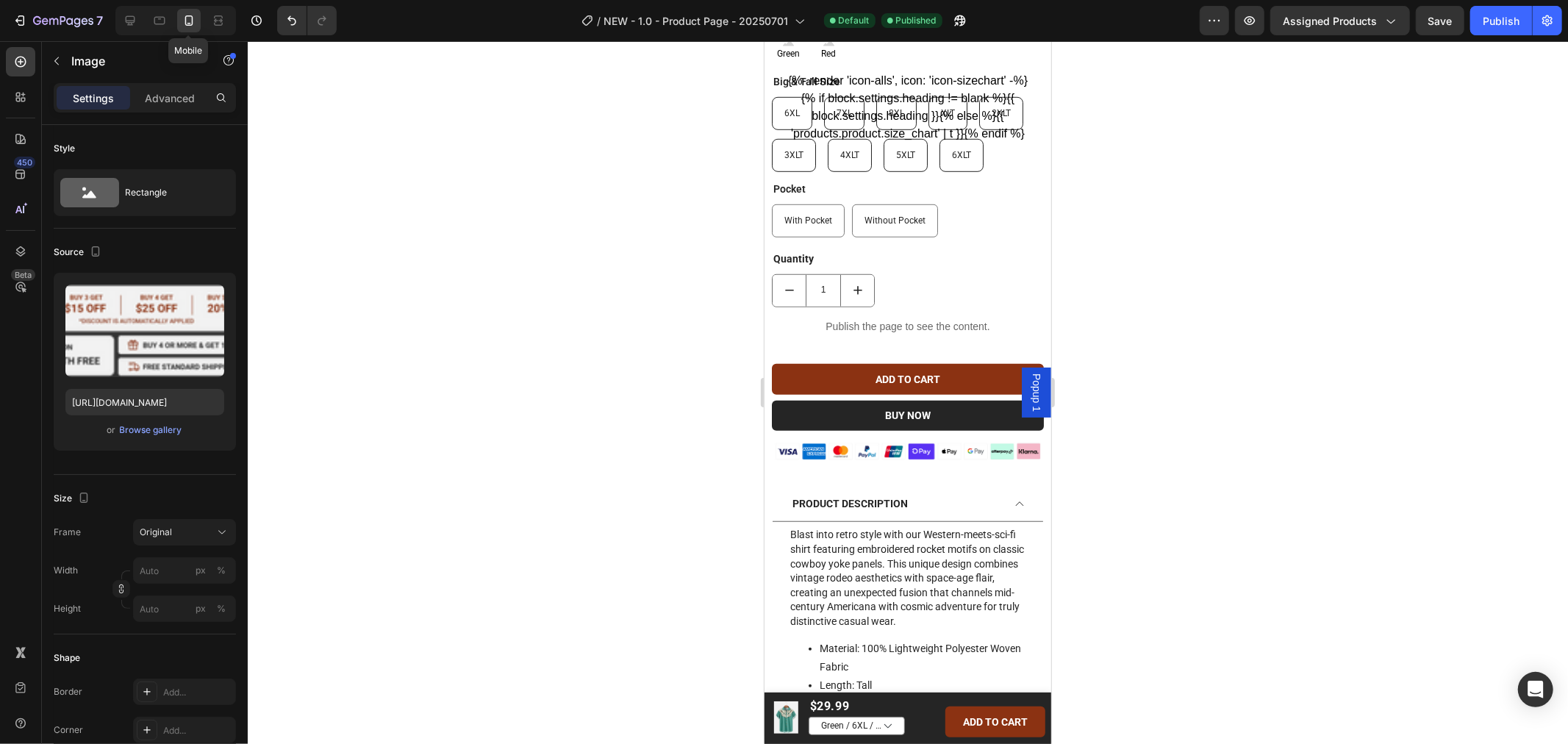
type input "[URL][DOMAIN_NAME]"
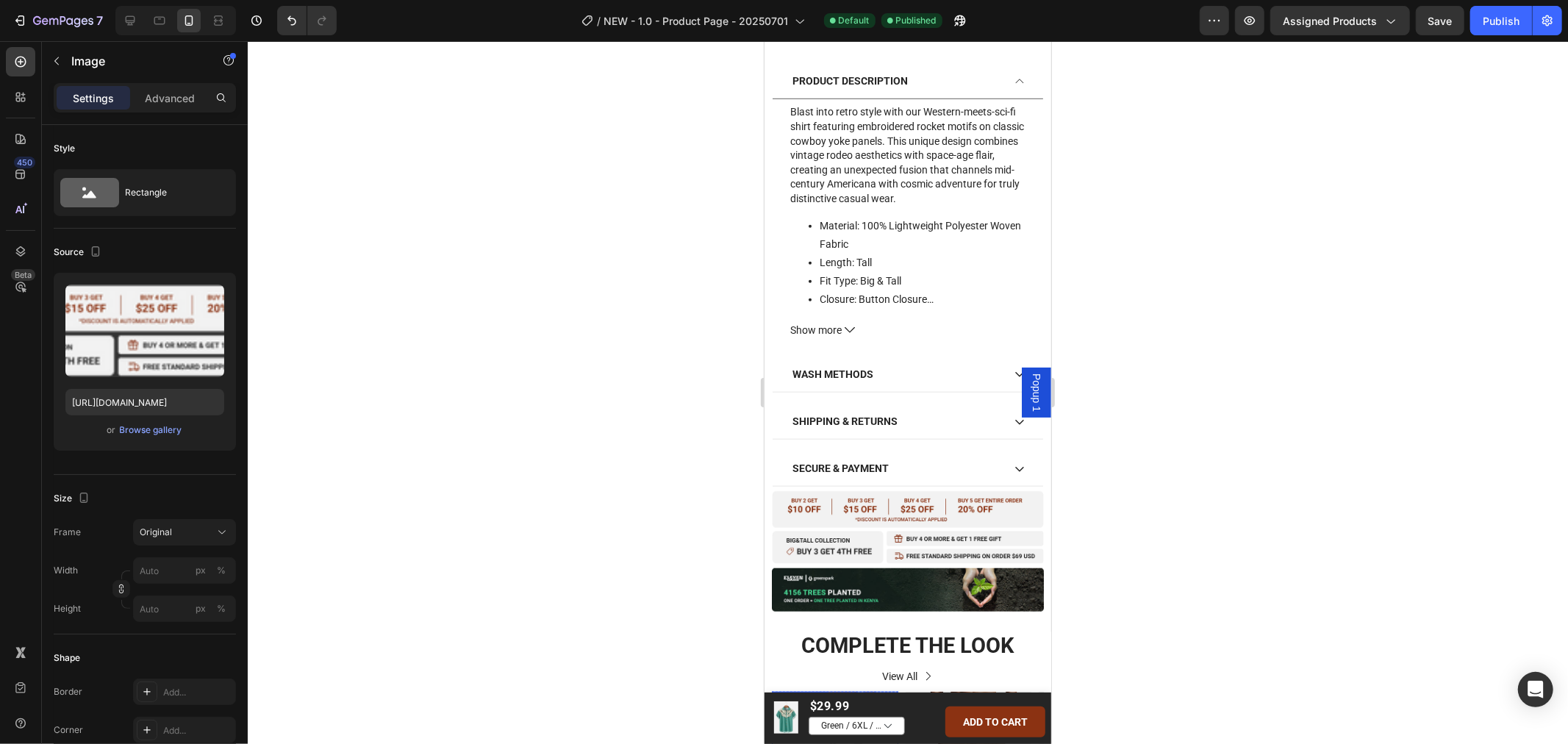
scroll to position [918, 0]
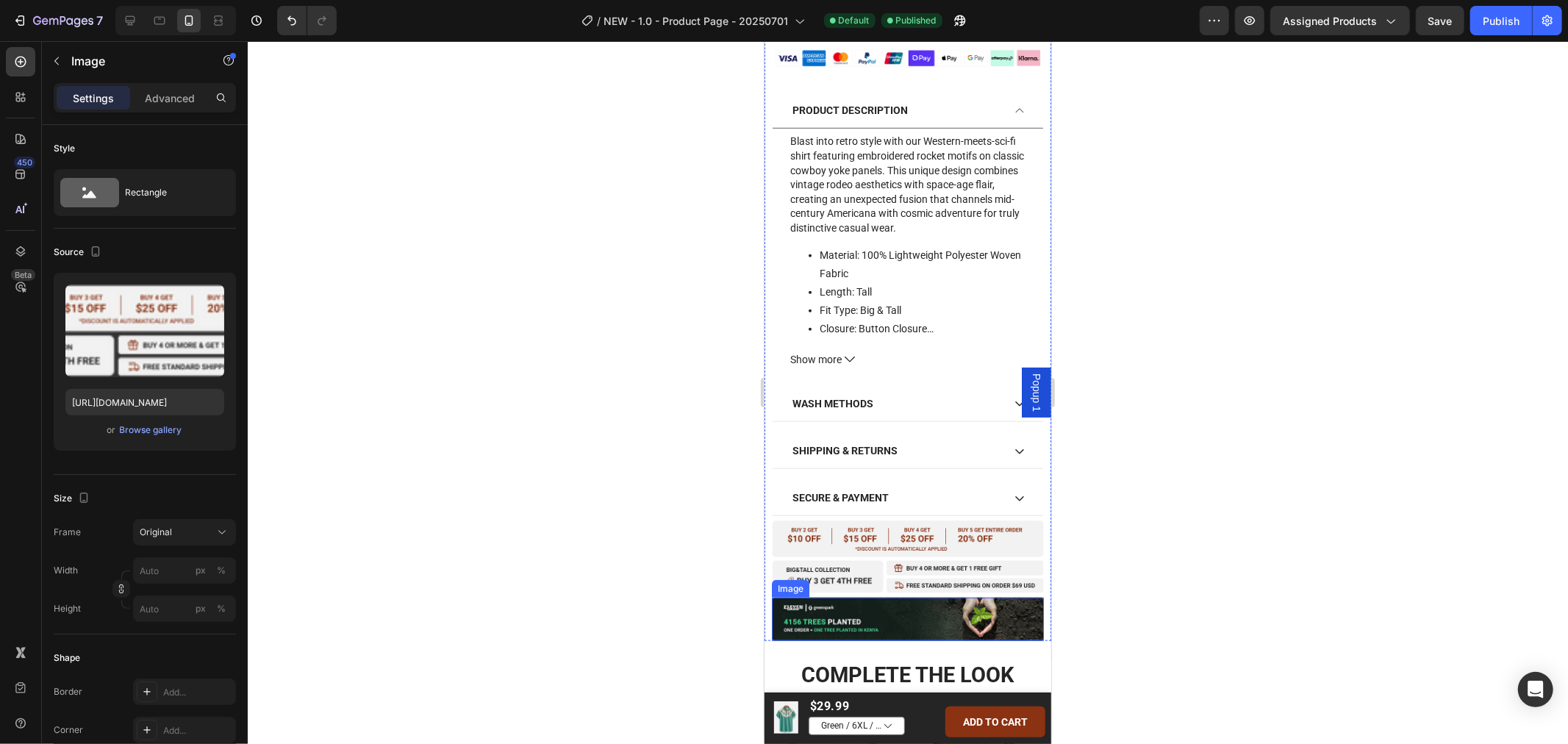
click at [965, 601] on img at bounding box center [908, 619] width 272 height 44
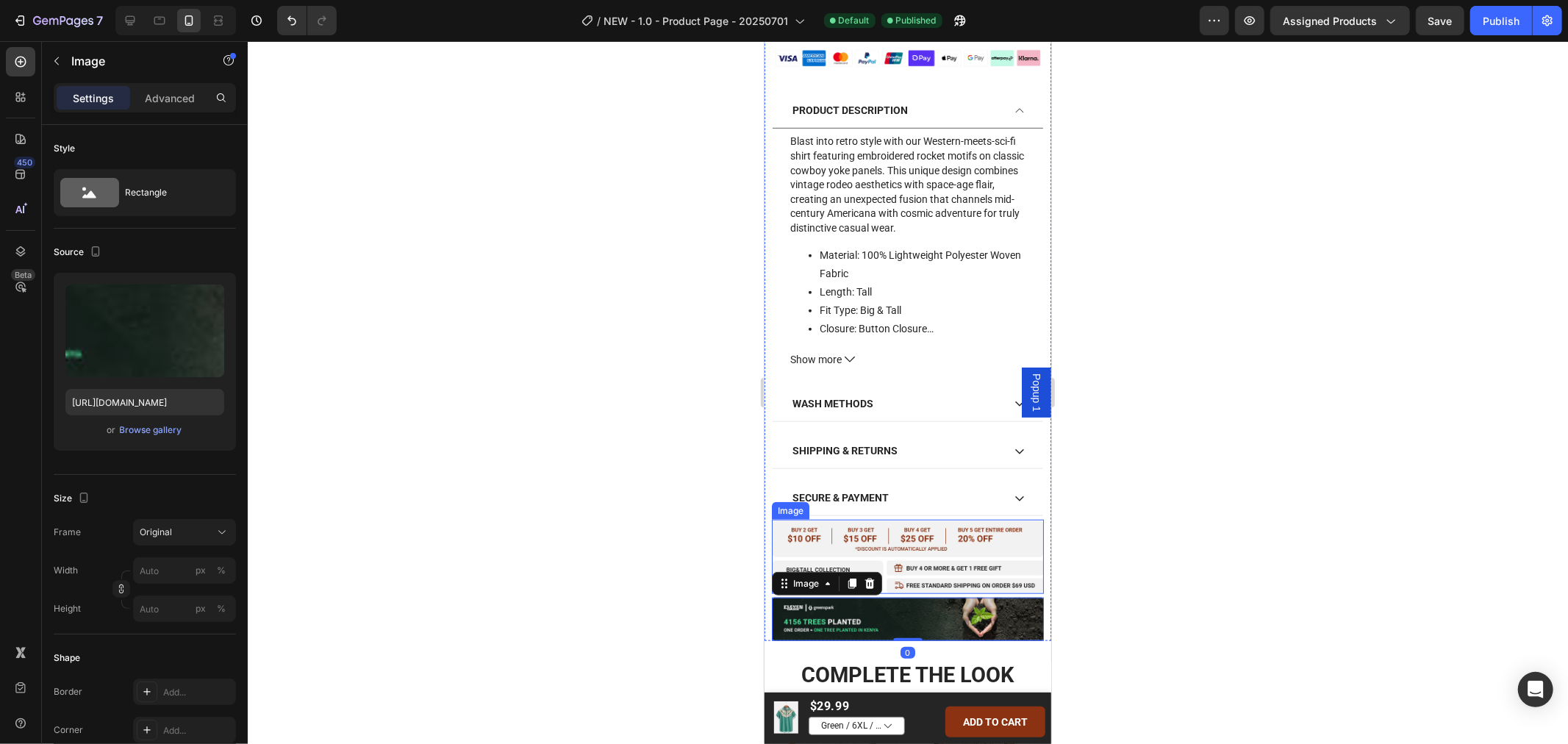
click at [1001, 520] on img at bounding box center [908, 557] width 272 height 74
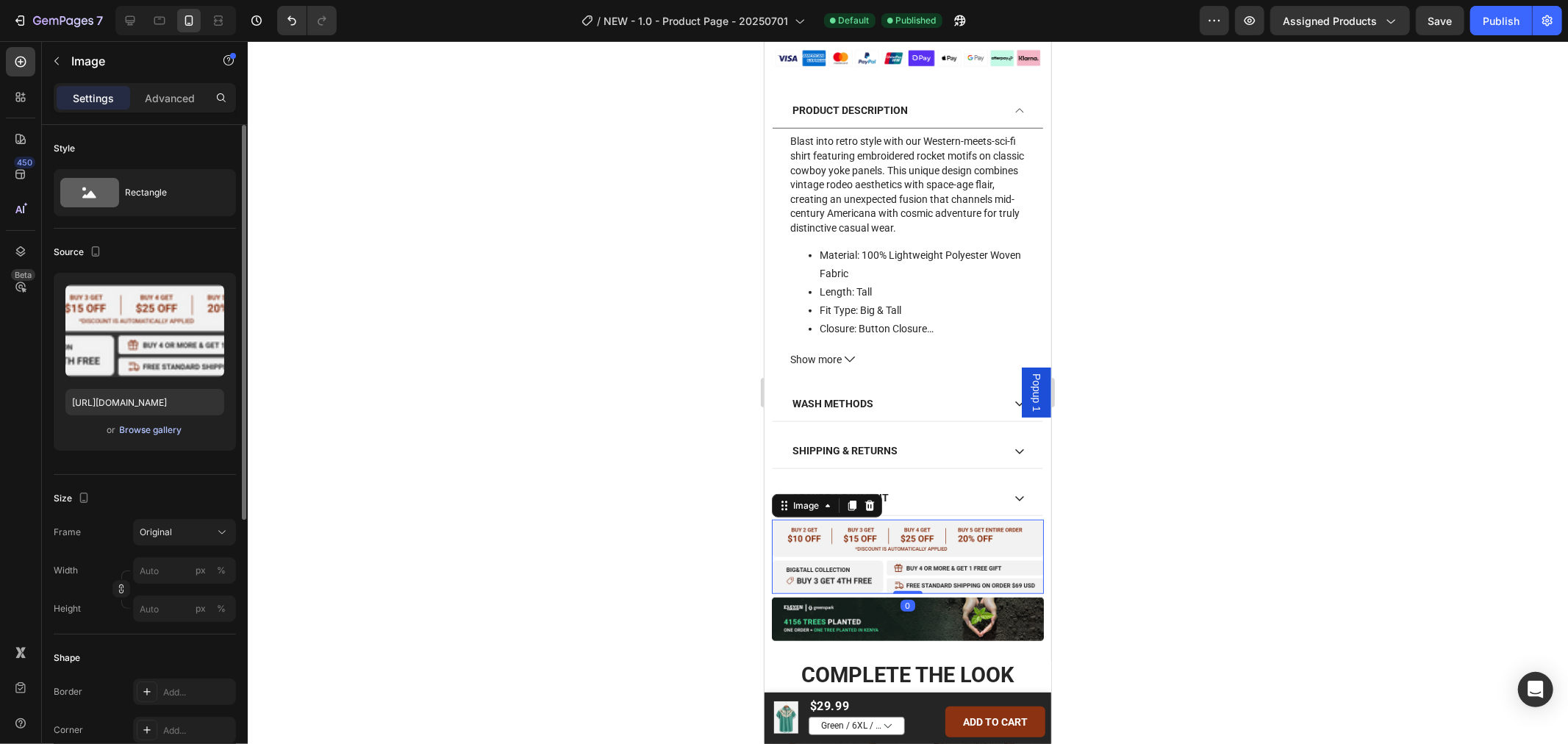
click at [166, 425] on div "Browse gallery" at bounding box center [151, 430] width 62 height 13
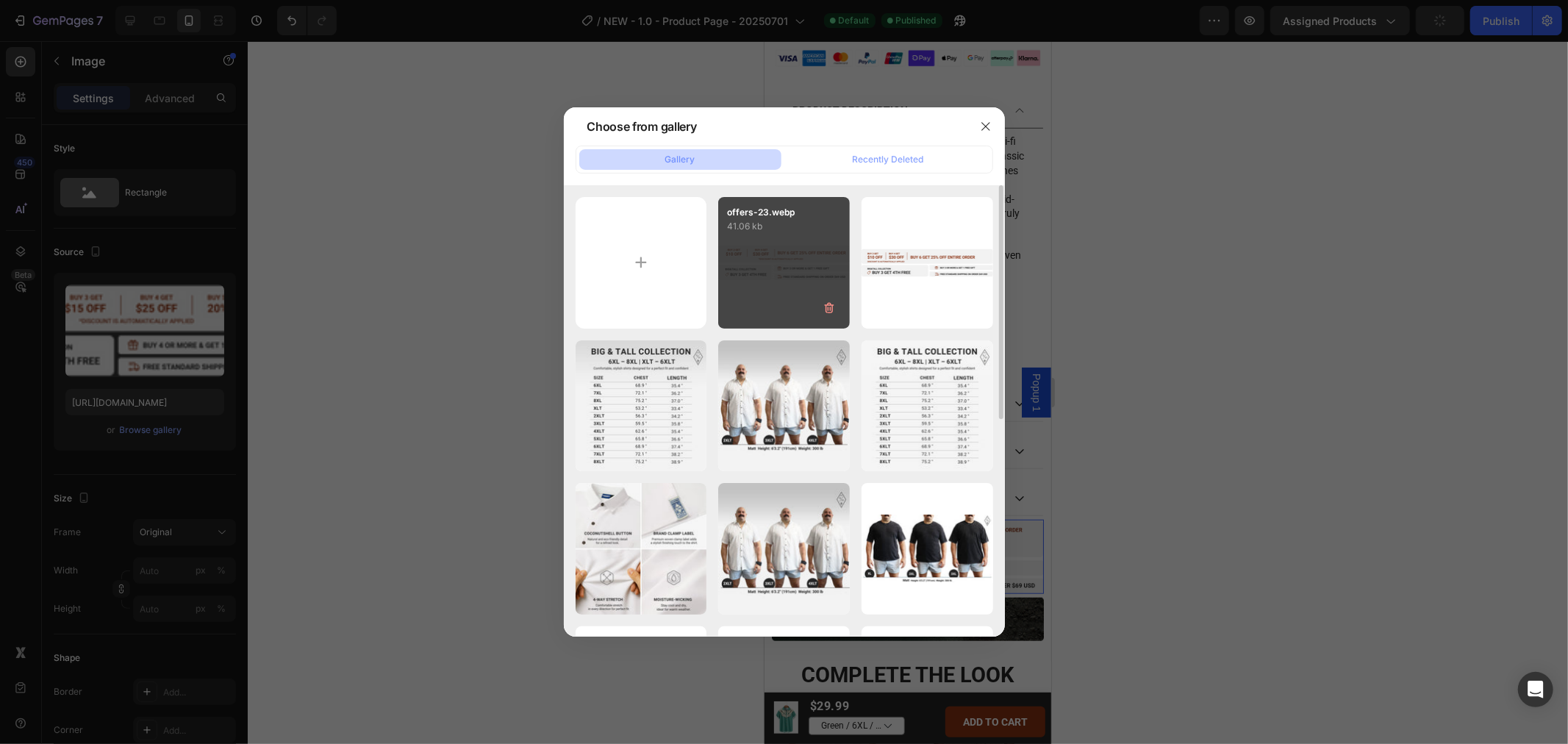
click at [763, 245] on div "offers-23.webp 41.06 kb" at bounding box center [784, 262] width 132 height 132
type input "[URL][DOMAIN_NAME]"
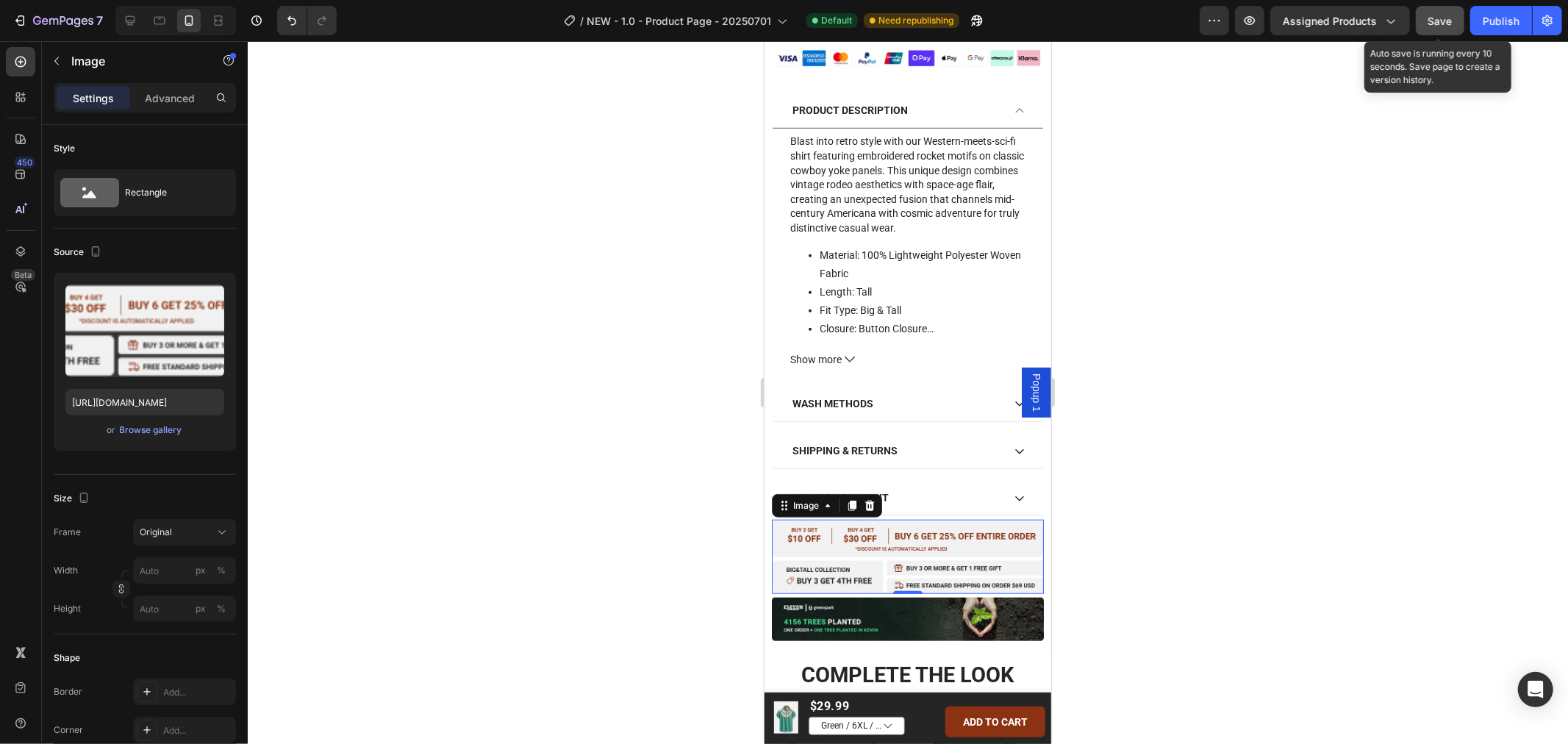
click at [1452, 22] on span "Save" at bounding box center [1439, 20] width 24 height 13
click at [1518, 31] on button "Publish" at bounding box center [1500, 20] width 61 height 29
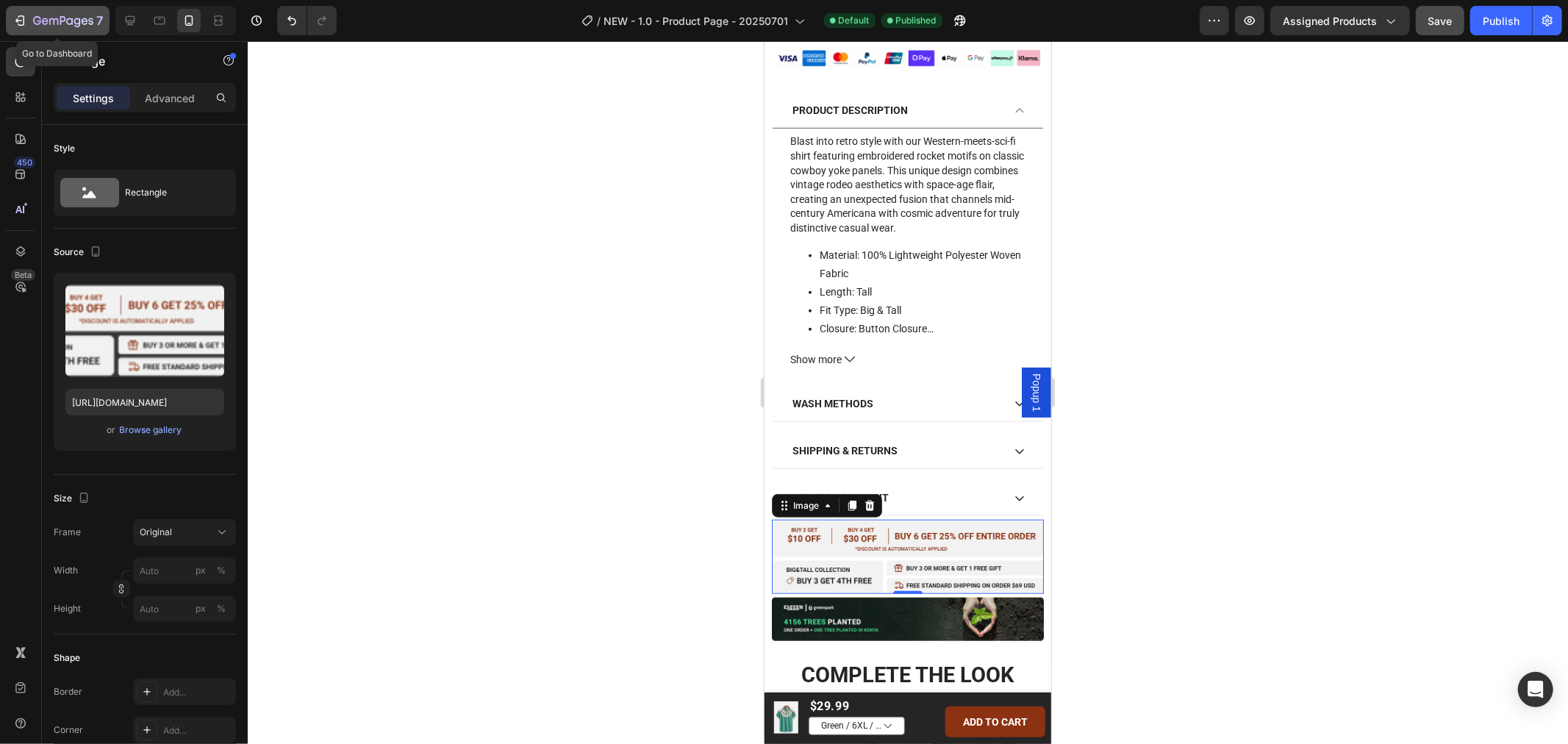
click at [13, 13] on button "7" at bounding box center [57, 20] width 103 height 29
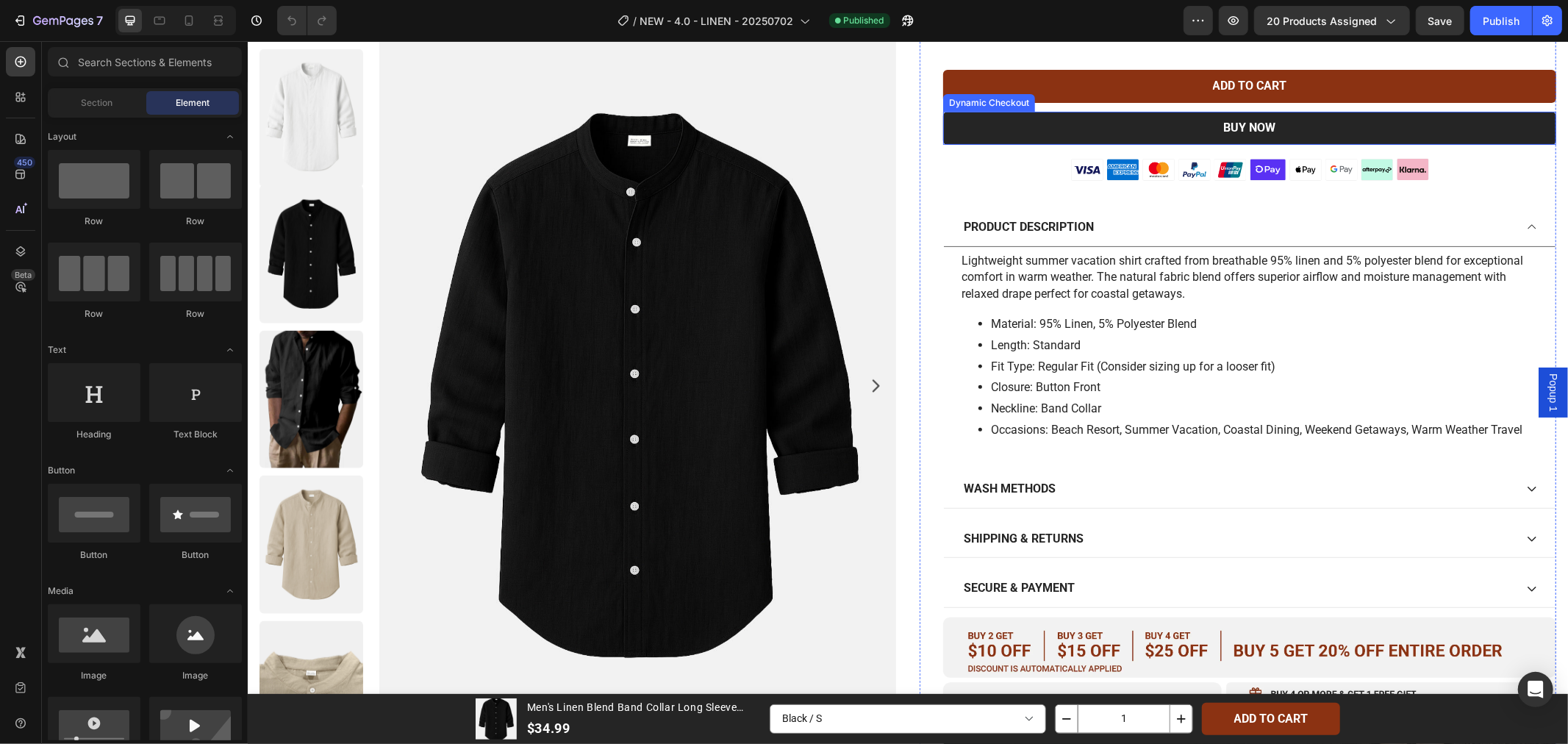
scroll to position [653, 0]
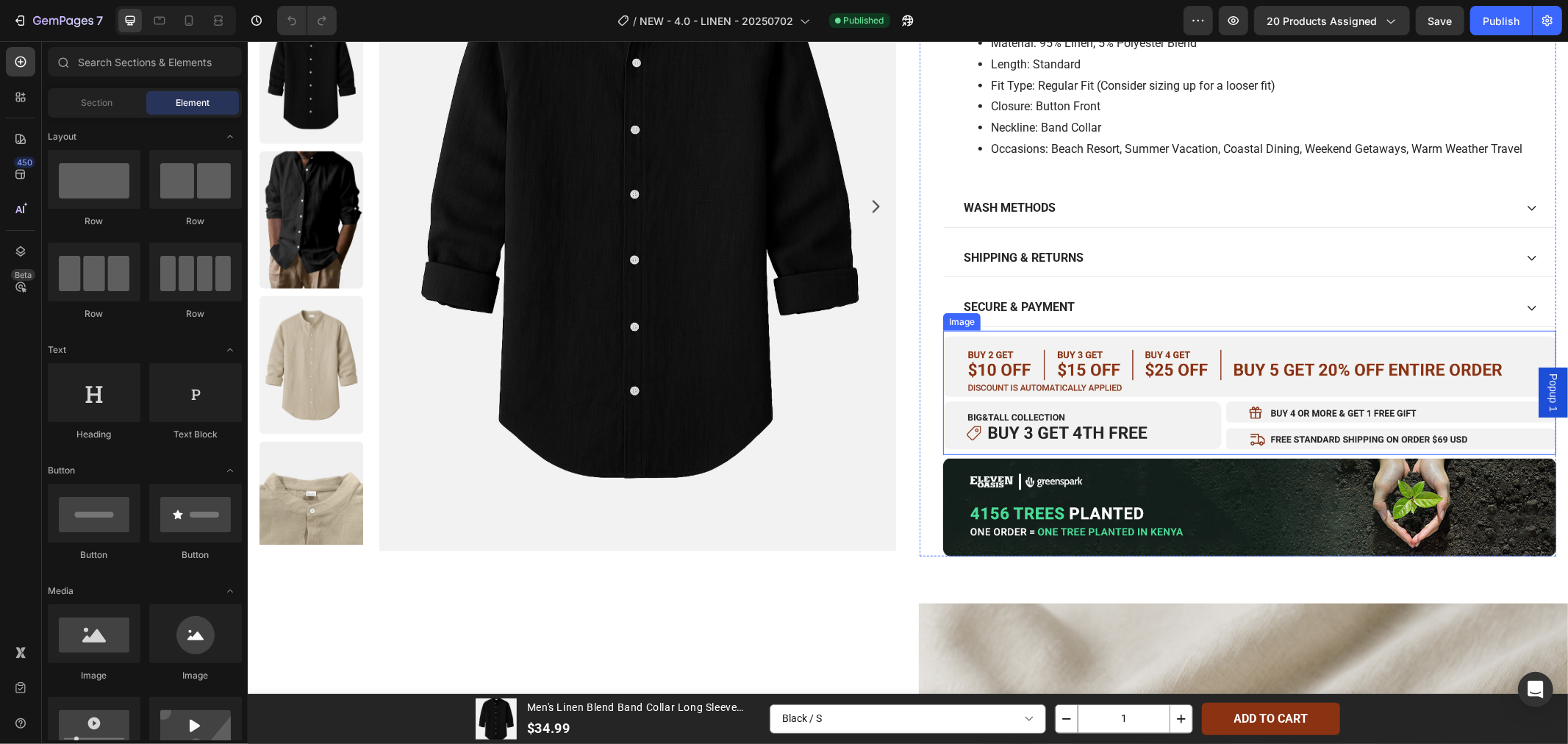
click at [1108, 406] on img at bounding box center [1248, 393] width 613 height 124
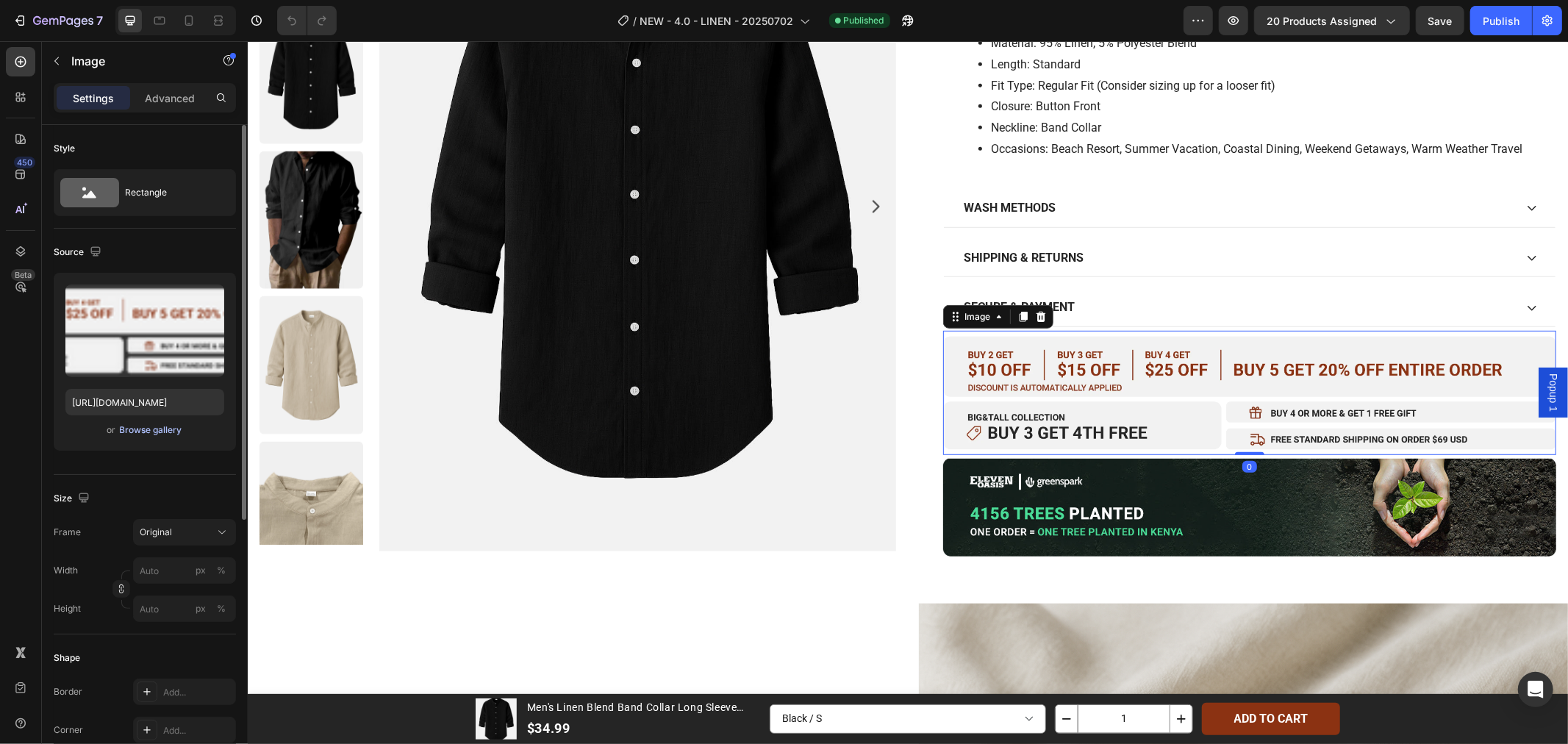
click at [136, 431] on div "Browse gallery" at bounding box center [151, 430] width 62 height 13
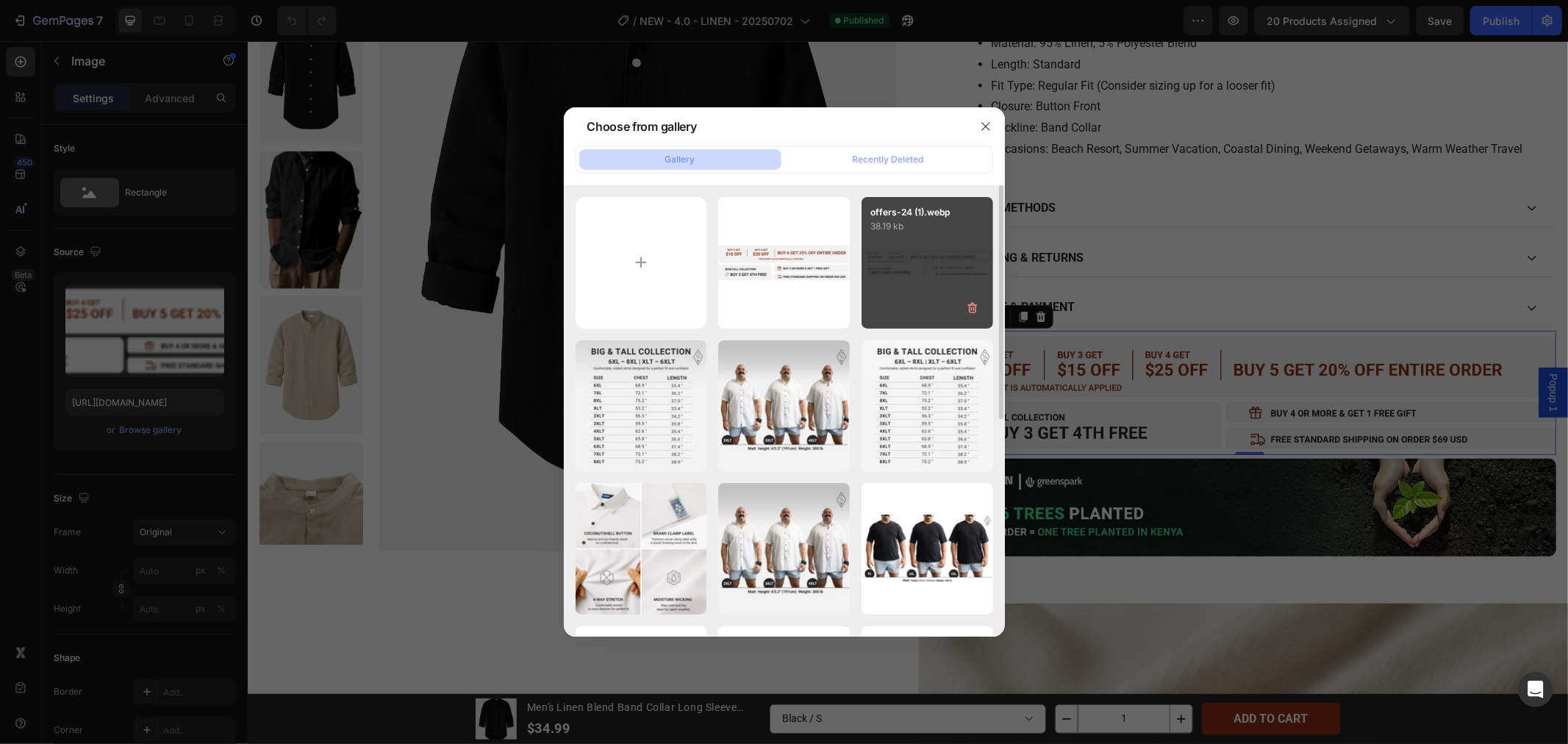
click at [880, 294] on div "offers-24 (1).webp 38.19 kb" at bounding box center [927, 262] width 132 height 132
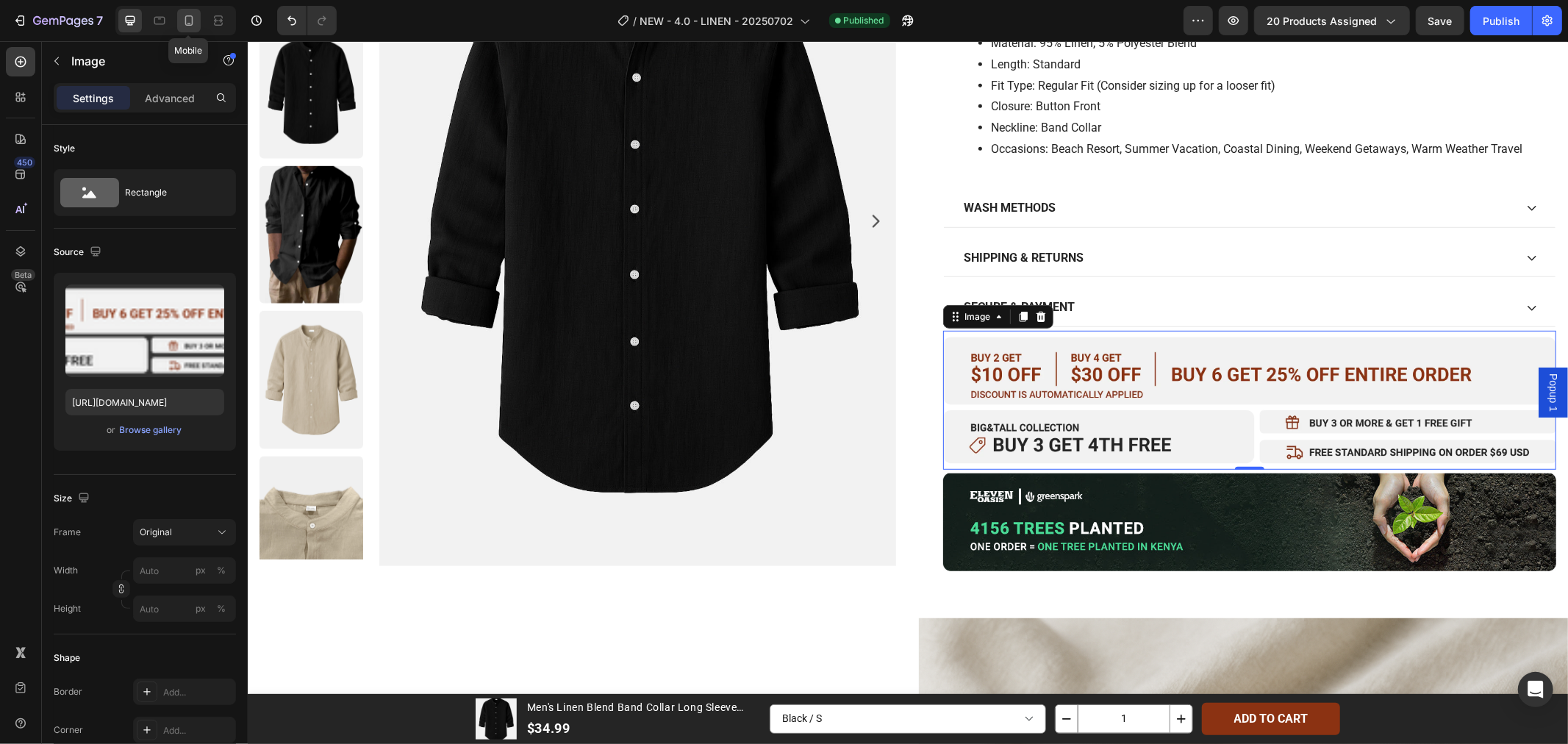
click at [188, 16] on icon at bounding box center [188, 20] width 14 height 14
type input "[URL][DOMAIN_NAME]"
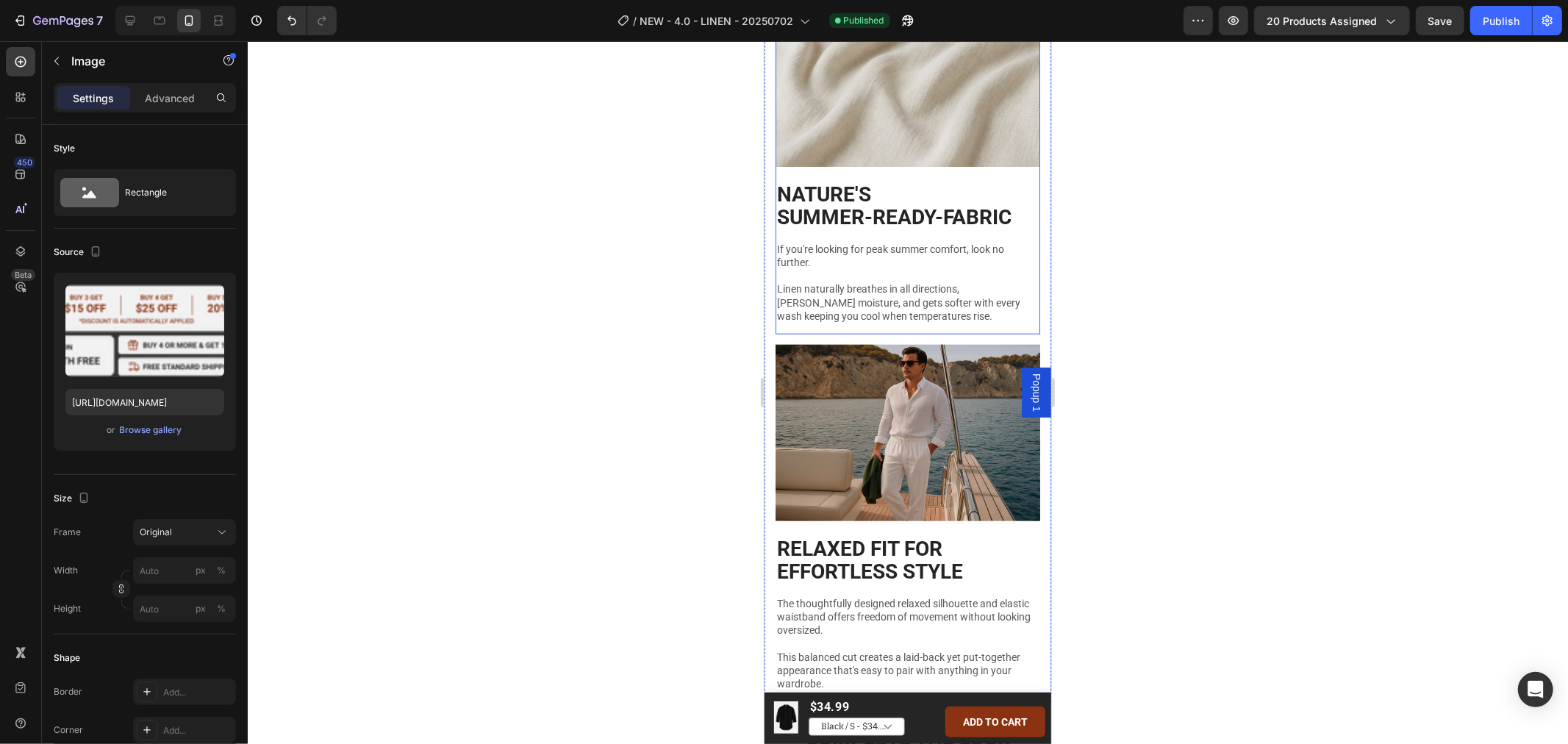
scroll to position [818, 0]
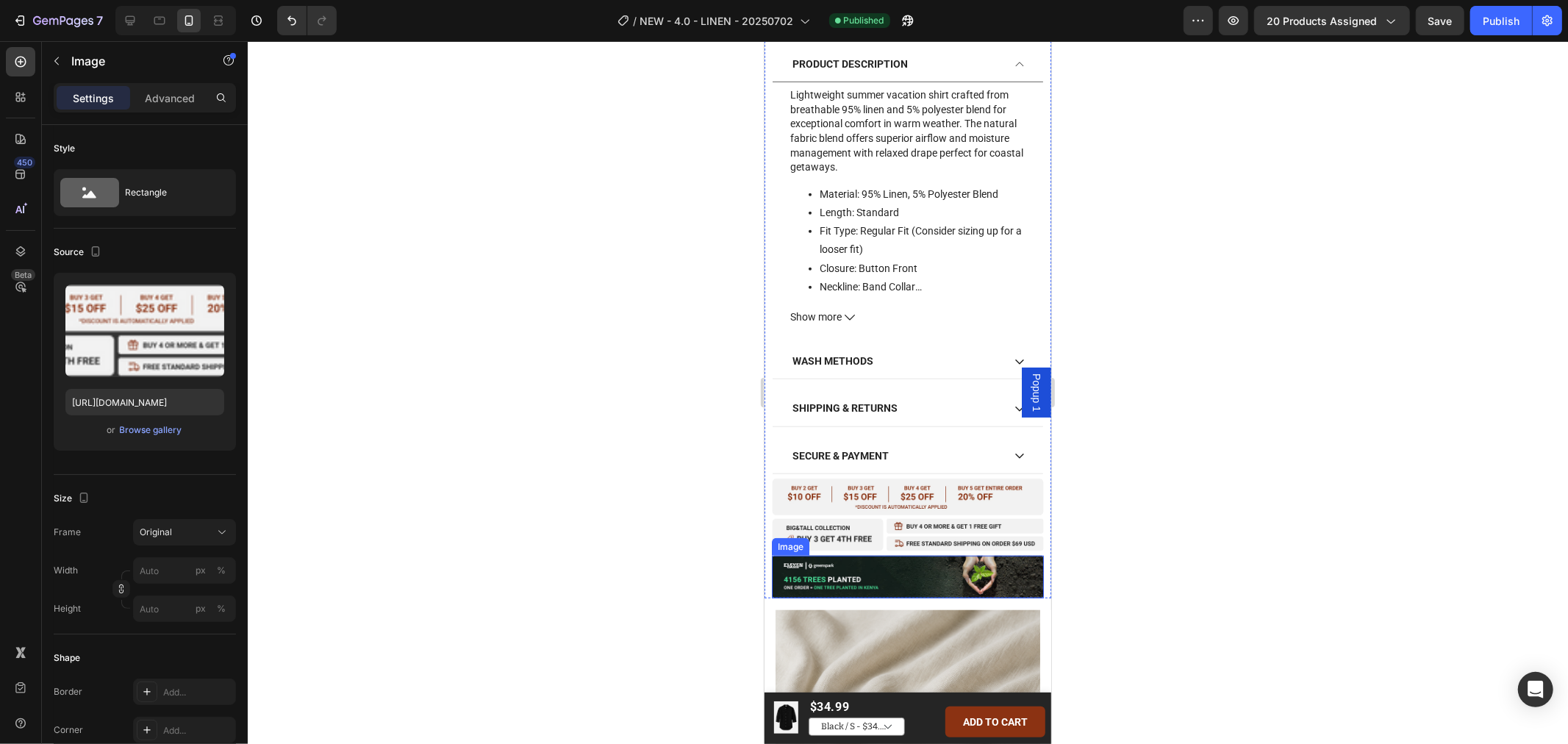
click at [964, 584] on img at bounding box center [908, 577] width 272 height 44
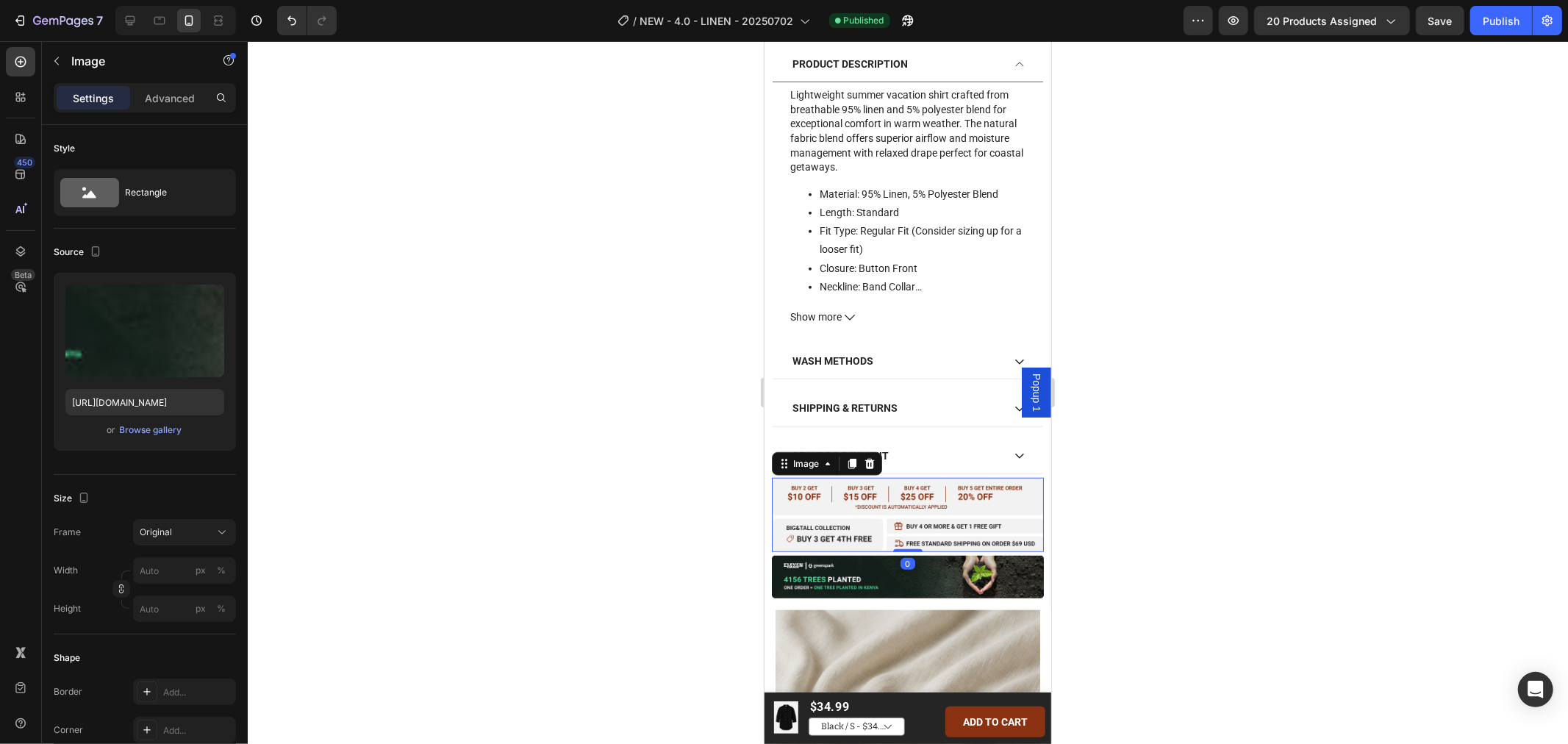
click at [988, 513] on img at bounding box center [908, 514] width 272 height 74
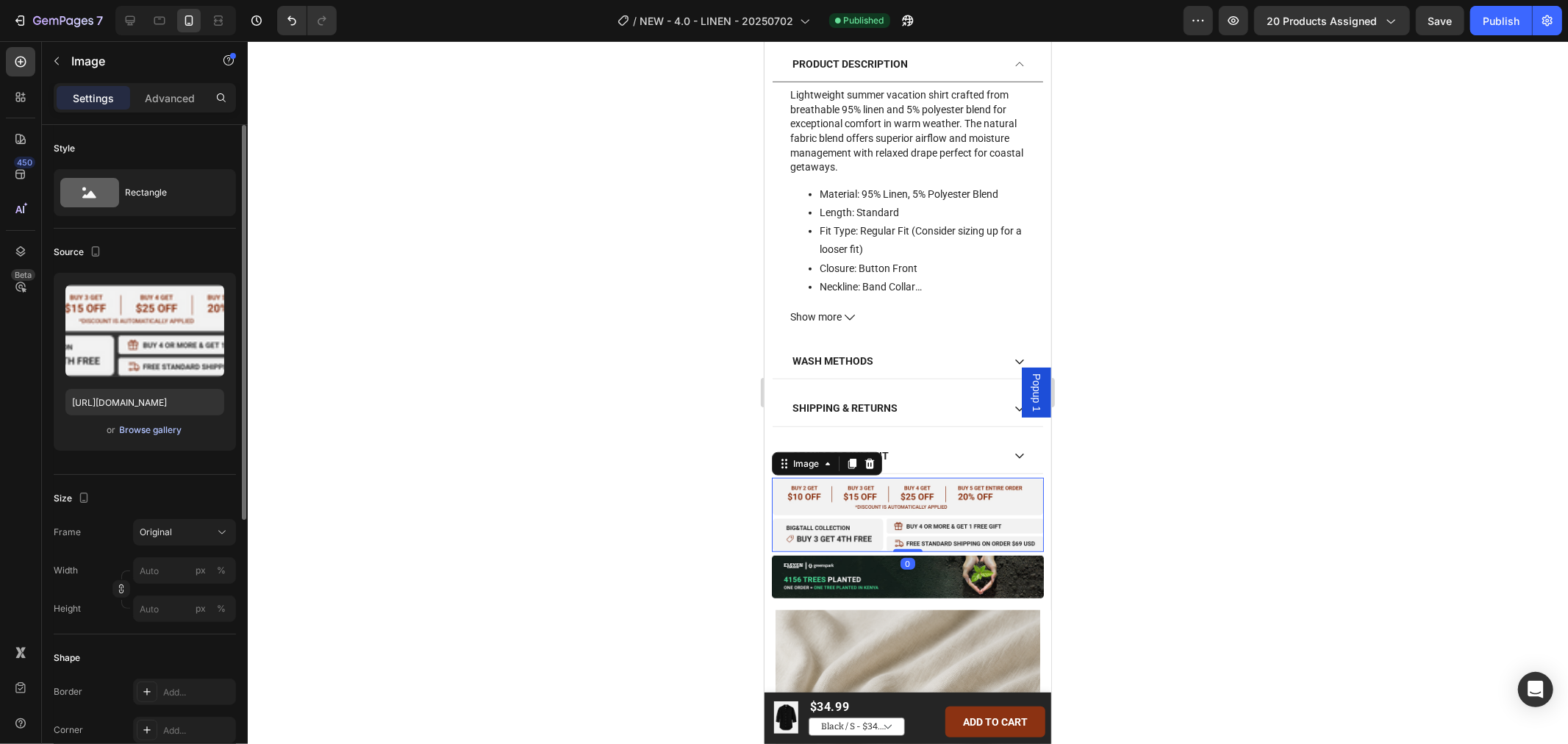
click at [138, 431] on div "Browse gallery" at bounding box center [151, 430] width 62 height 13
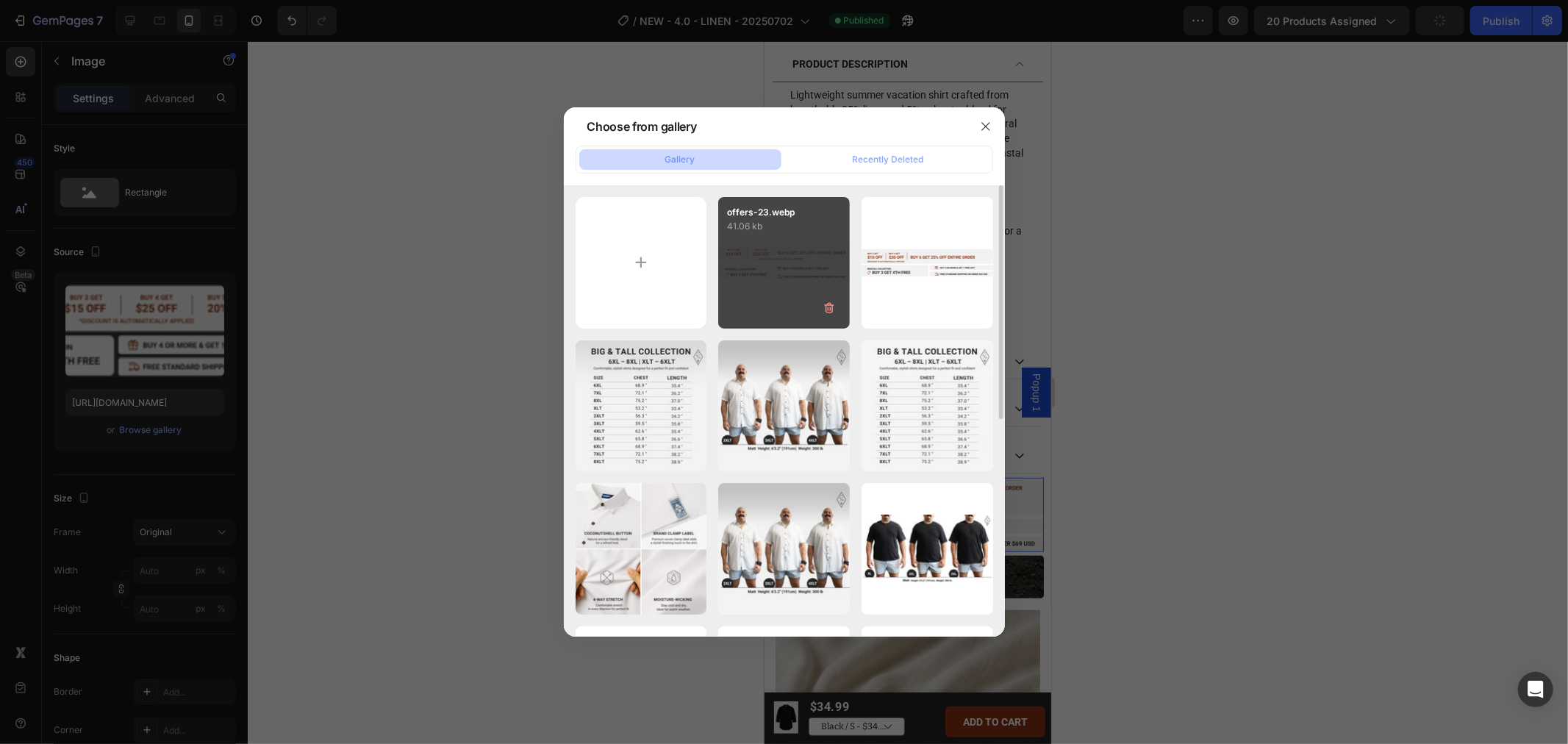
click at [792, 239] on div "offers-23.webp 41.06 kb" at bounding box center [784, 262] width 132 height 132
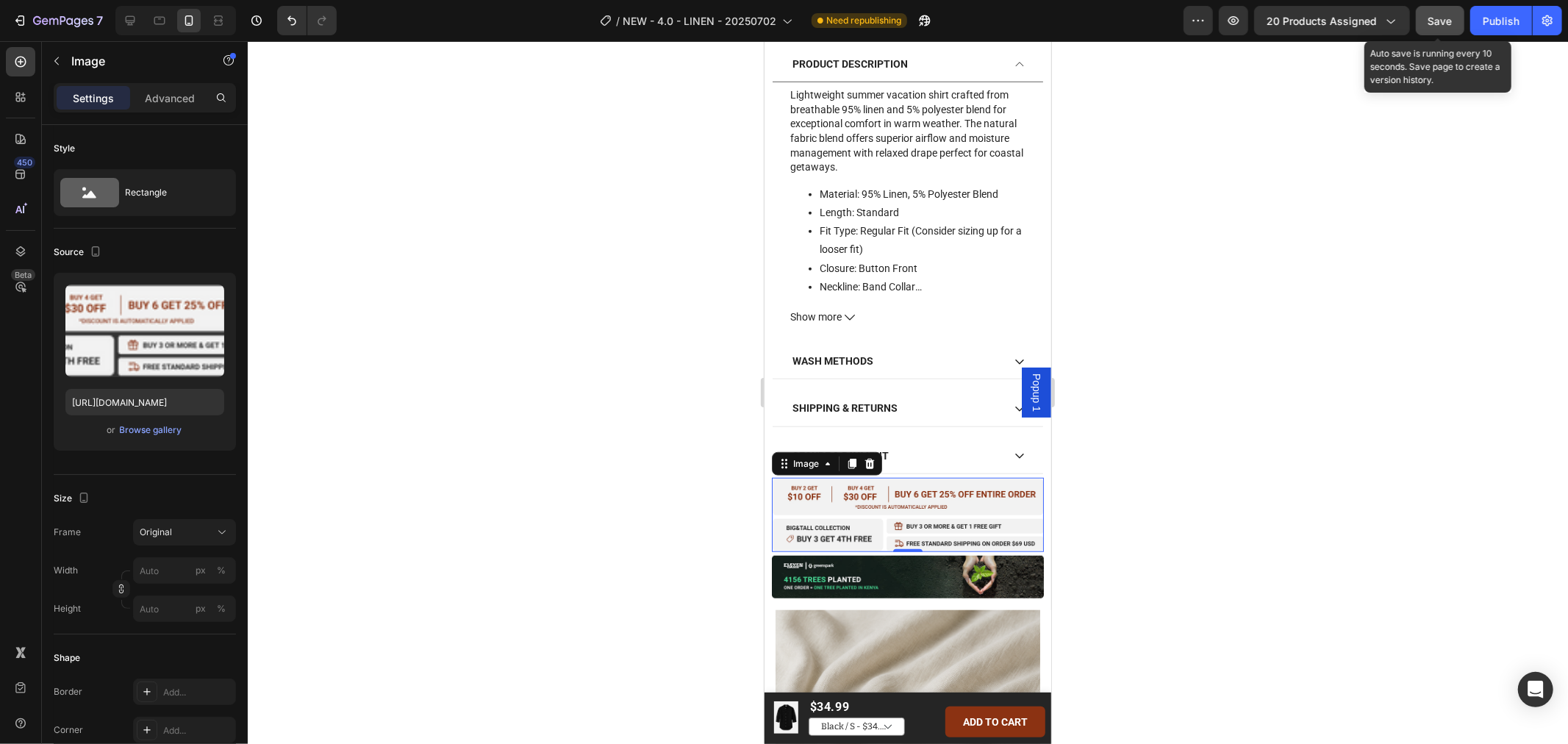
click at [1439, 21] on span "Save" at bounding box center [1439, 20] width 24 height 13
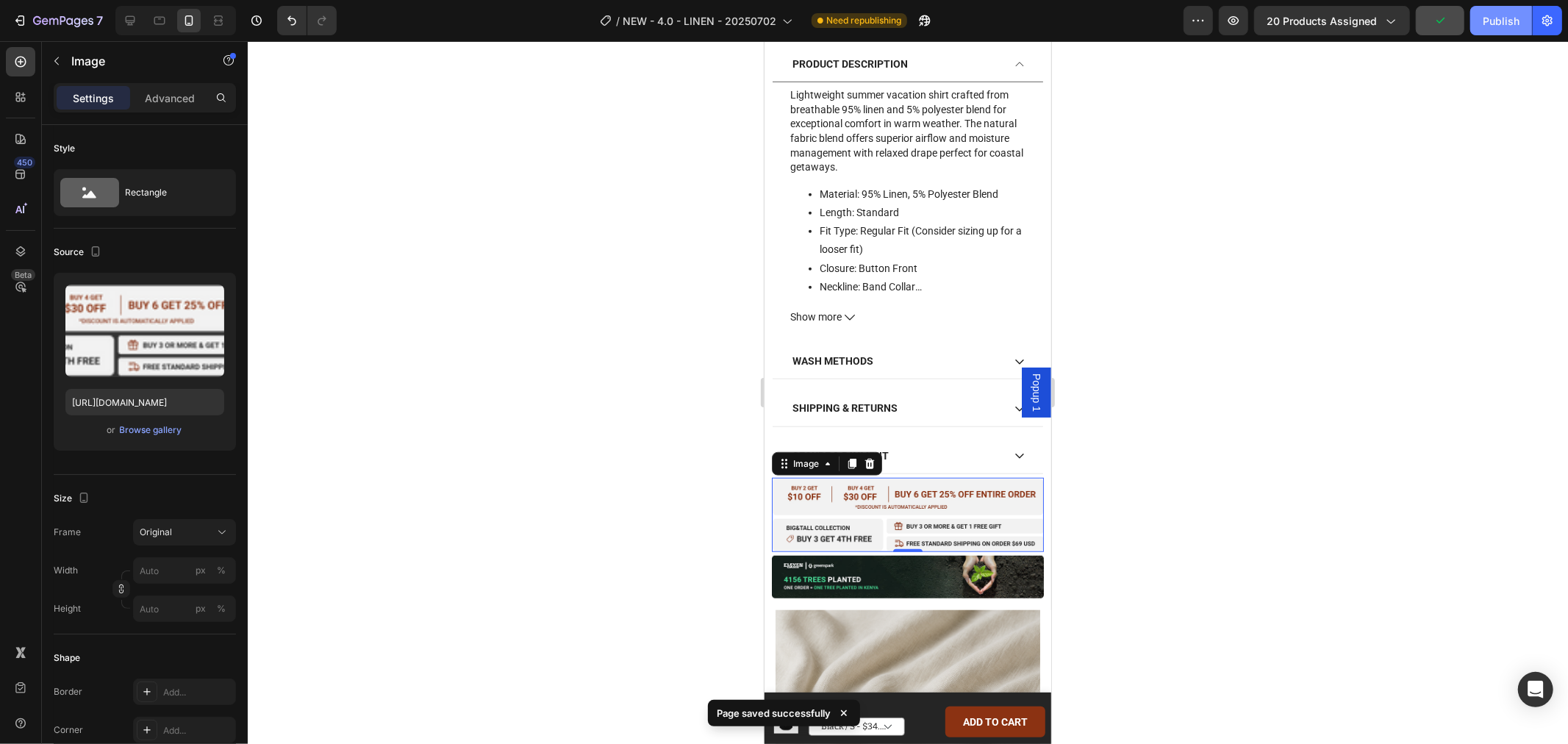
click at [1490, 18] on div "Publish" at bounding box center [1501, 21] width 37 height 15
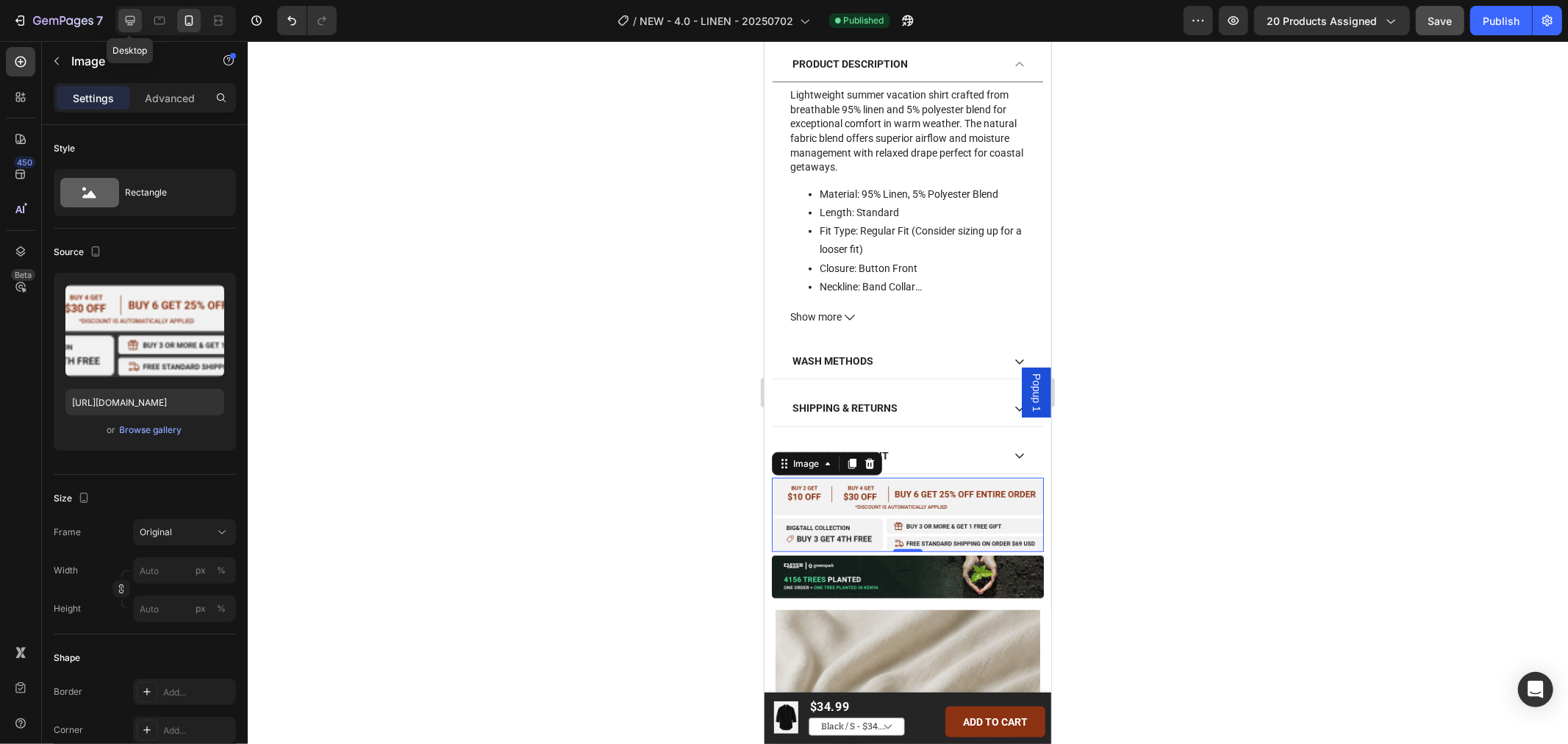
click at [126, 17] on icon at bounding box center [130, 20] width 9 height 9
type input "[URL][DOMAIN_NAME]"
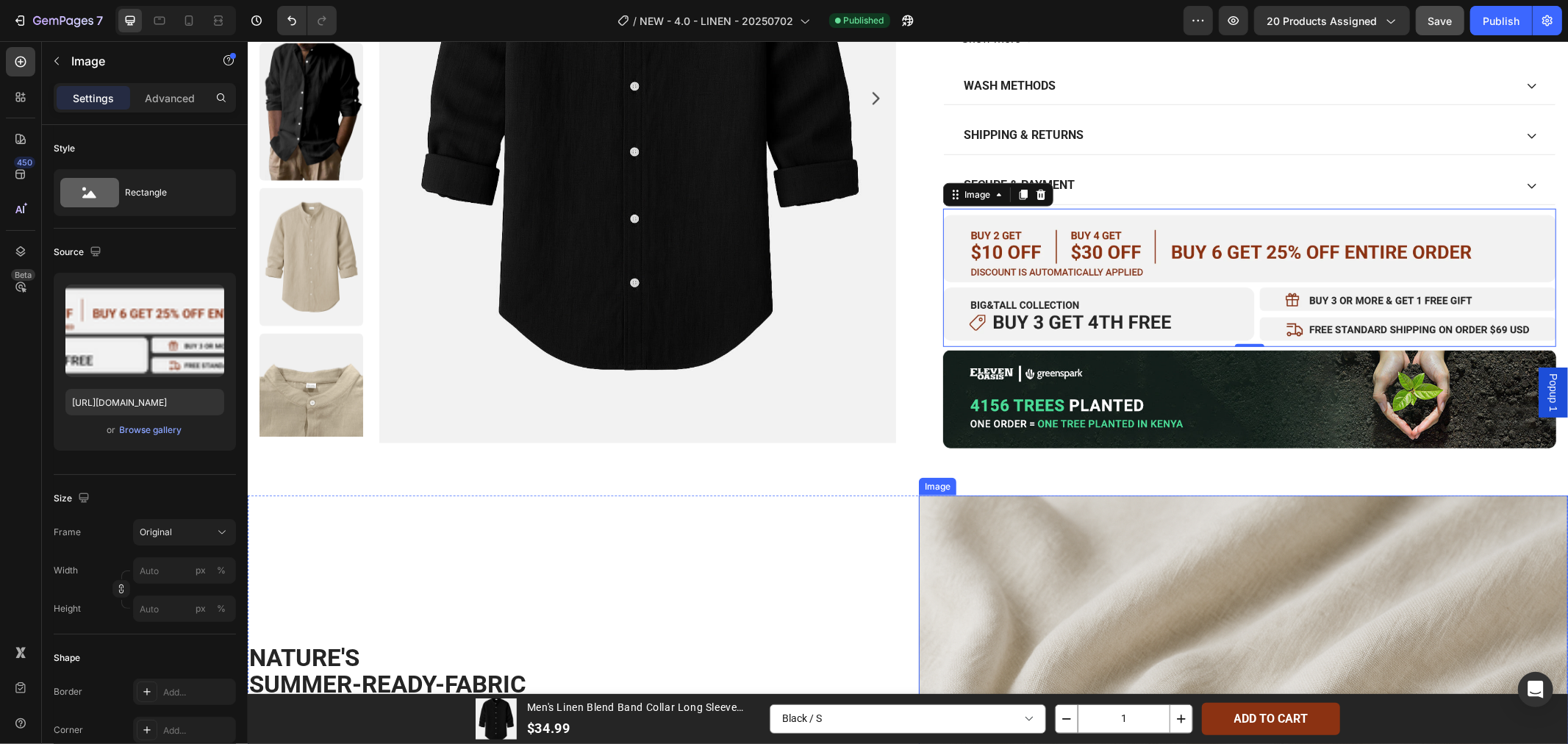
scroll to position [756, 0]
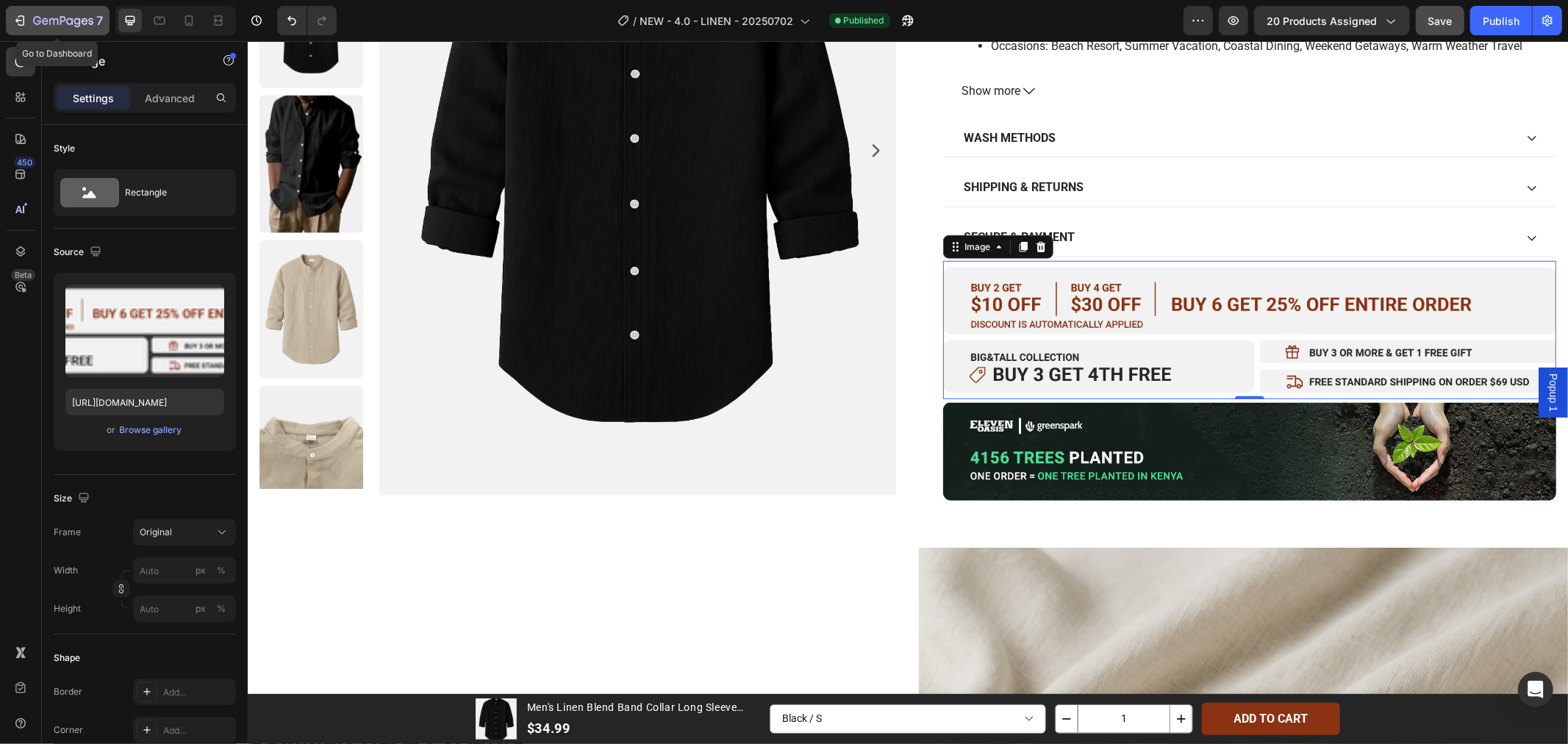
click at [15, 16] on icon "button" at bounding box center [19, 20] width 14 height 14
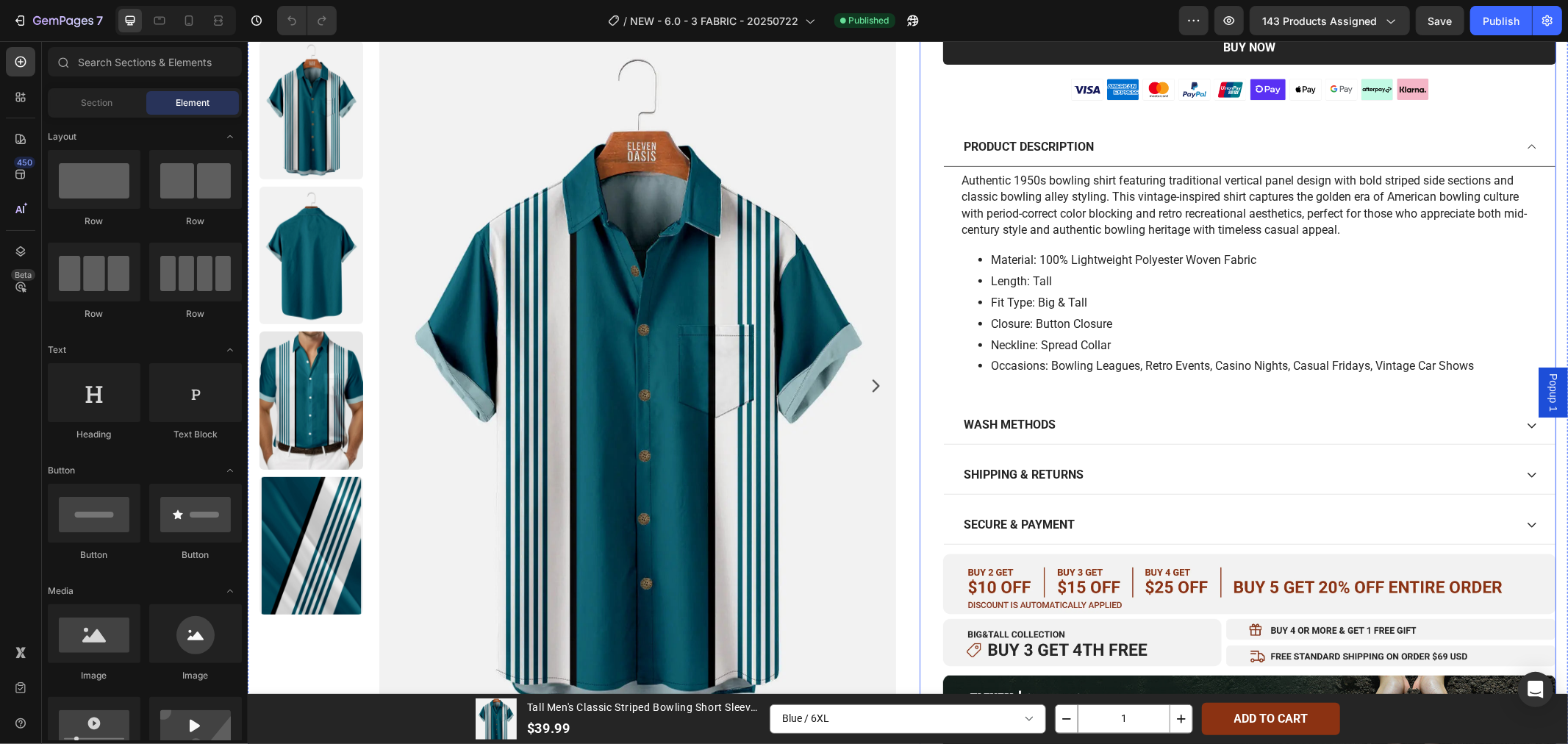
scroll to position [572, 0]
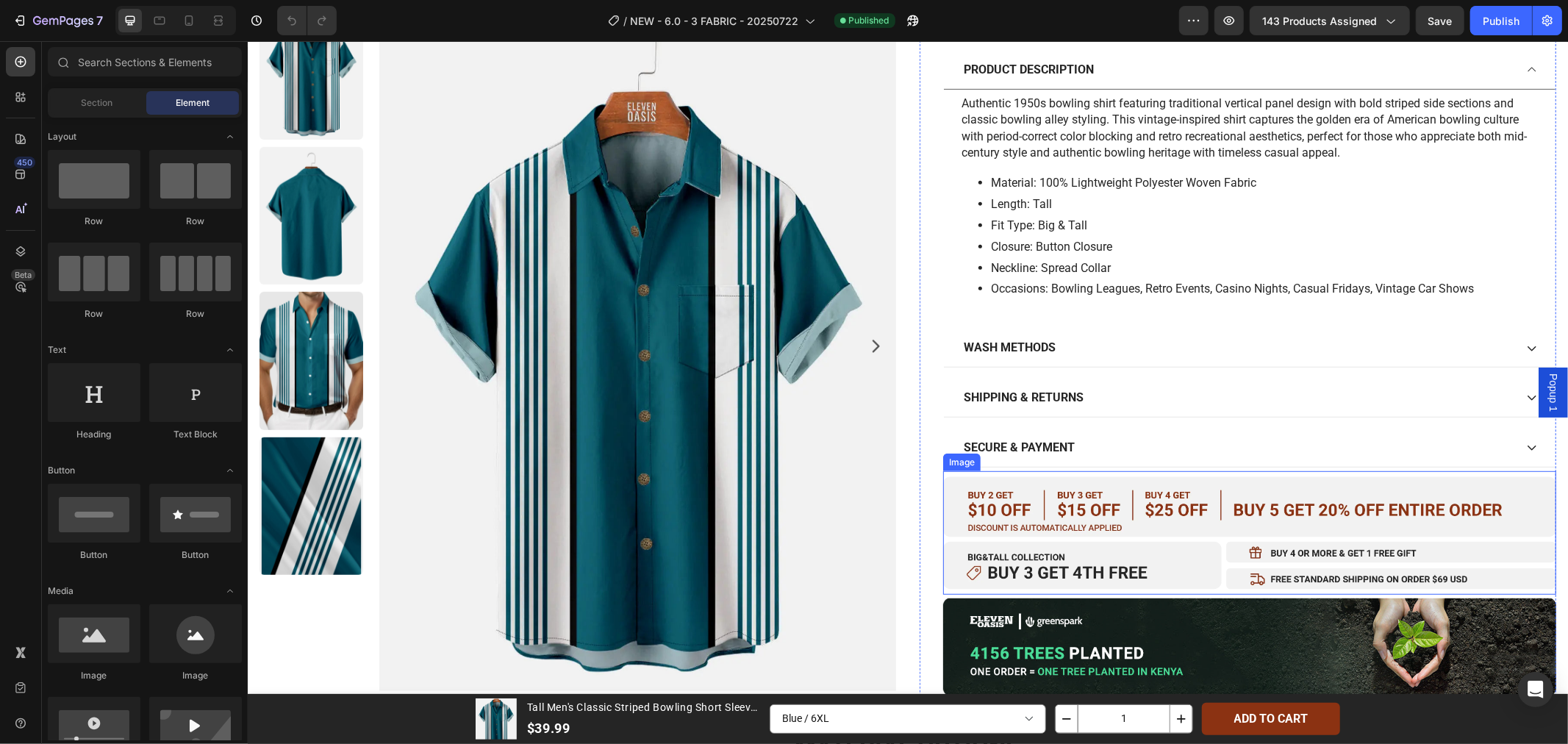
click at [1087, 513] on img at bounding box center [1248, 533] width 613 height 124
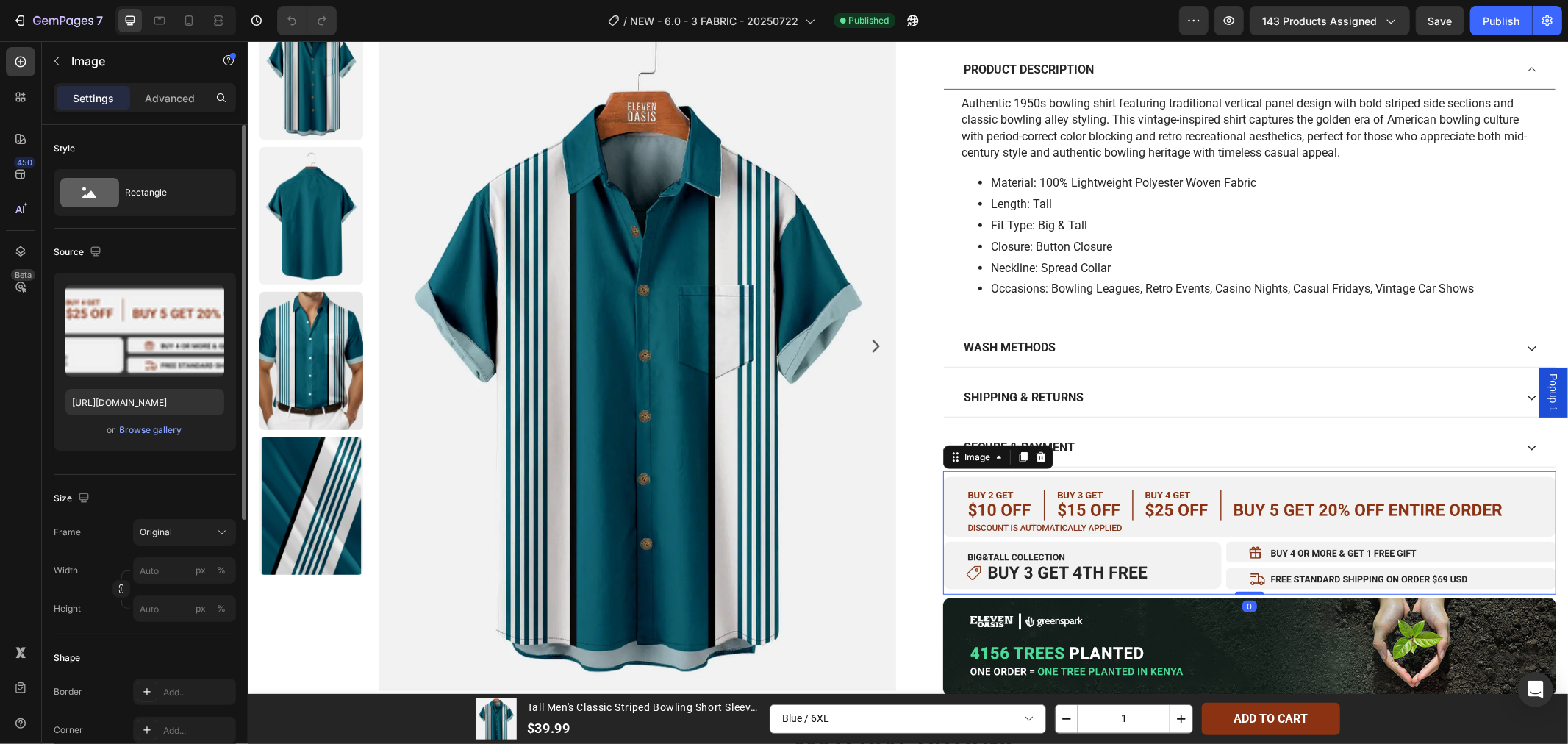
click at [159, 437] on div "or Browse gallery" at bounding box center [145, 430] width 159 height 18
click at [163, 431] on div "Browse gallery" at bounding box center [151, 430] width 62 height 13
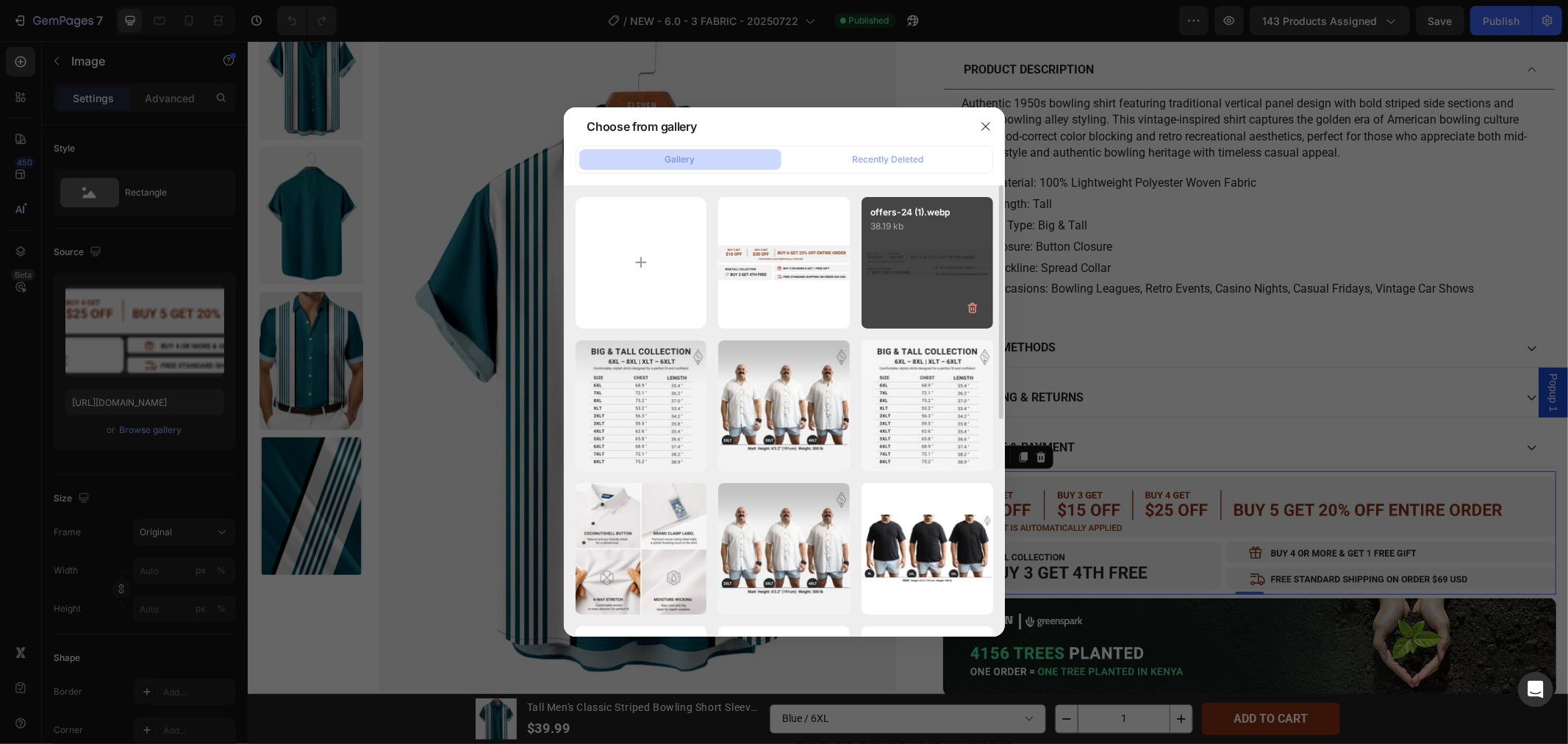
click at [900, 249] on div "offers-24 (1).webp 38.19 kb" at bounding box center [927, 262] width 132 height 132
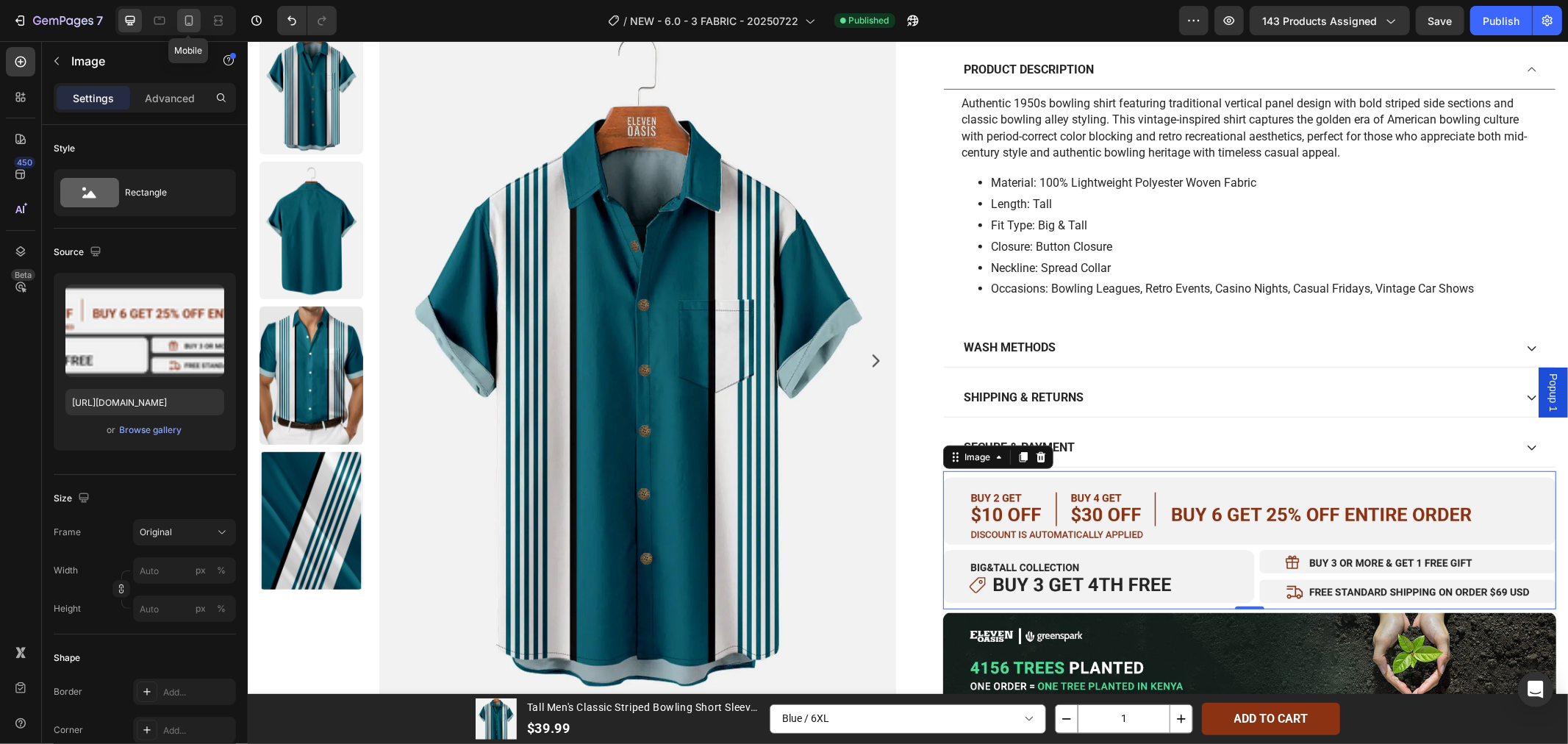
click at [186, 17] on icon at bounding box center [188, 20] width 14 height 14
type input "https://cdn.shopify.com/s/files/1/0656/6835/0190/files/gempages_527800710171984…"
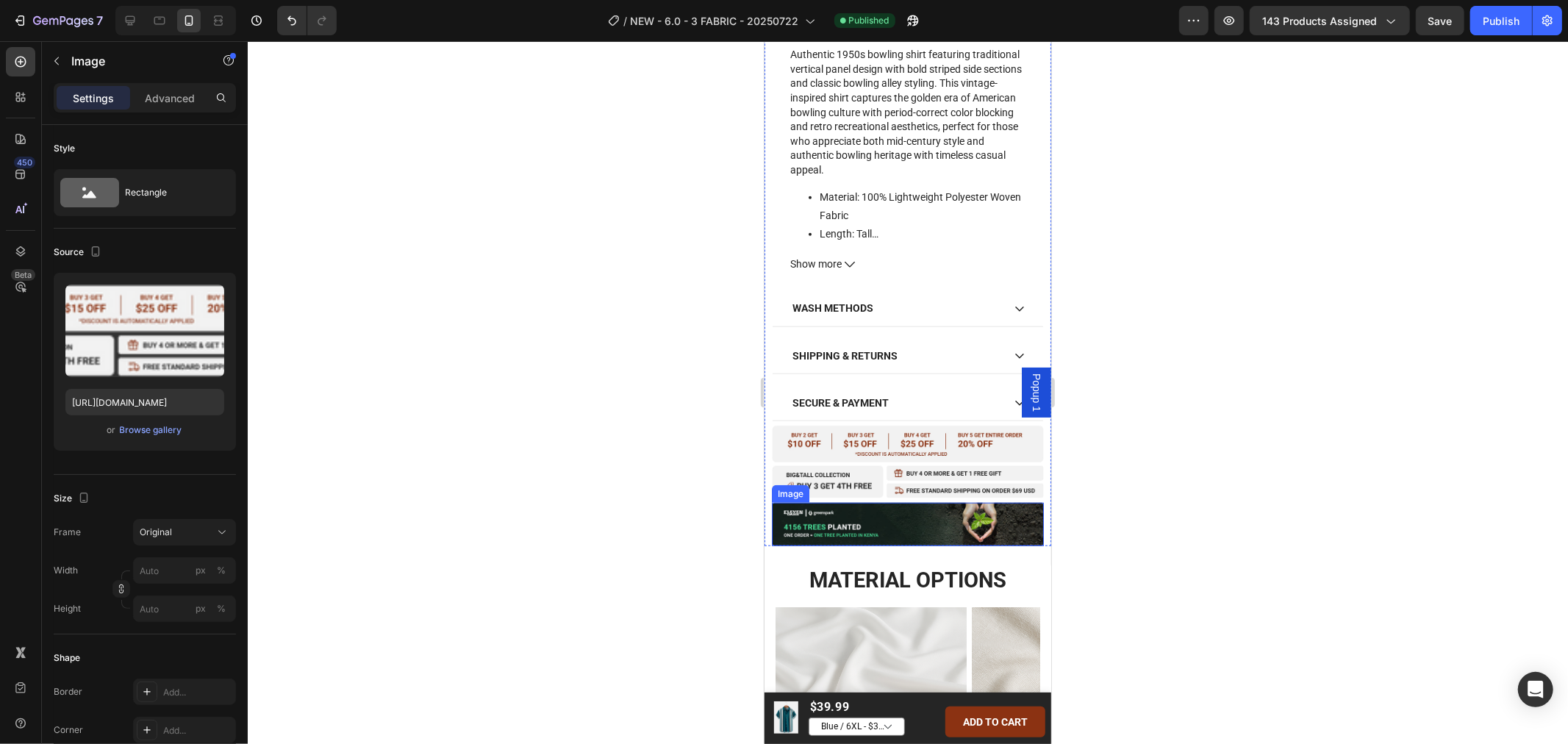
scroll to position [1000, 0]
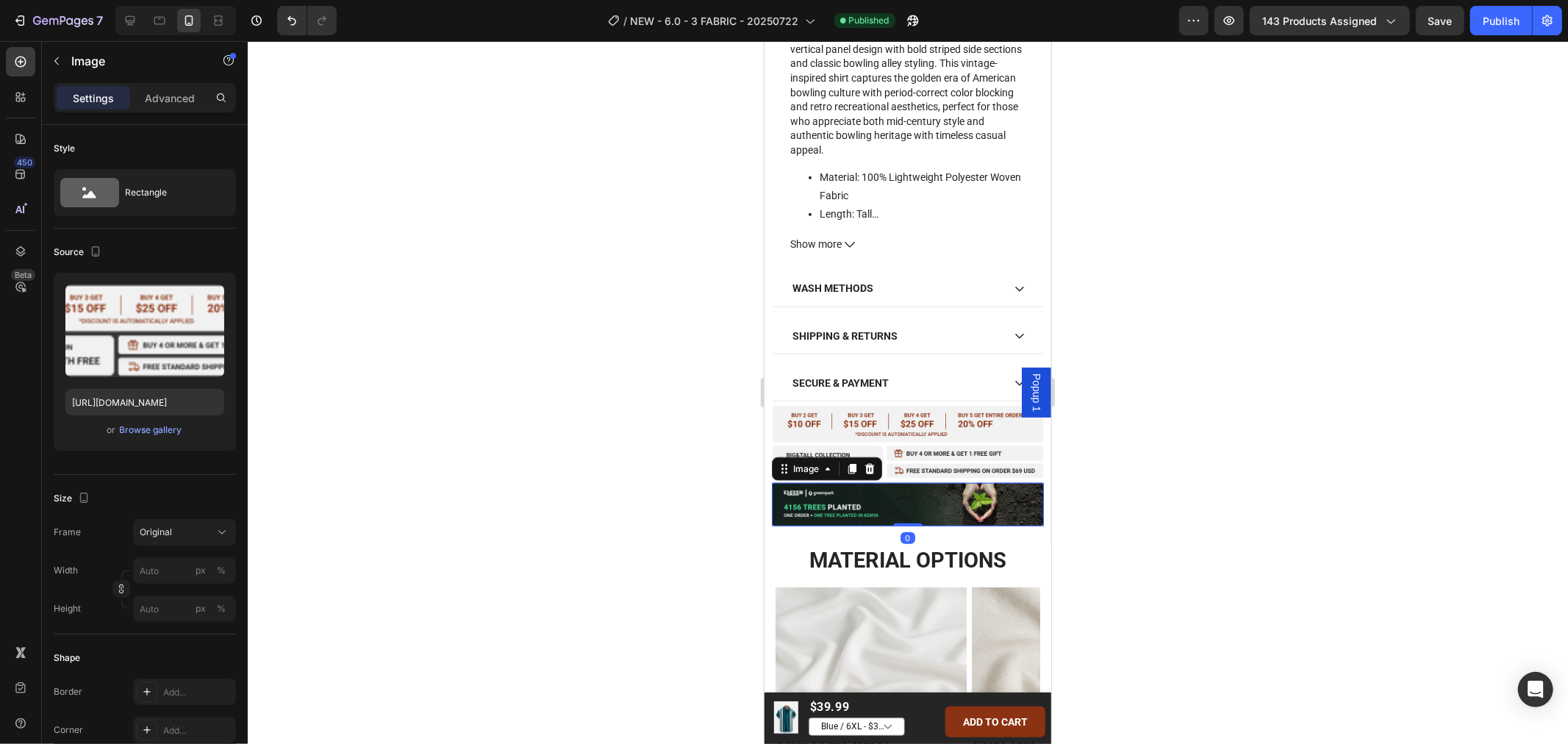
click at [944, 490] on img at bounding box center [908, 504] width 272 height 44
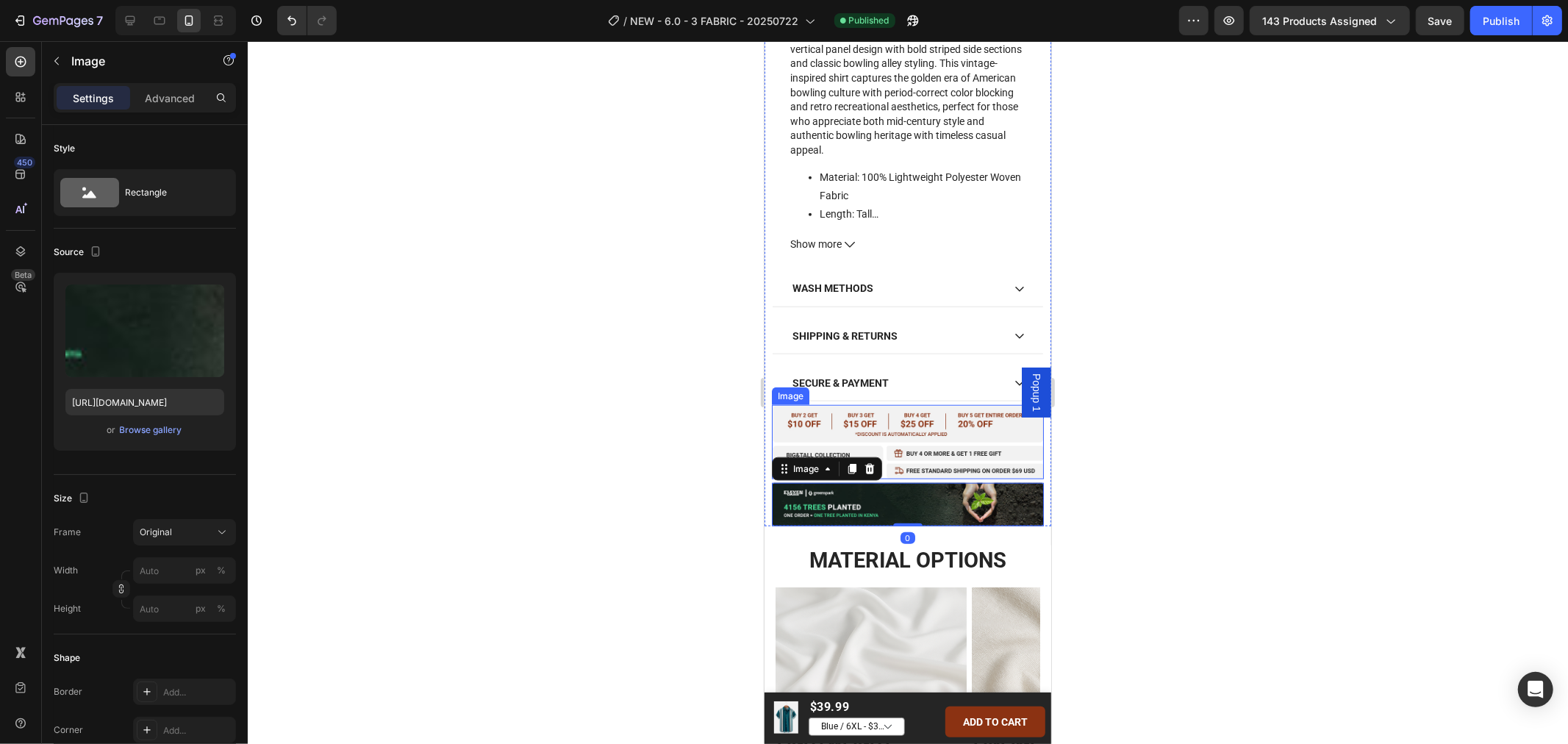
click at [868, 404] on img at bounding box center [908, 441] width 272 height 74
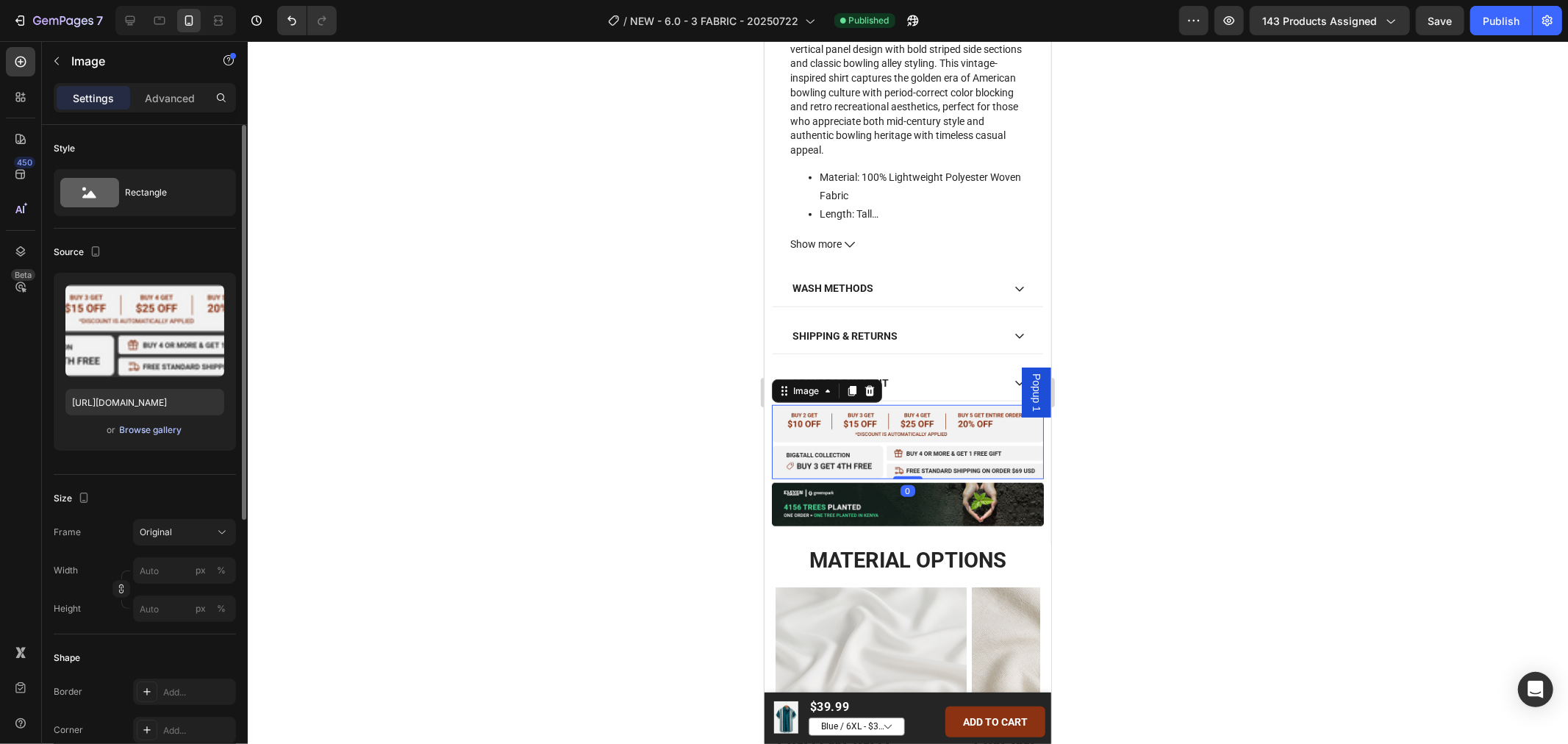
click at [175, 425] on div "Browse gallery" at bounding box center [151, 430] width 62 height 13
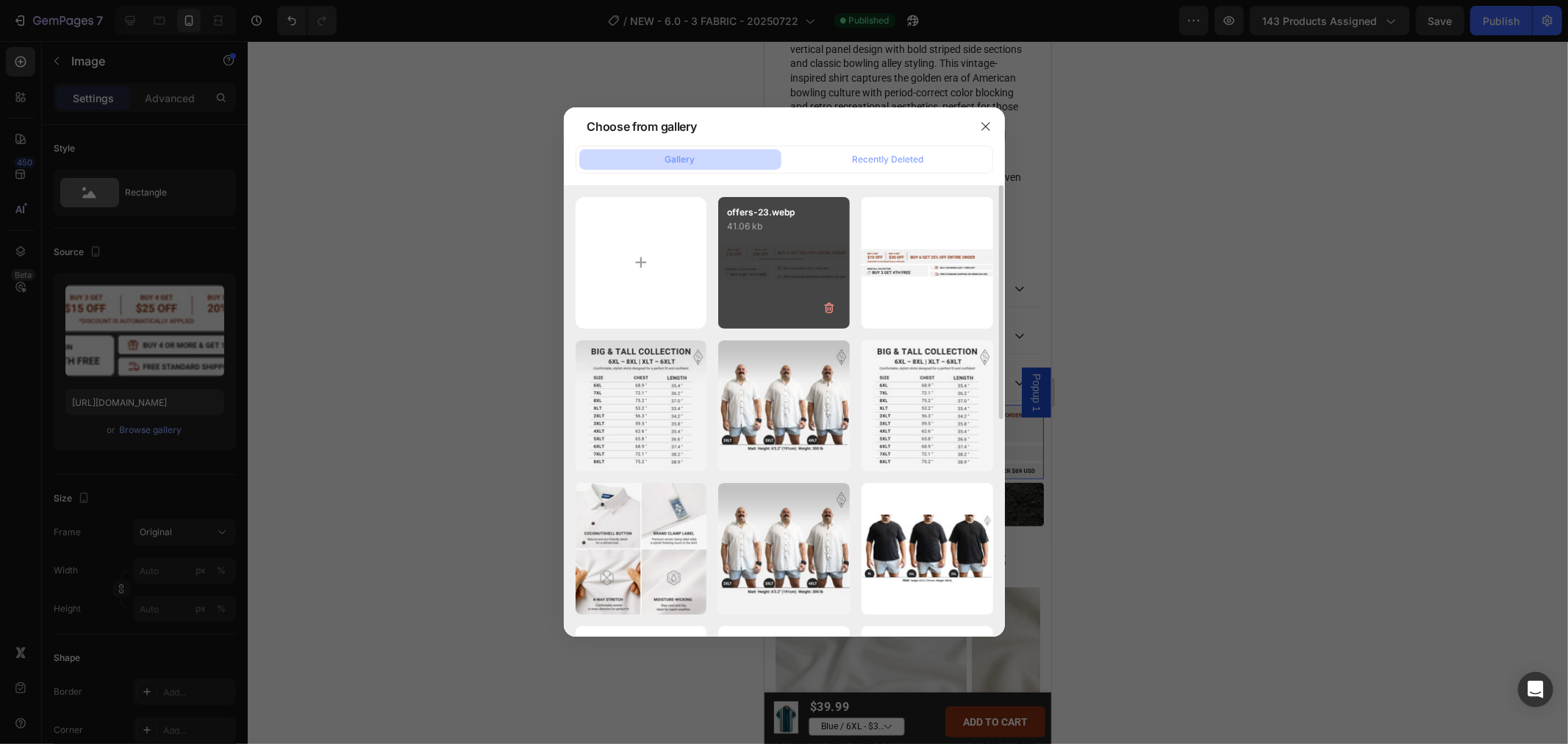
click at [760, 251] on div "offers-23.webp 41.06 kb" at bounding box center [784, 262] width 132 height 132
type input "[URL][DOMAIN_NAME]"
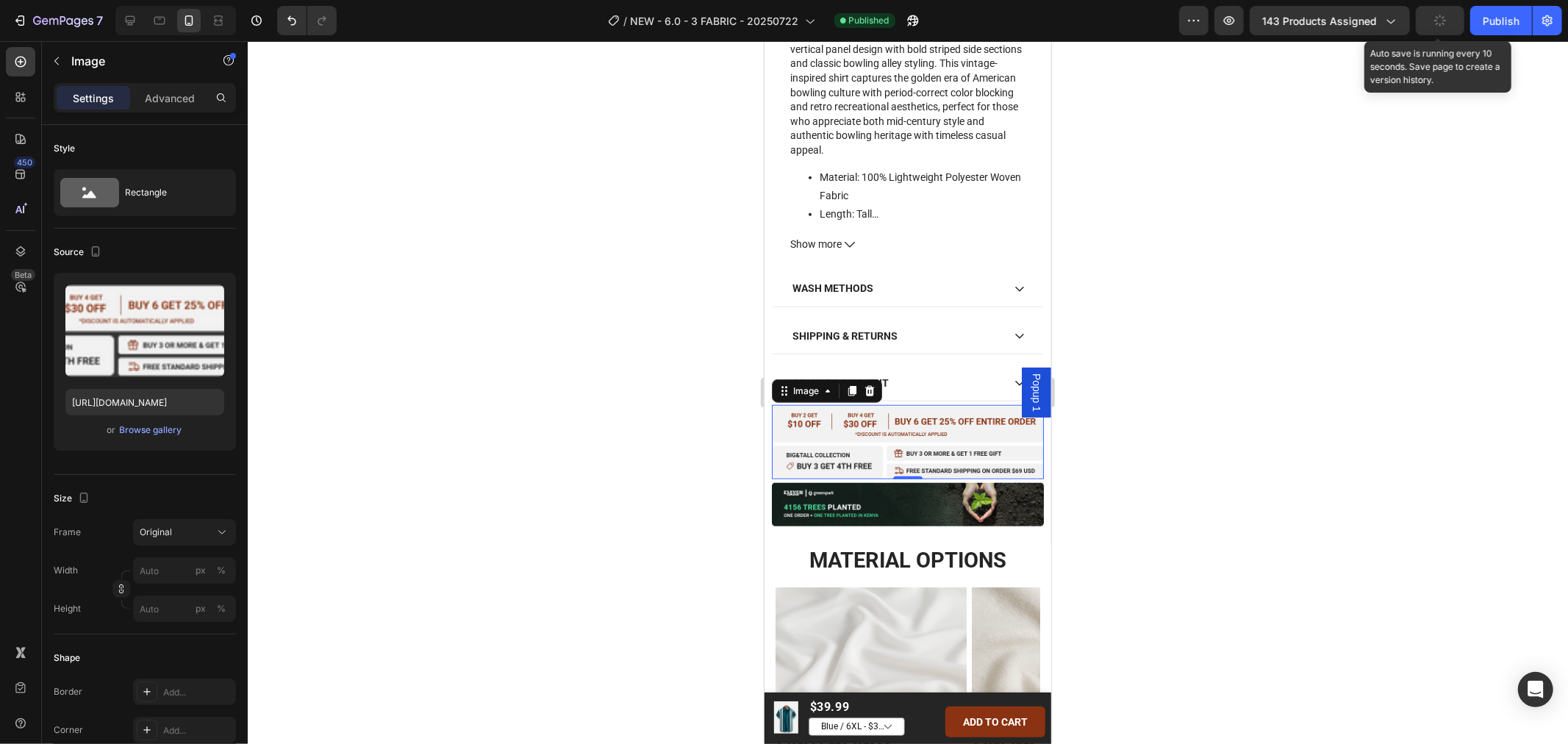
click at [1440, 24] on icon "button" at bounding box center [1439, 20] width 12 height 12
click at [1444, 23] on span "Save" at bounding box center [1439, 20] width 24 height 13
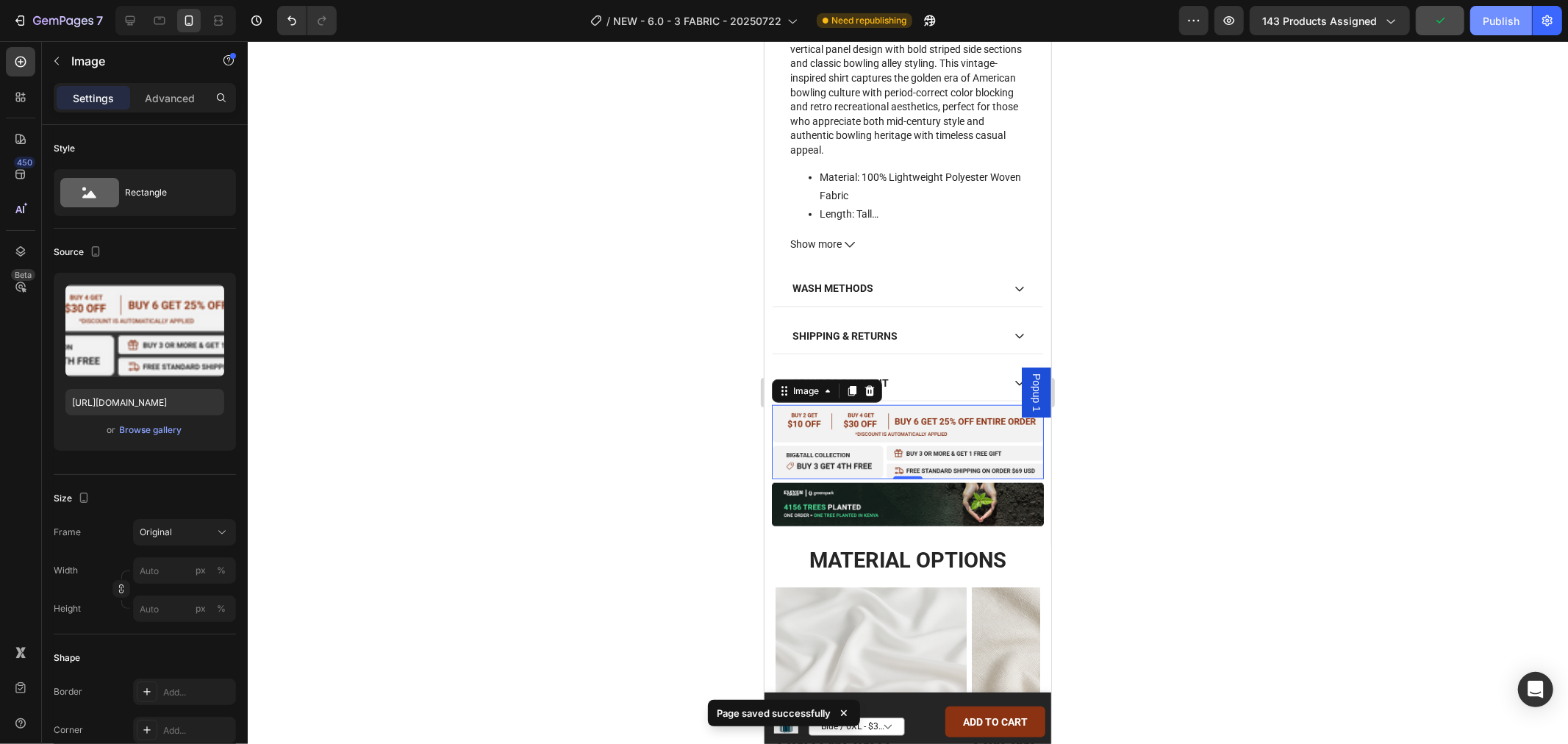
click at [1502, 22] on div "Publish" at bounding box center [1501, 21] width 37 height 15
click at [1504, 15] on div "Publish" at bounding box center [1501, 21] width 37 height 15
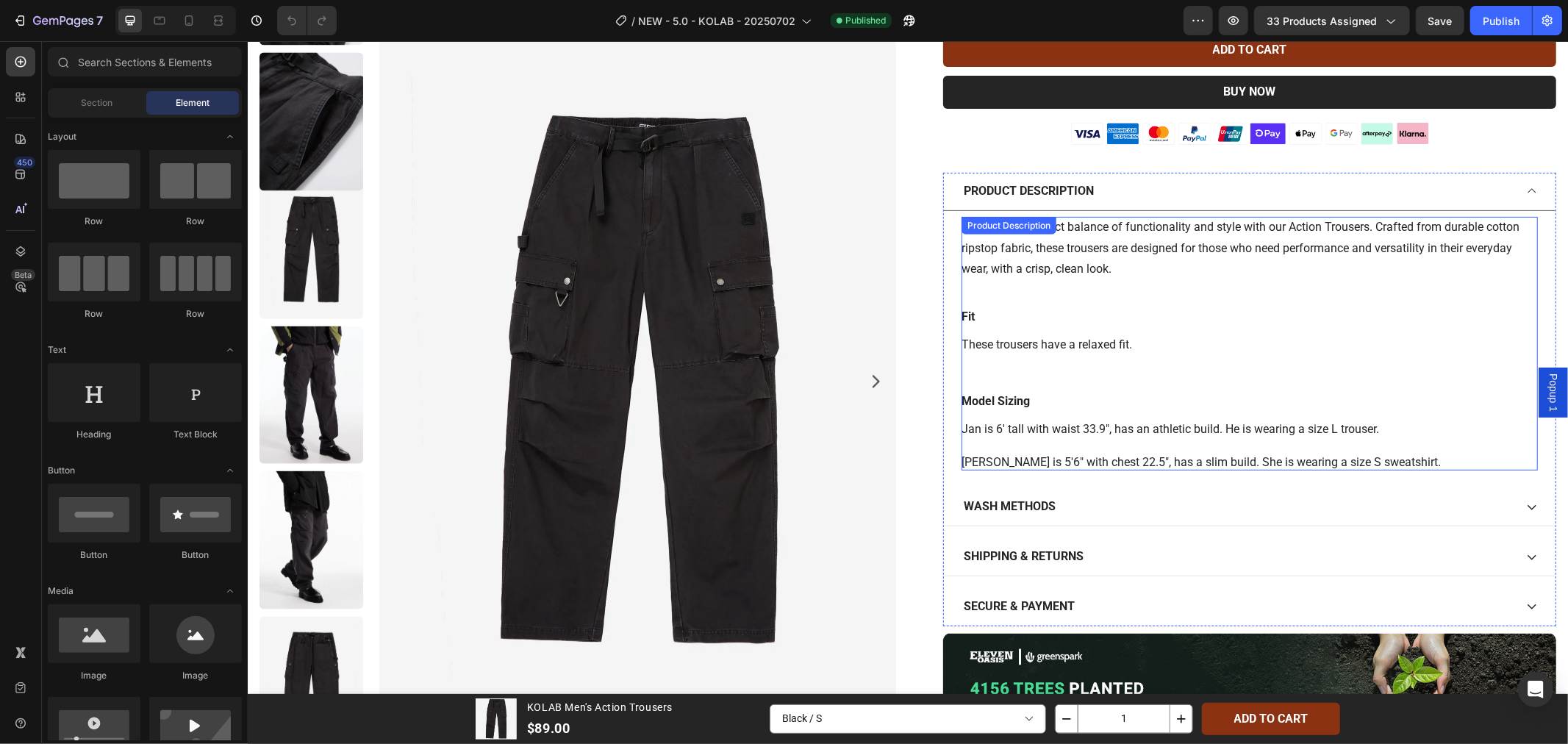
scroll to position [736, 0]
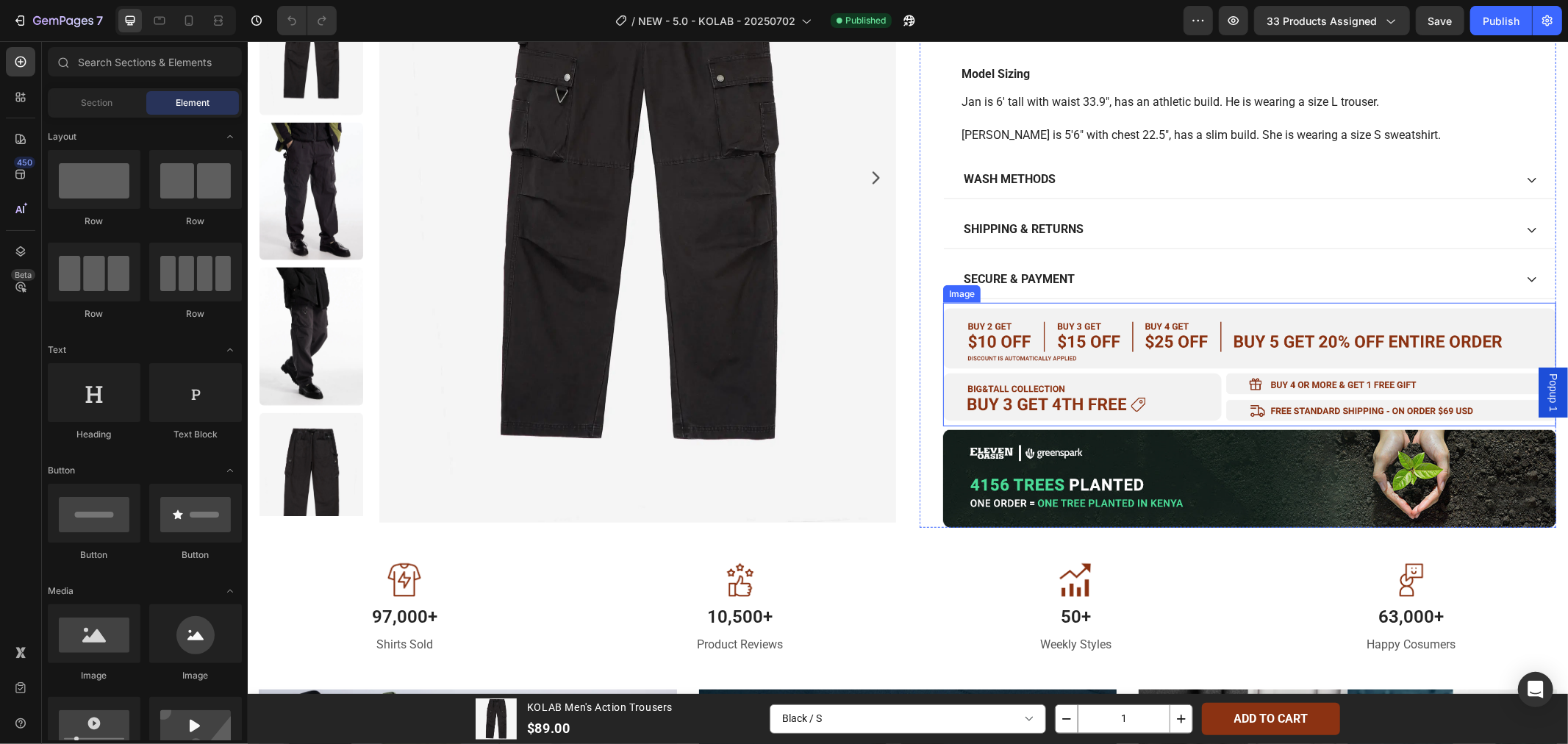
click at [1093, 391] on img at bounding box center [1248, 364] width 613 height 124
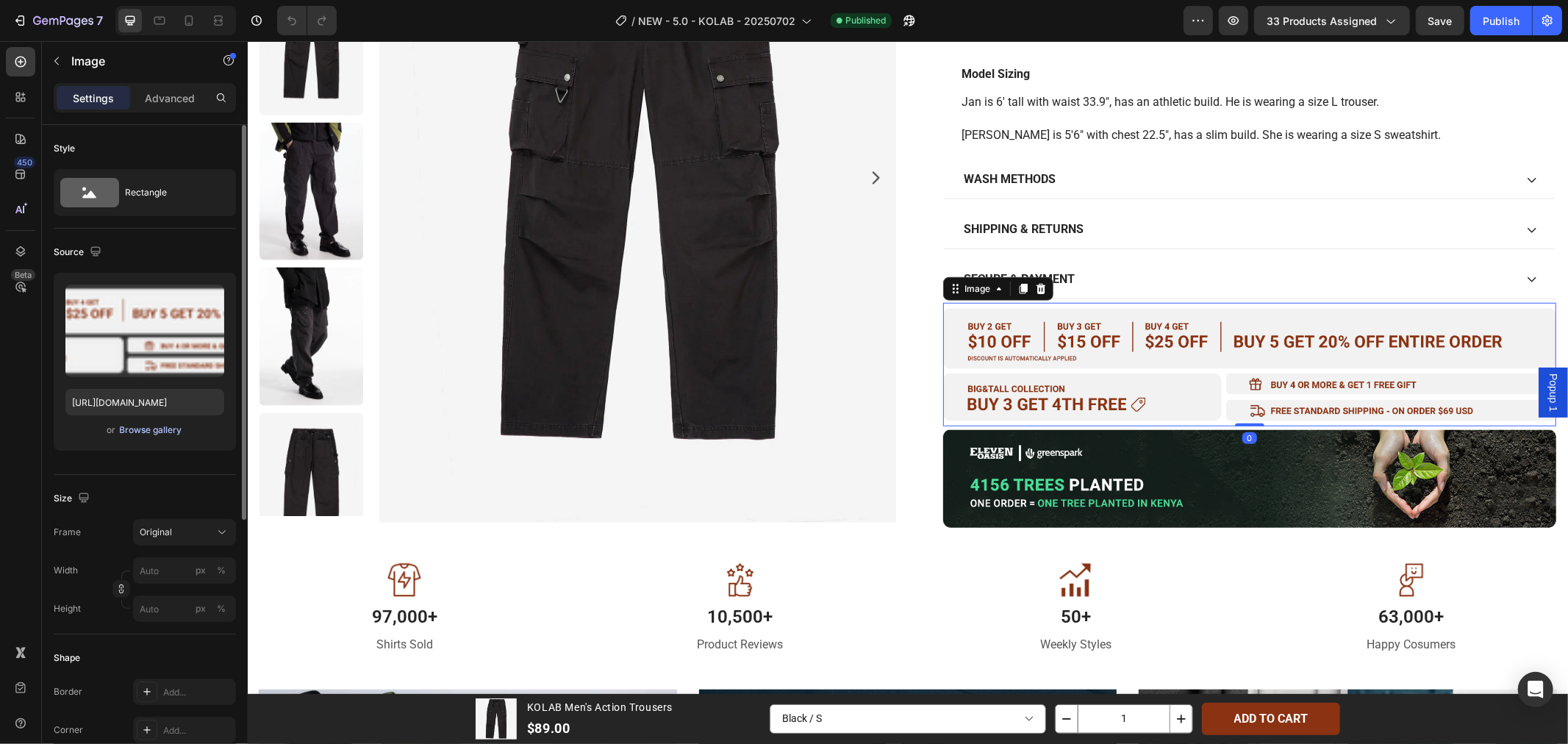
click at [139, 435] on div "Browse gallery" at bounding box center [151, 430] width 62 height 13
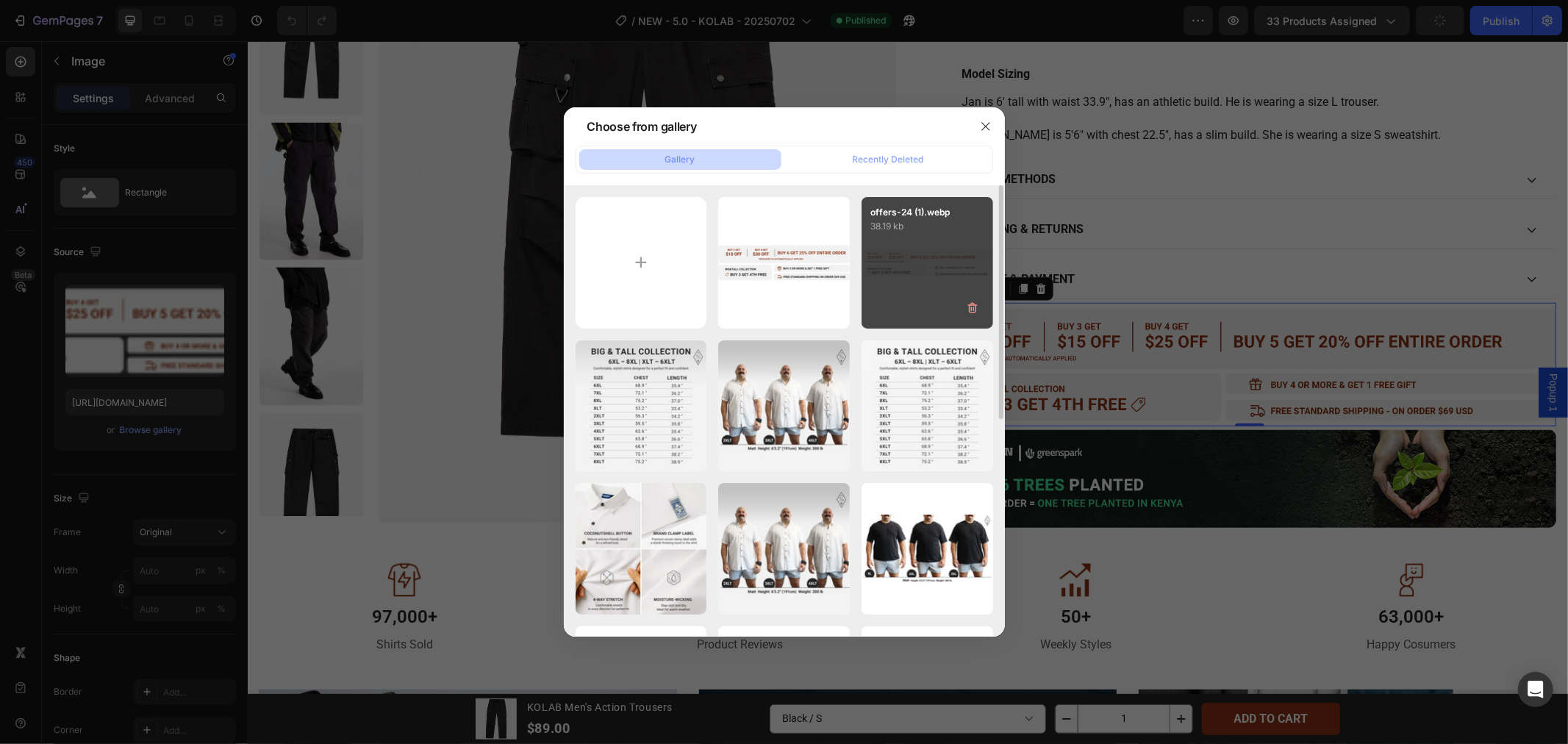
click at [964, 236] on div "offers-24 (1).webp 38.19 kb" at bounding box center [927, 262] width 132 height 132
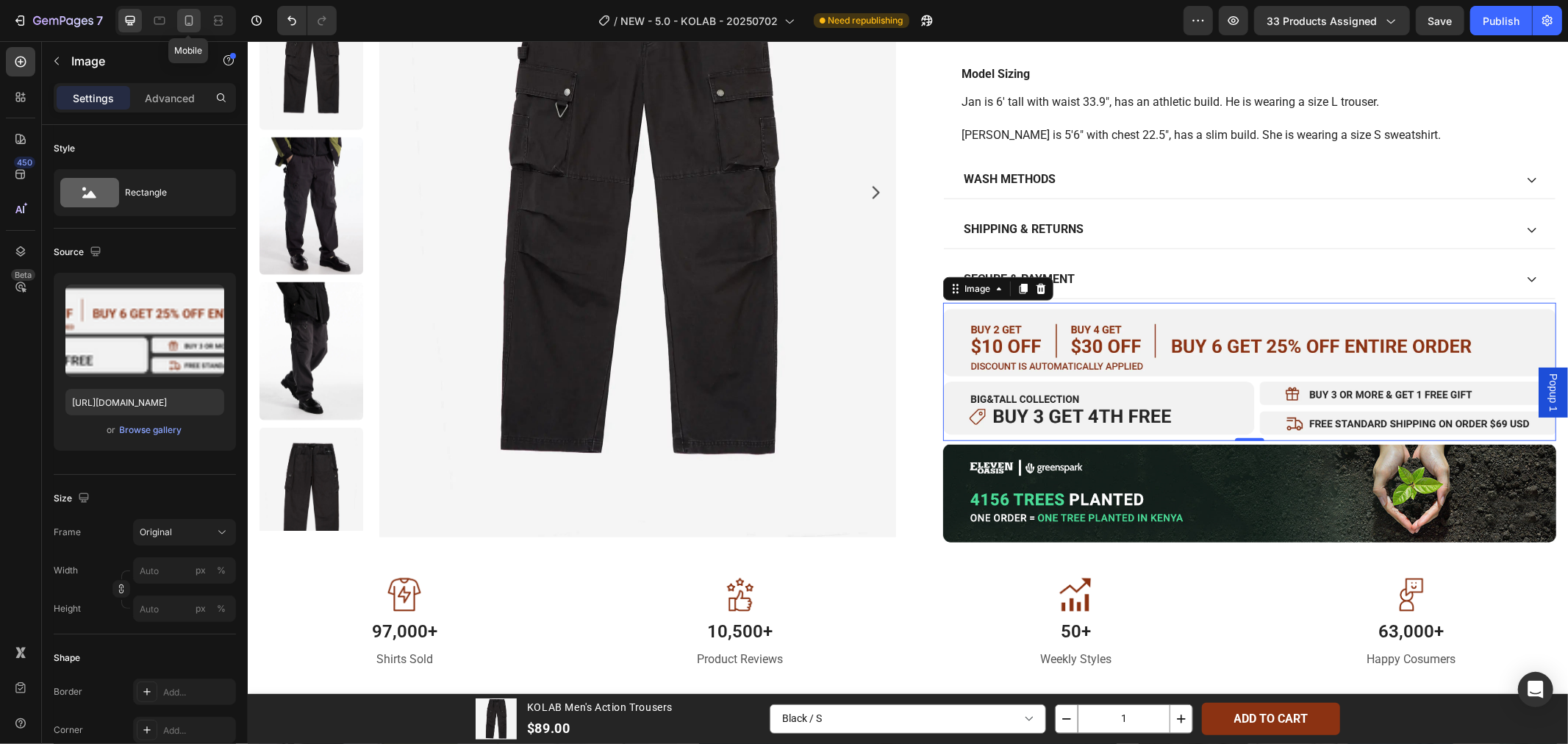
click at [185, 26] on icon at bounding box center [188, 20] width 14 height 14
type input "[URL][DOMAIN_NAME]"
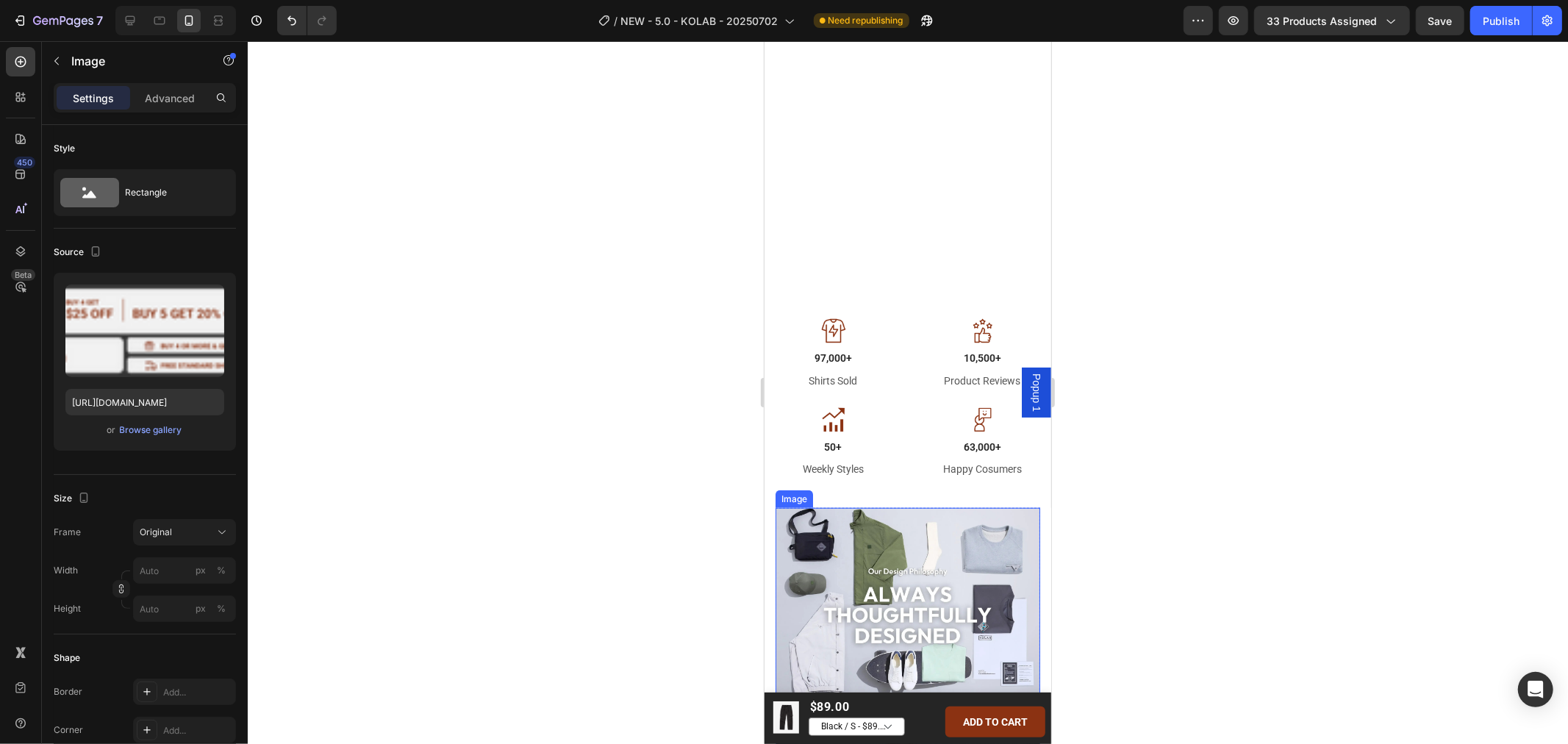
scroll to position [840, 0]
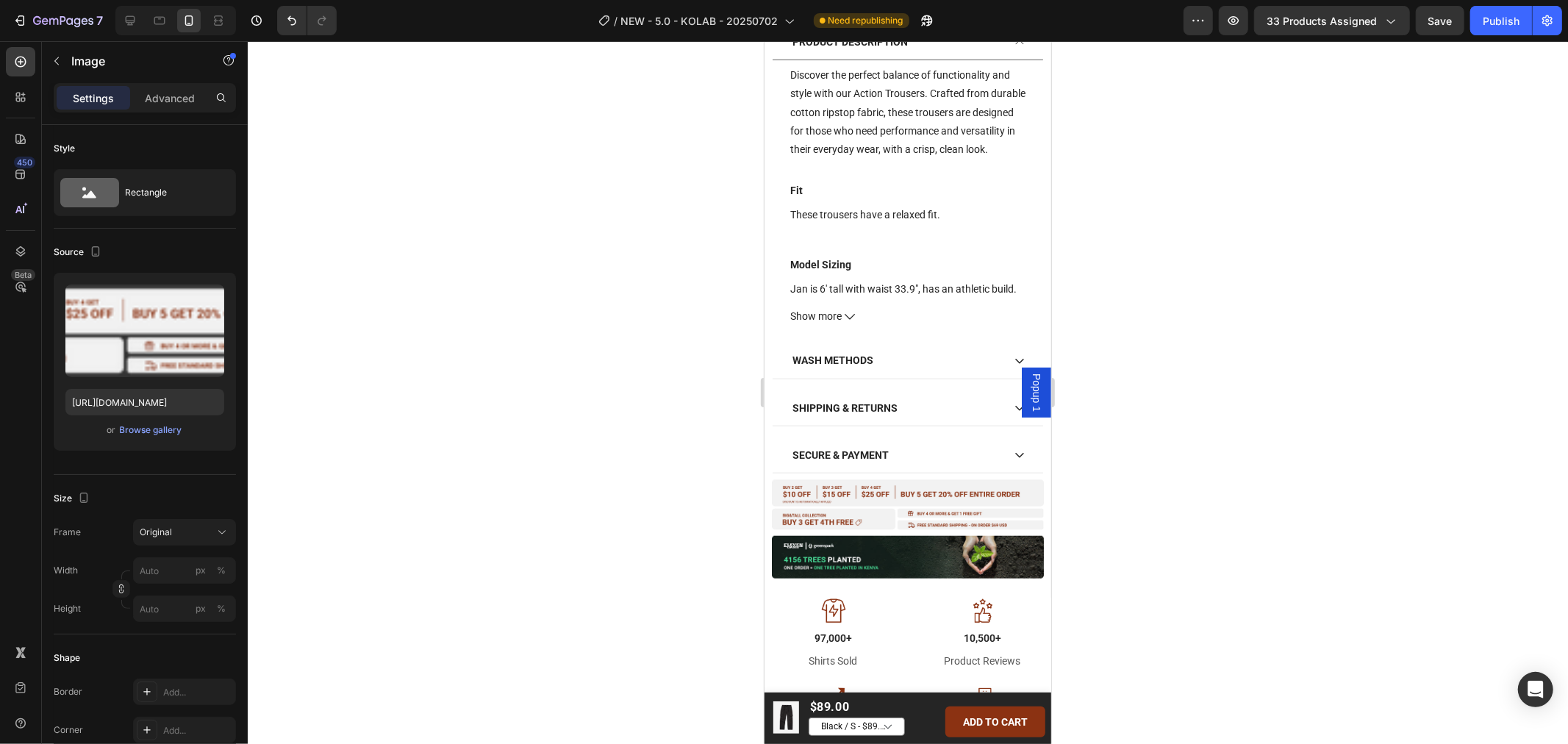
click at [932, 497] on img at bounding box center [908, 504] width 272 height 55
click at [851, 558] on img at bounding box center [908, 557] width 272 height 44
click at [888, 504] on img at bounding box center [908, 504] width 272 height 55
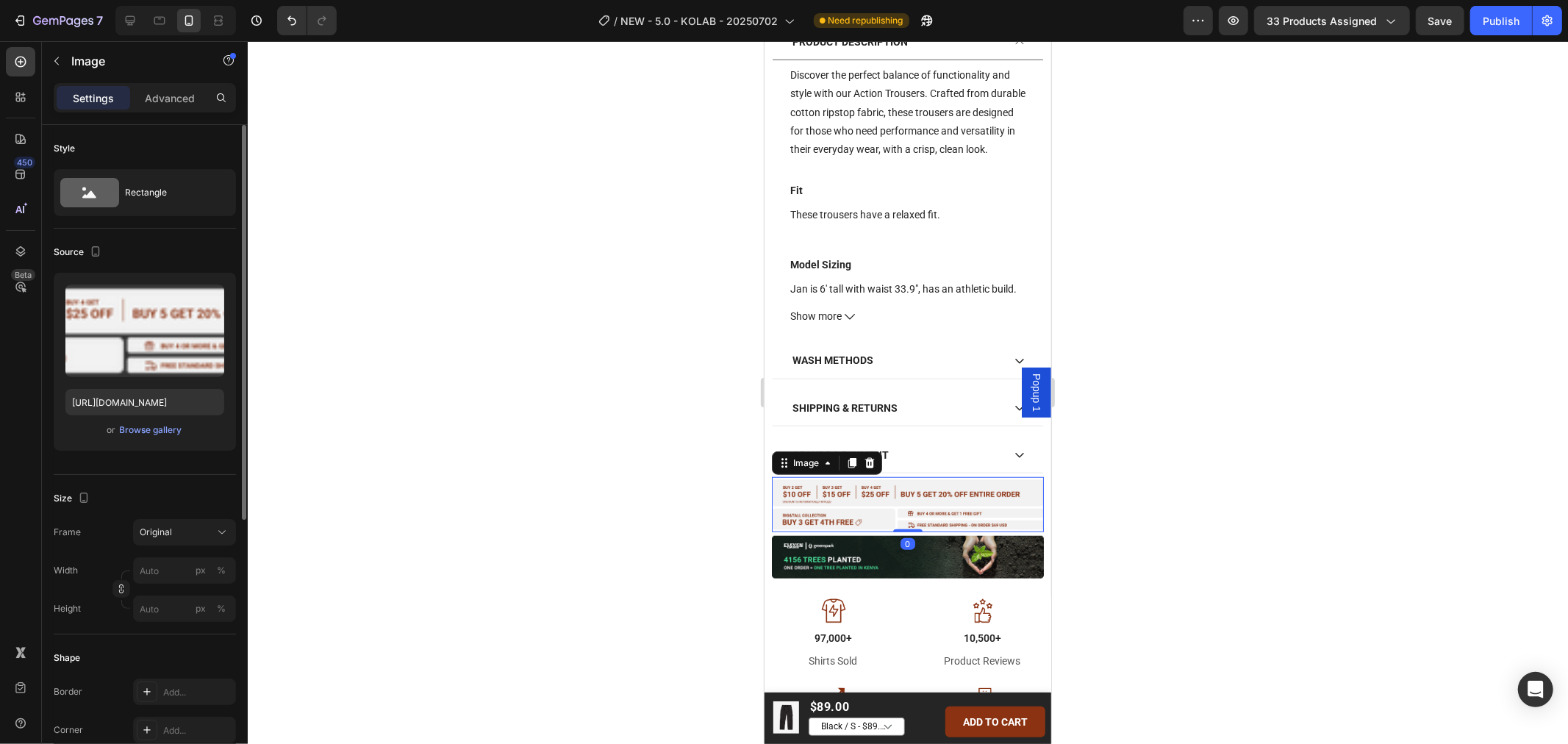
click at [118, 421] on div "or Browse gallery" at bounding box center [145, 430] width 159 height 18
click at [121, 425] on div "Browse gallery" at bounding box center [151, 430] width 62 height 13
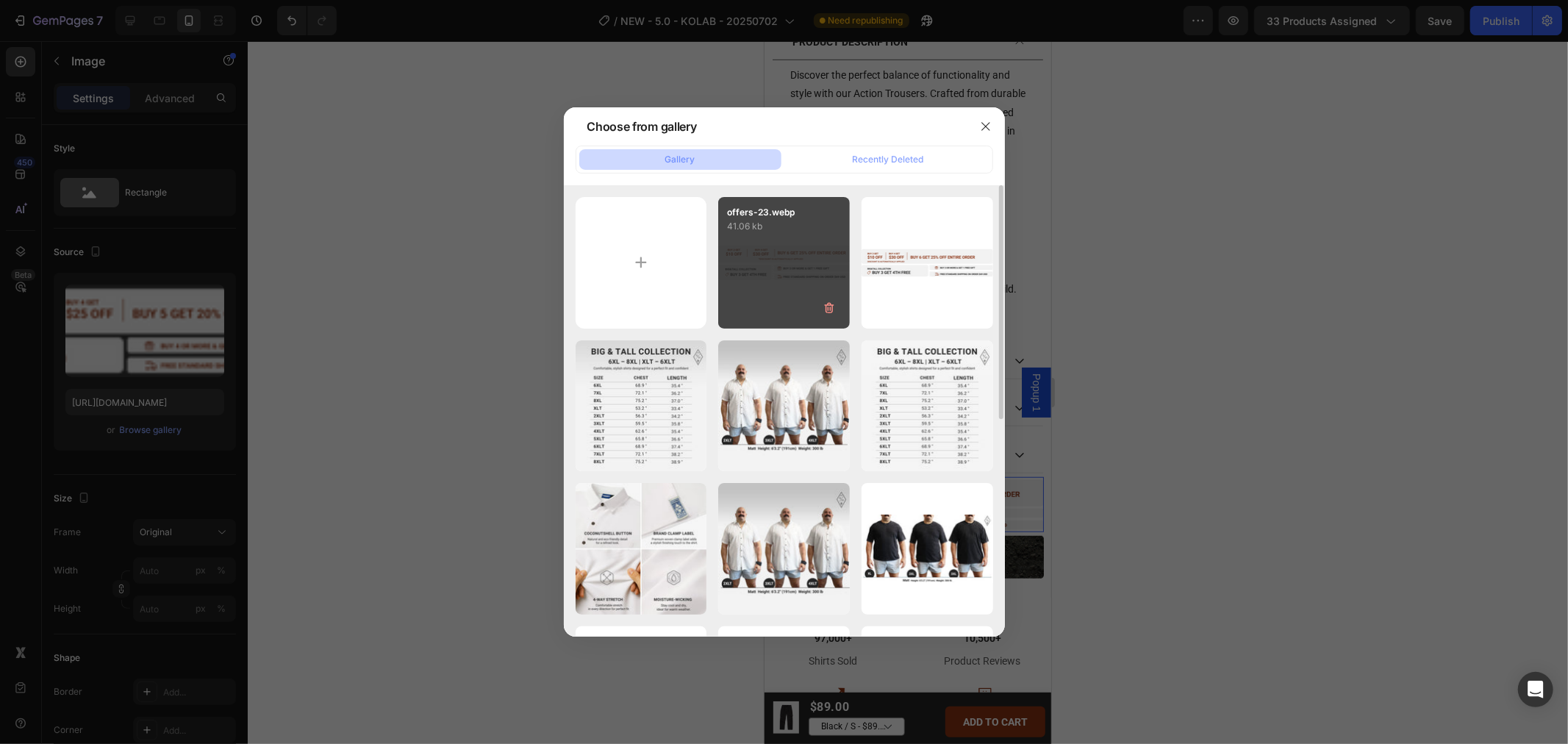
click at [785, 247] on div "offers-23.webp 41.06 kb" at bounding box center [784, 262] width 132 height 132
type input "[URL][DOMAIN_NAME]"
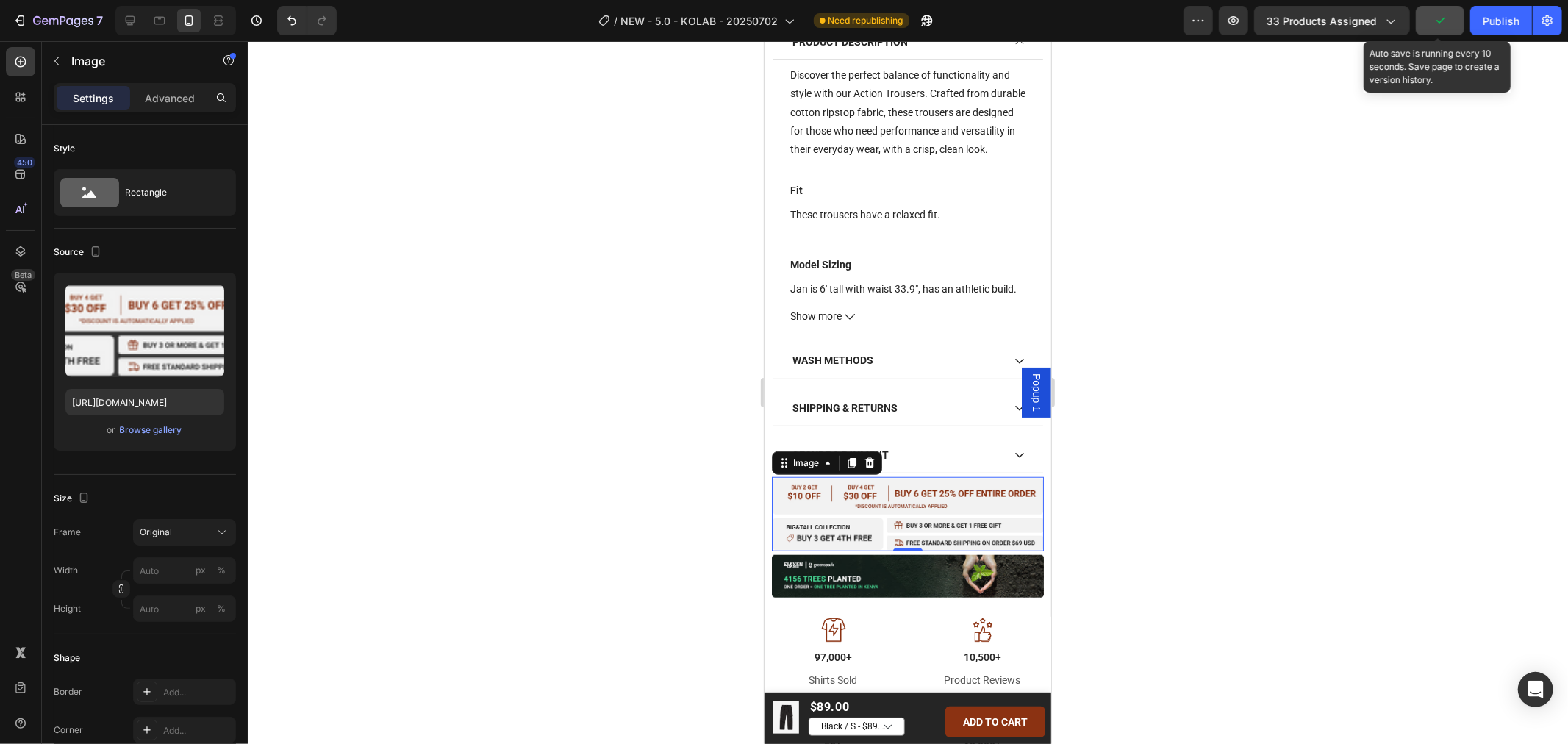
click at [1440, 24] on icon "button" at bounding box center [1439, 20] width 14 height 14
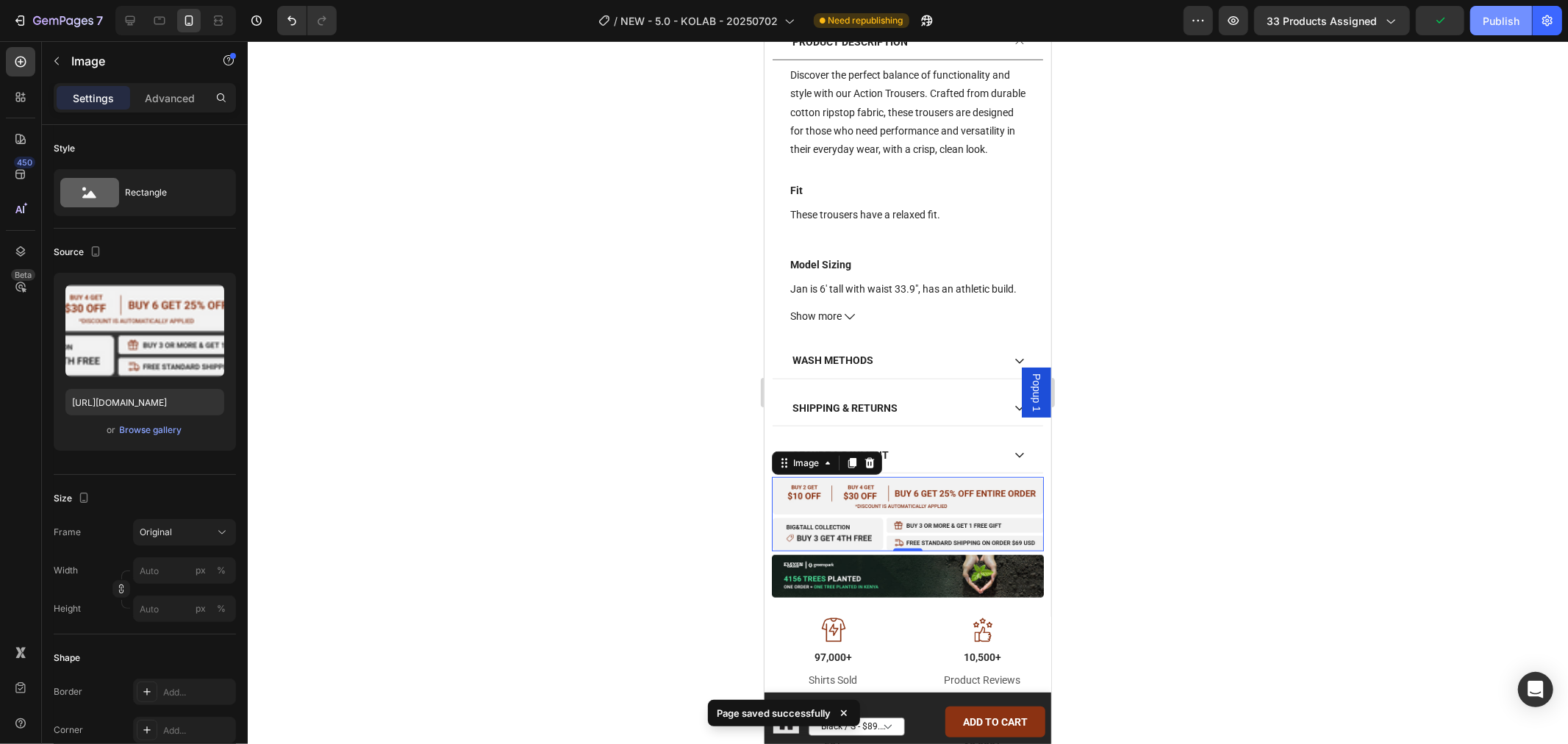
click at [1513, 16] on div "Publish" at bounding box center [1501, 21] width 37 height 15
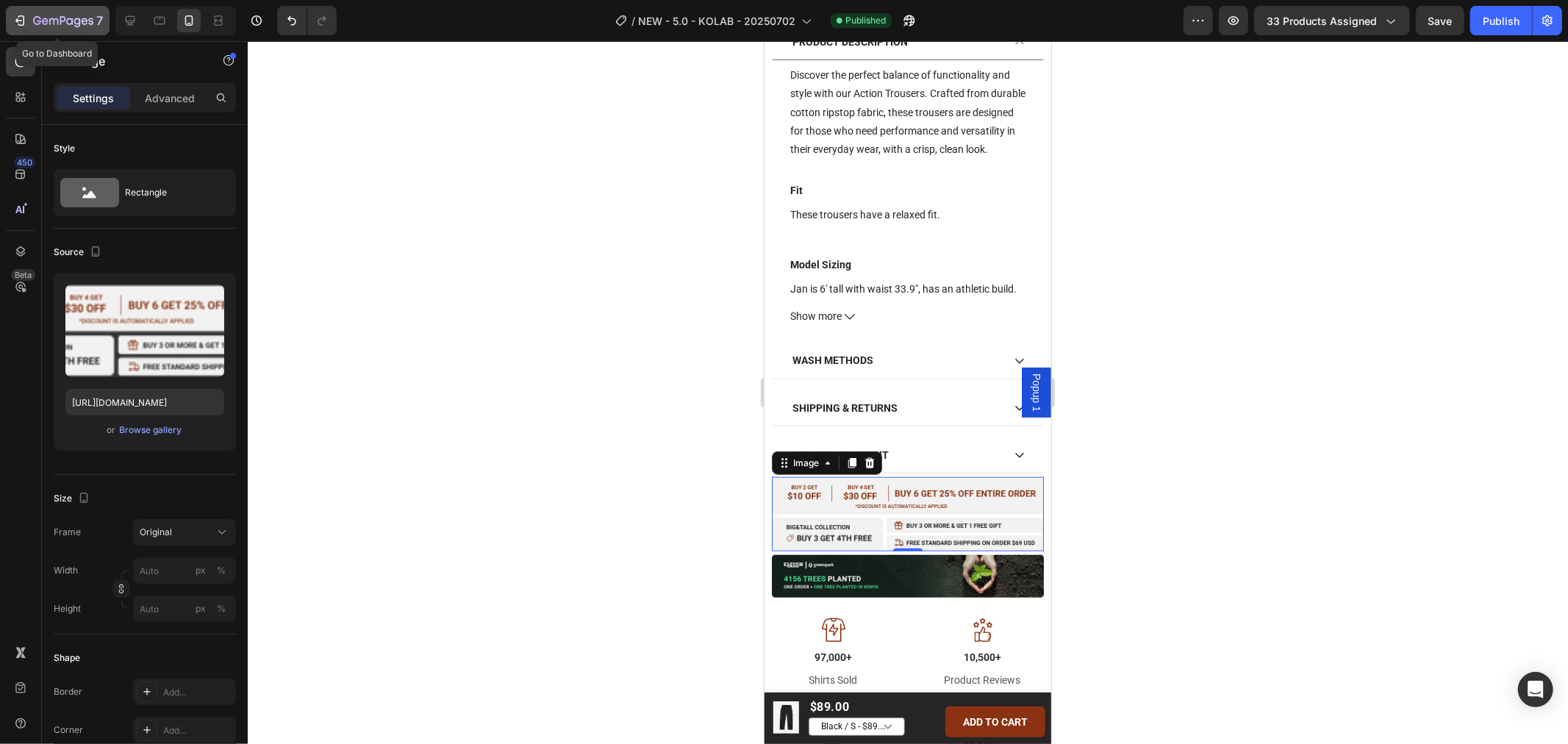
click at [26, 22] on icon "button" at bounding box center [19, 20] width 14 height 14
